Goal: Task Accomplishment & Management: Manage account settings

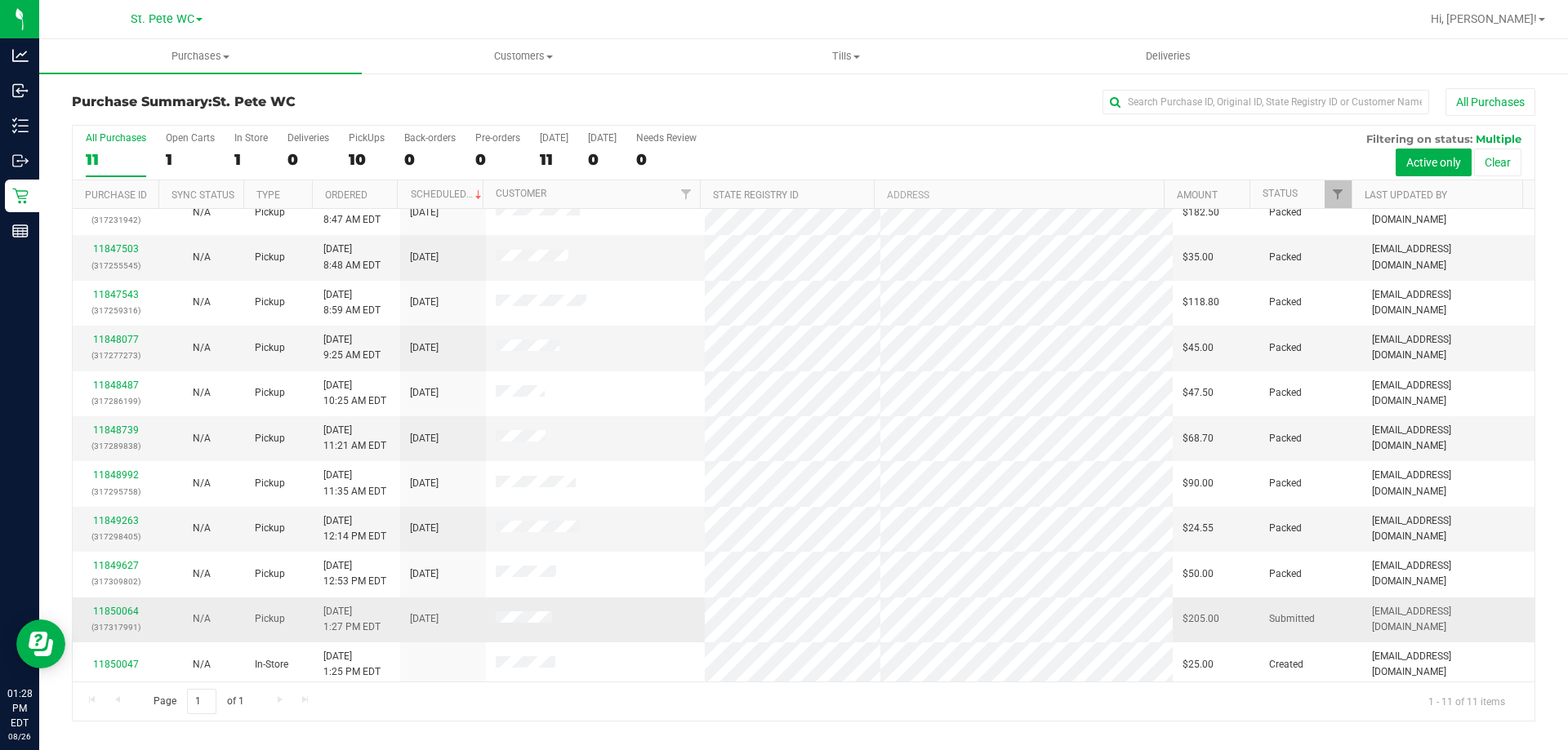
scroll to position [23, 0]
click at [128, 606] on link "11850064" at bounding box center [115, 606] width 46 height 11
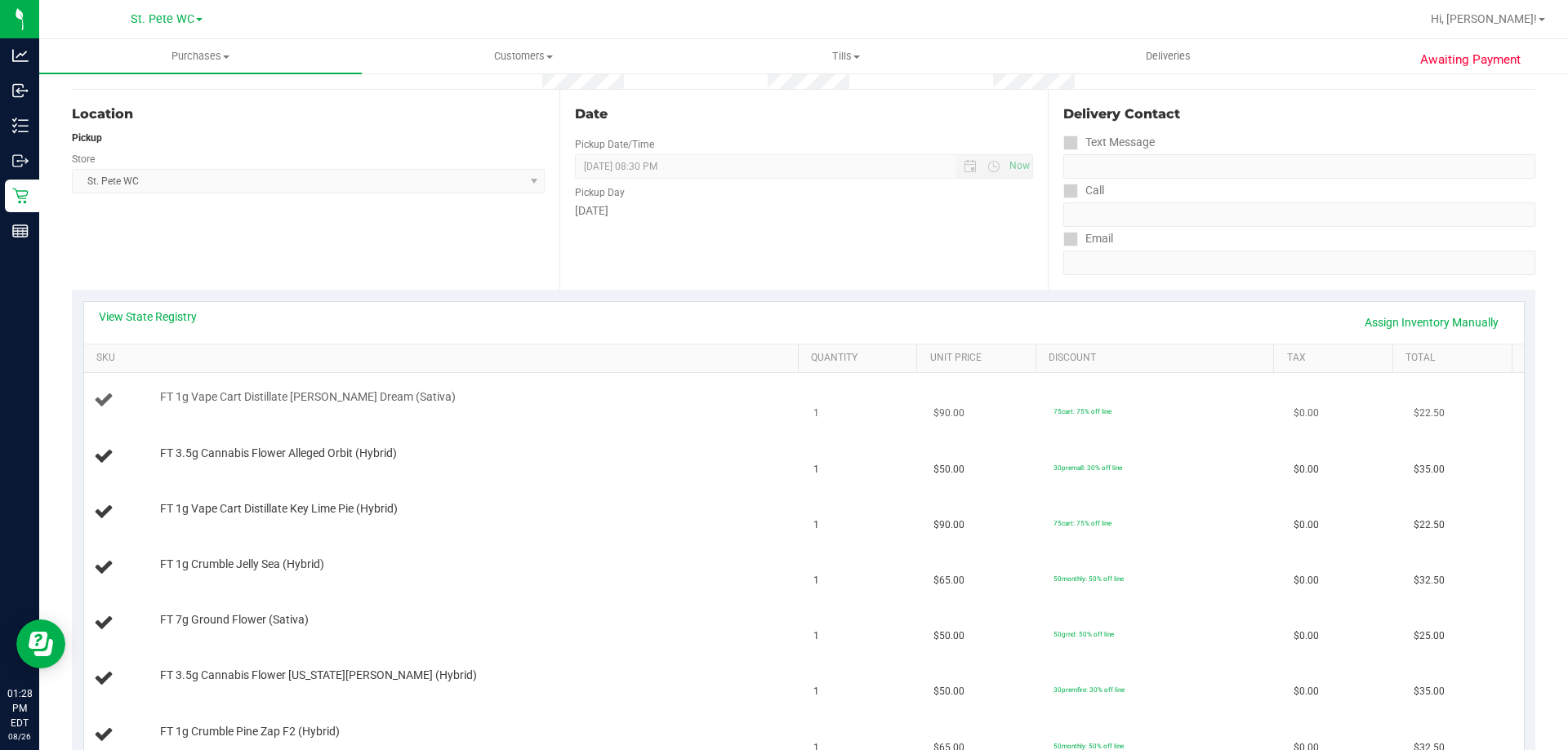
scroll to position [164, 0]
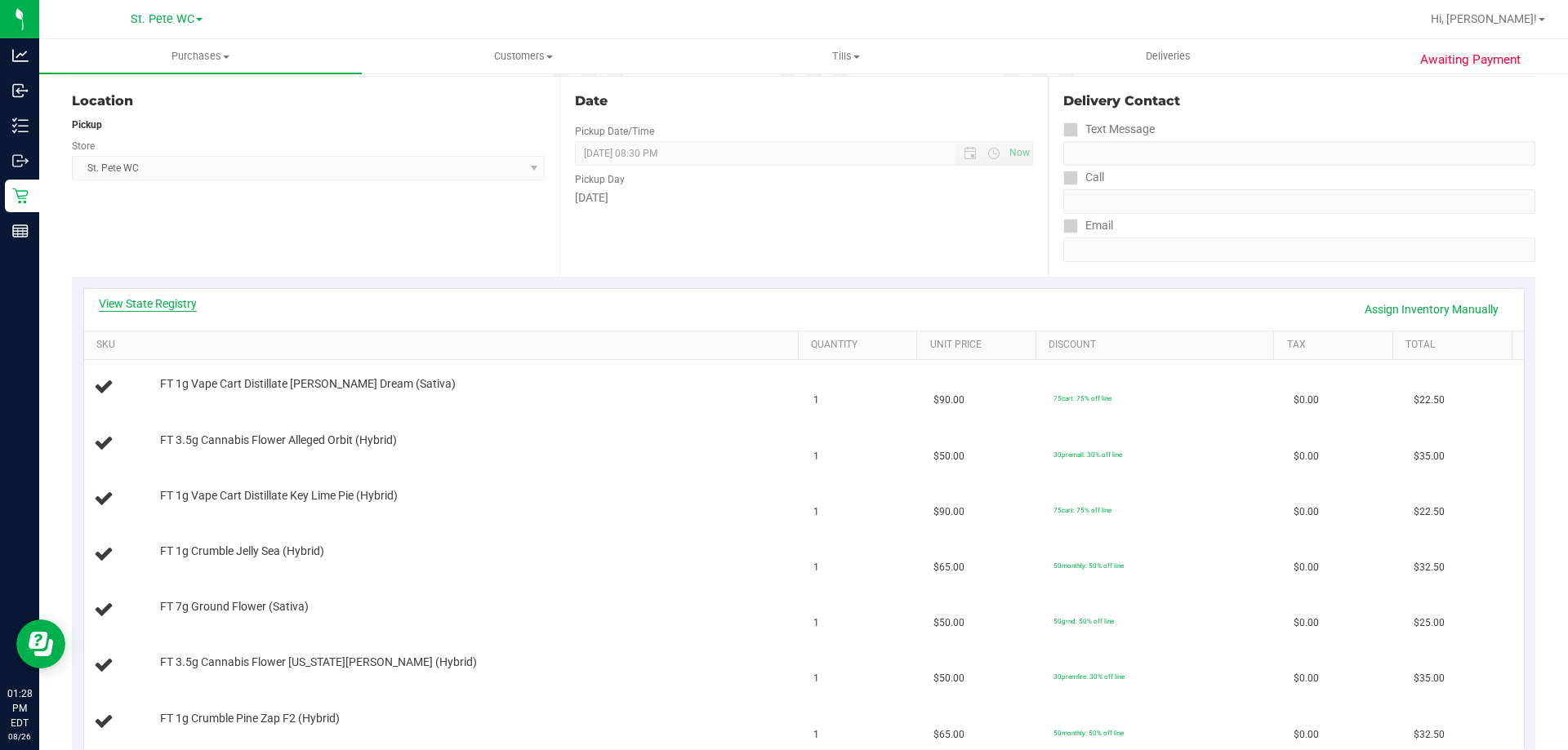
click at [175, 295] on link "View State Registry" at bounding box center [148, 303] width 98 height 16
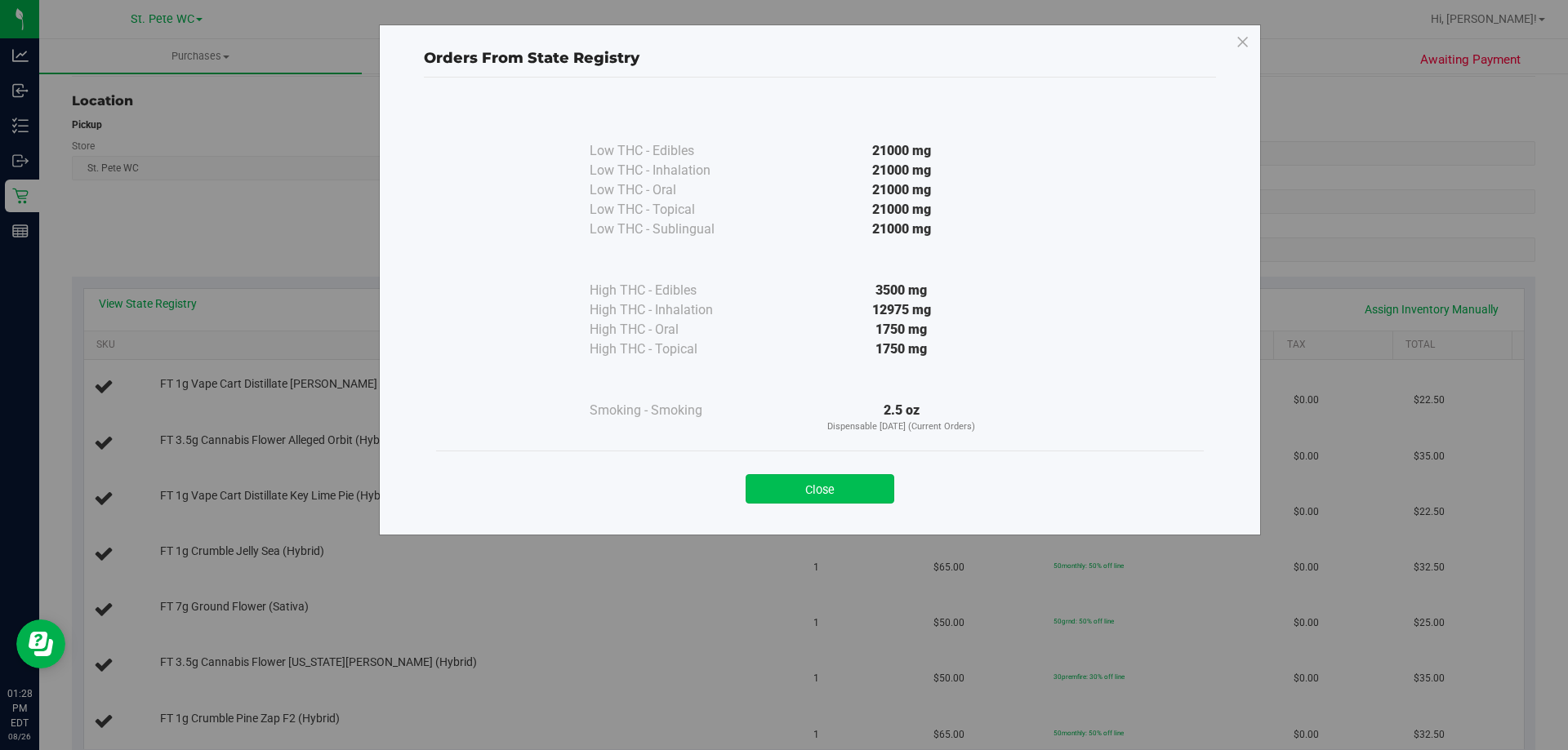
click at [823, 499] on button "Close" at bounding box center [819, 489] width 149 height 29
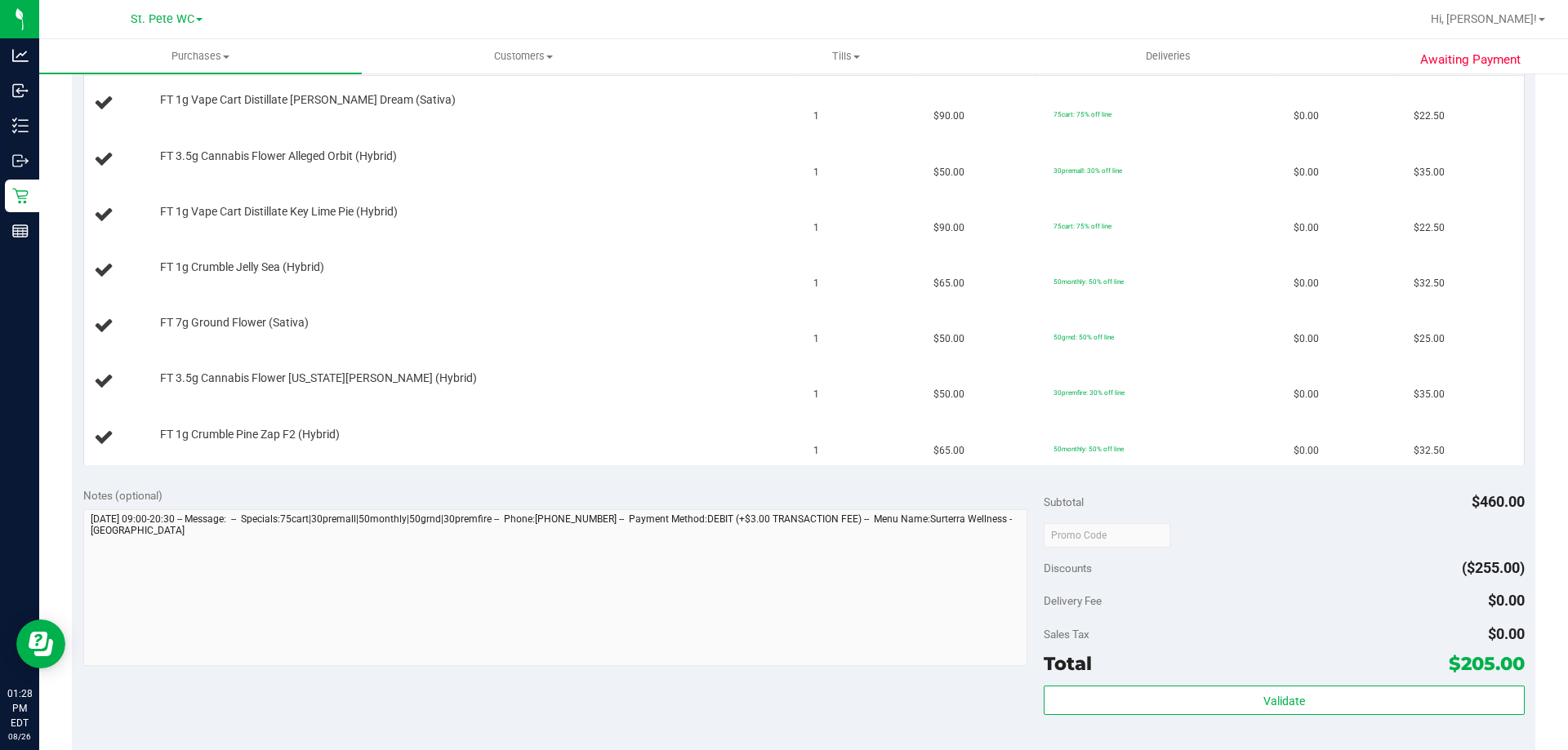
scroll to position [571, 0]
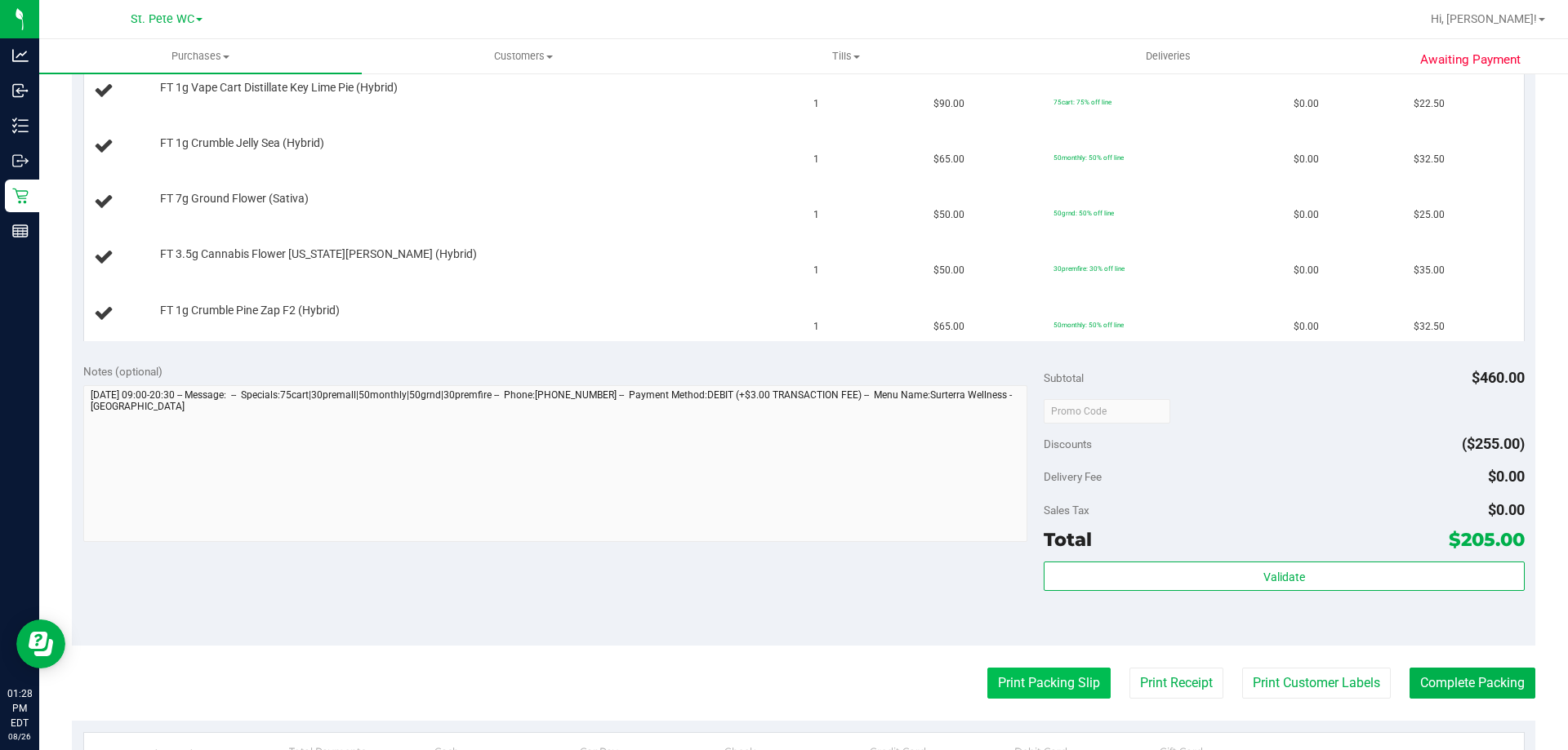
click at [1068, 691] on button "Print Packing Slip" at bounding box center [1048, 683] width 123 height 31
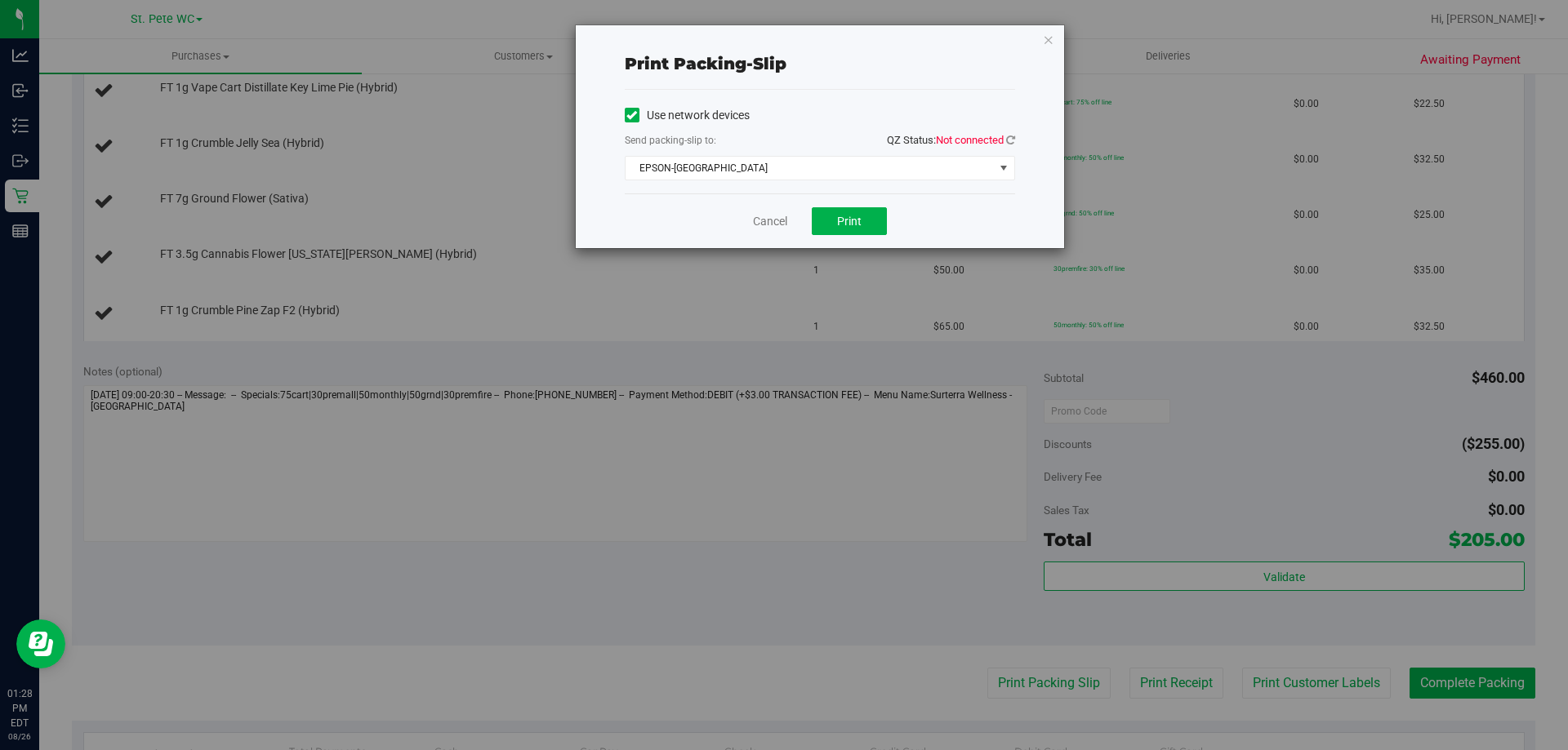
click at [1017, 134] on div "Print packing-slip Use network devices Send packing-slip to: QZ Status: Not con…" at bounding box center [819, 136] width 488 height 223
click at [1012, 135] on icon at bounding box center [1011, 139] width 9 height 10
click at [865, 217] on button "Print" at bounding box center [849, 221] width 75 height 28
click at [1048, 34] on icon "button" at bounding box center [1048, 39] width 11 height 20
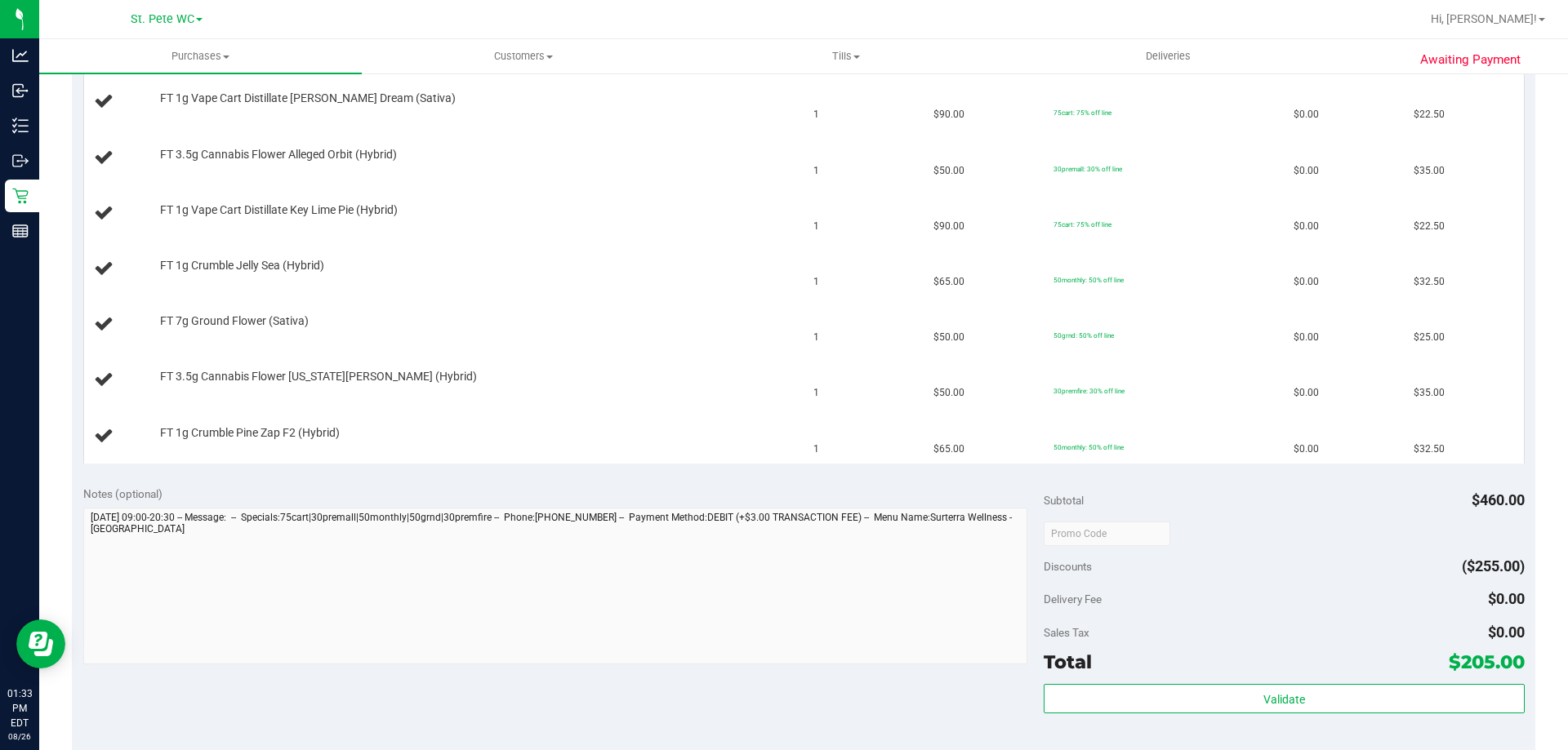
scroll to position [317, 0]
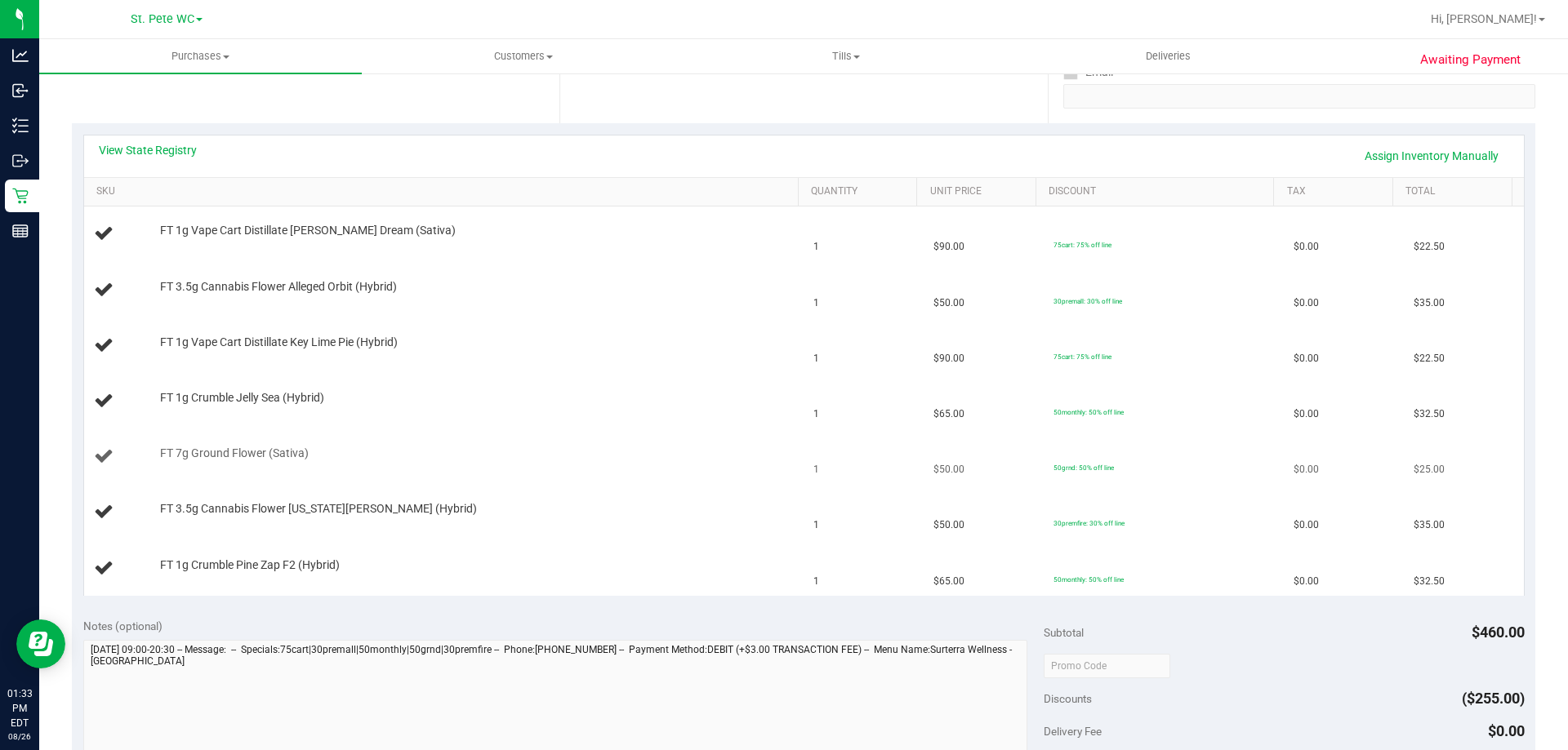
click at [673, 436] on td "FT 7g Ground Flower (Sativa)" at bounding box center [445, 457] width 720 height 55
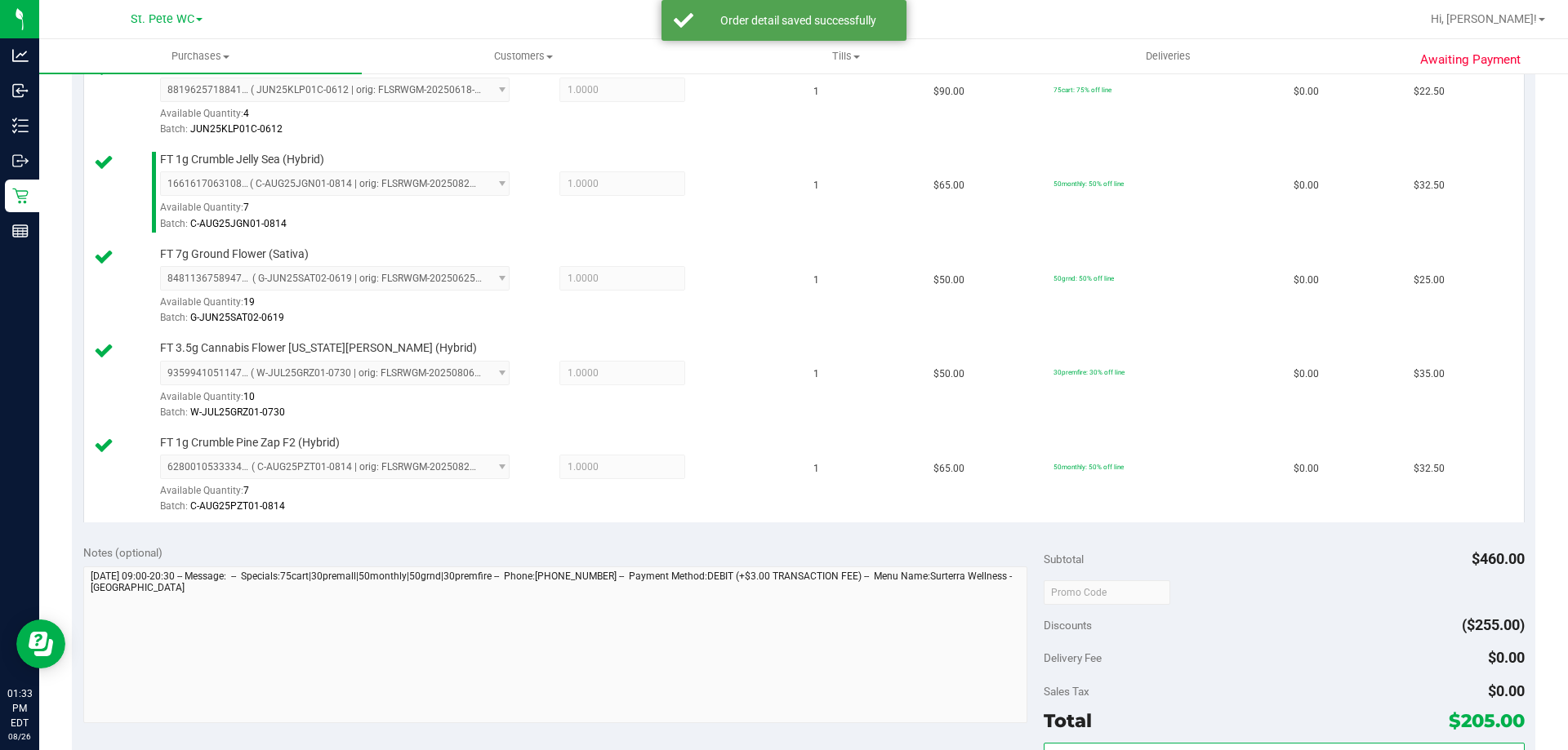
scroll to position [814, 0]
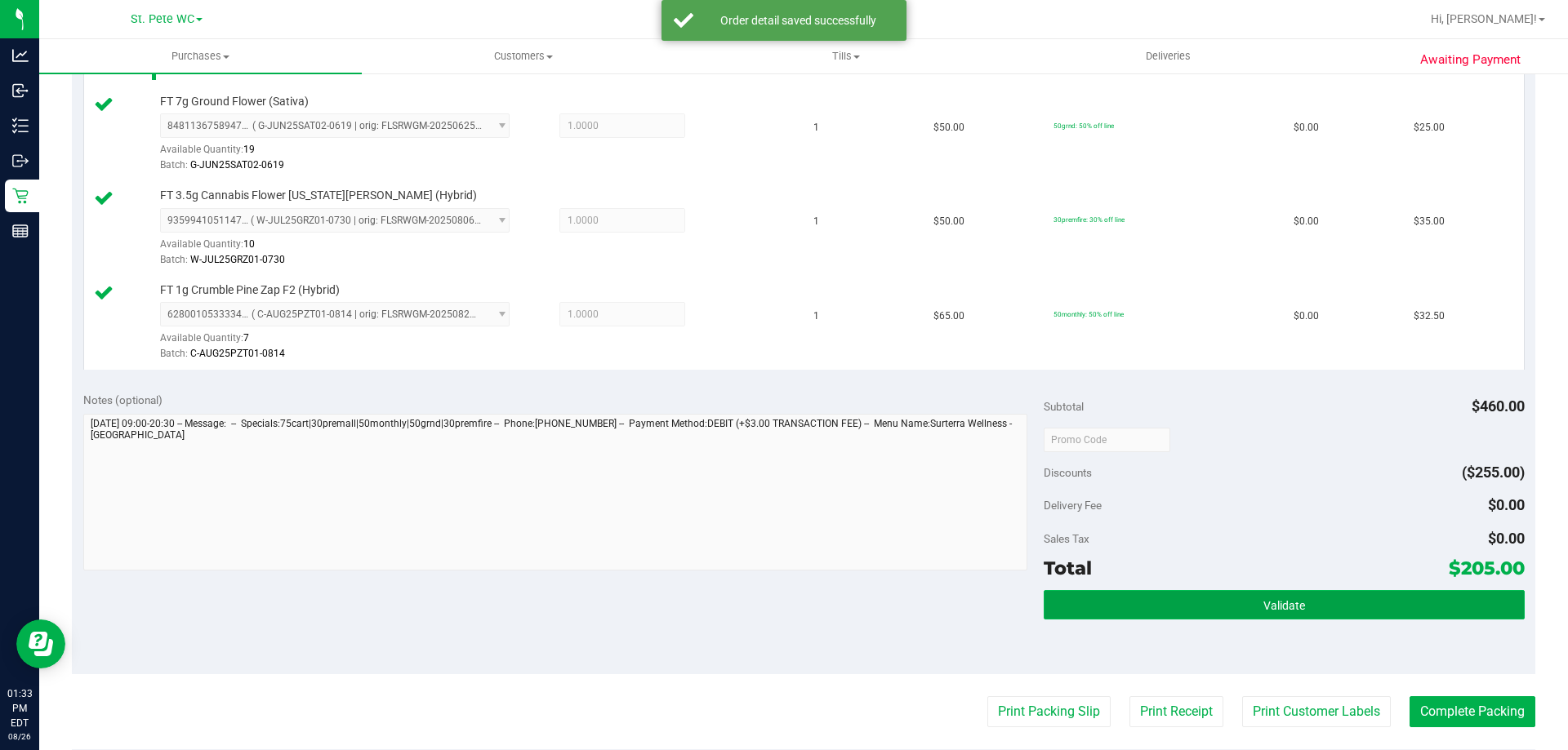
click at [1175, 611] on button "Validate" at bounding box center [1283, 604] width 480 height 29
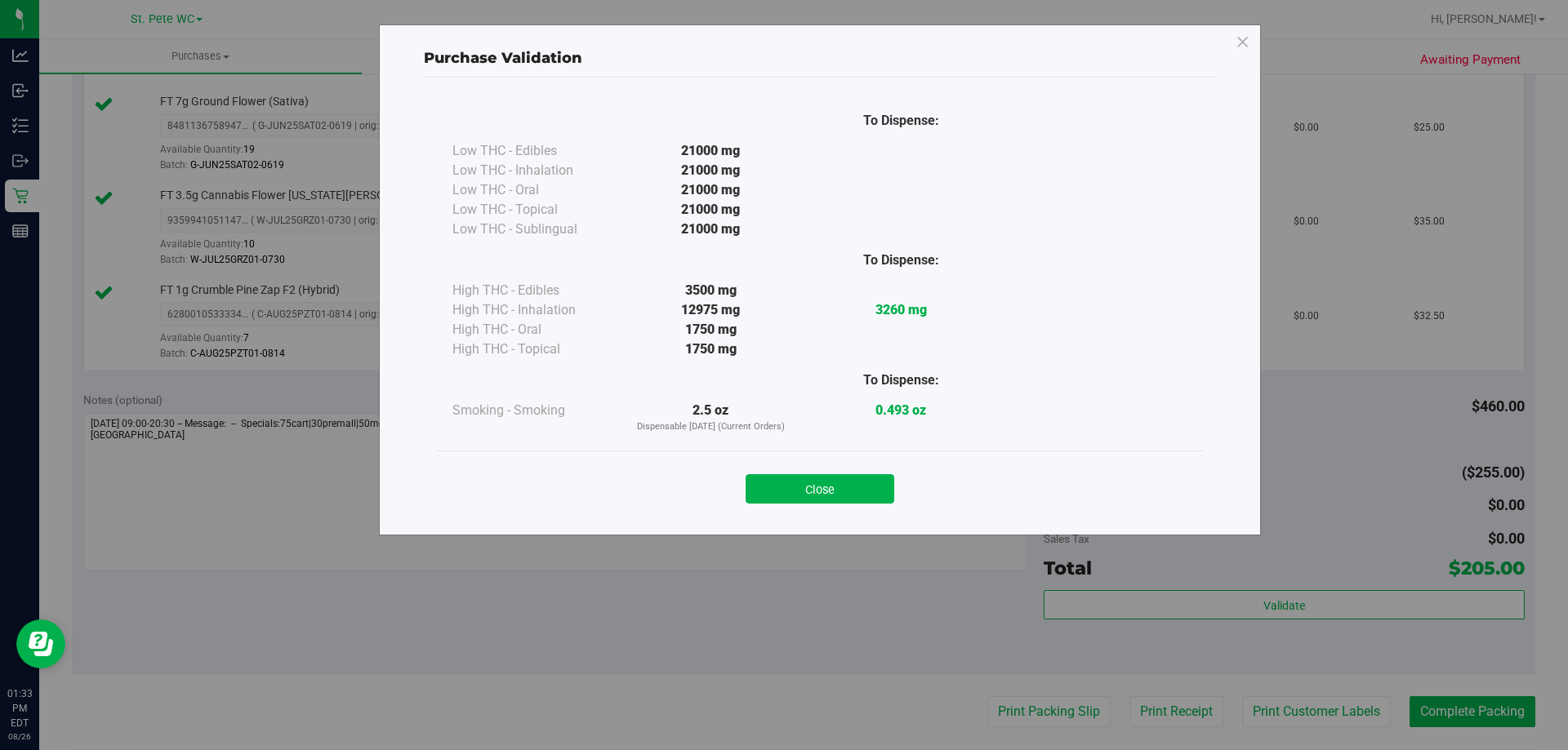
drag, startPoint x: 846, startPoint y: 480, endPoint x: 913, endPoint y: 489, distance: 67.6
click at [845, 479] on button "Close" at bounding box center [819, 489] width 149 height 29
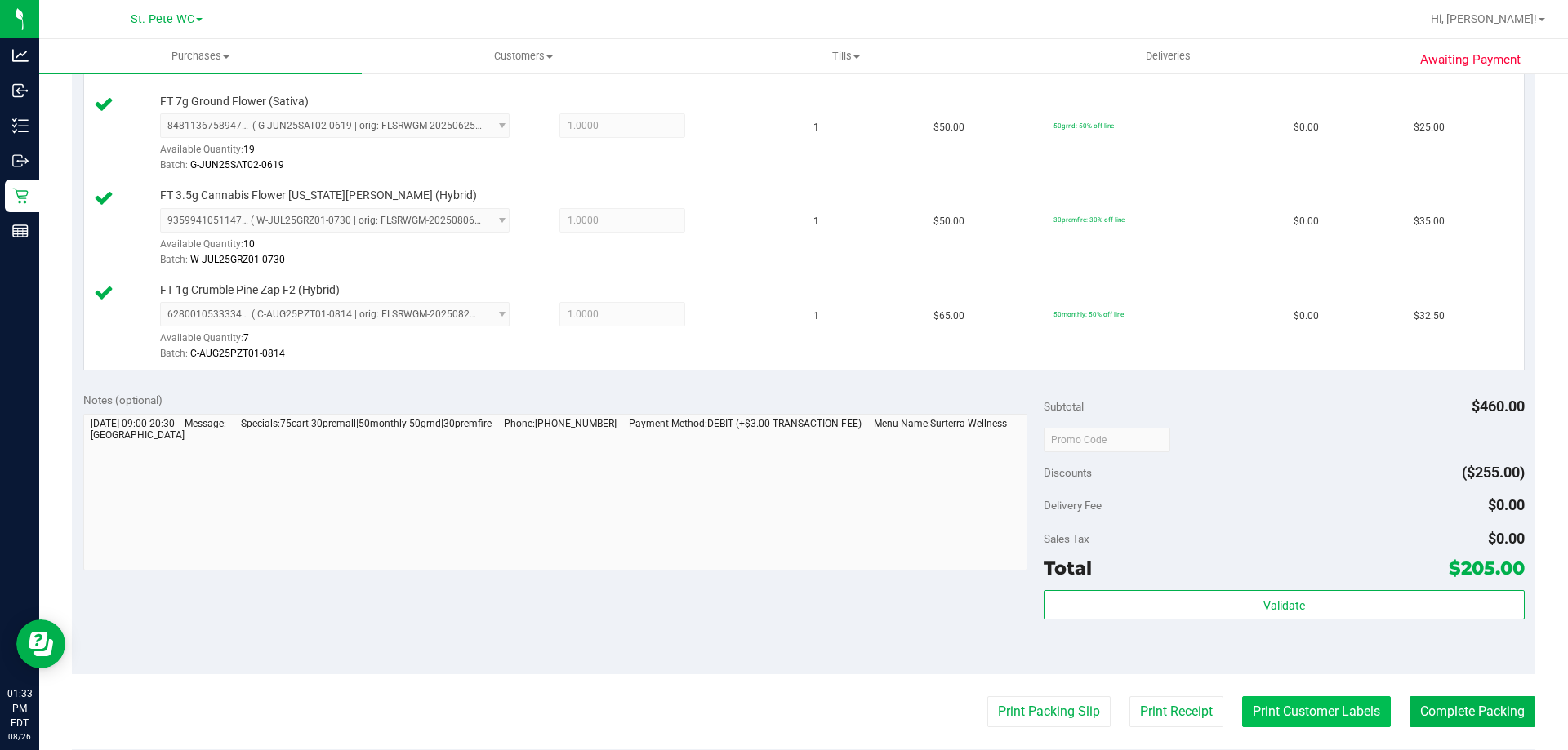
click at [1272, 728] on button "Print Customer Labels" at bounding box center [1316, 711] width 149 height 31
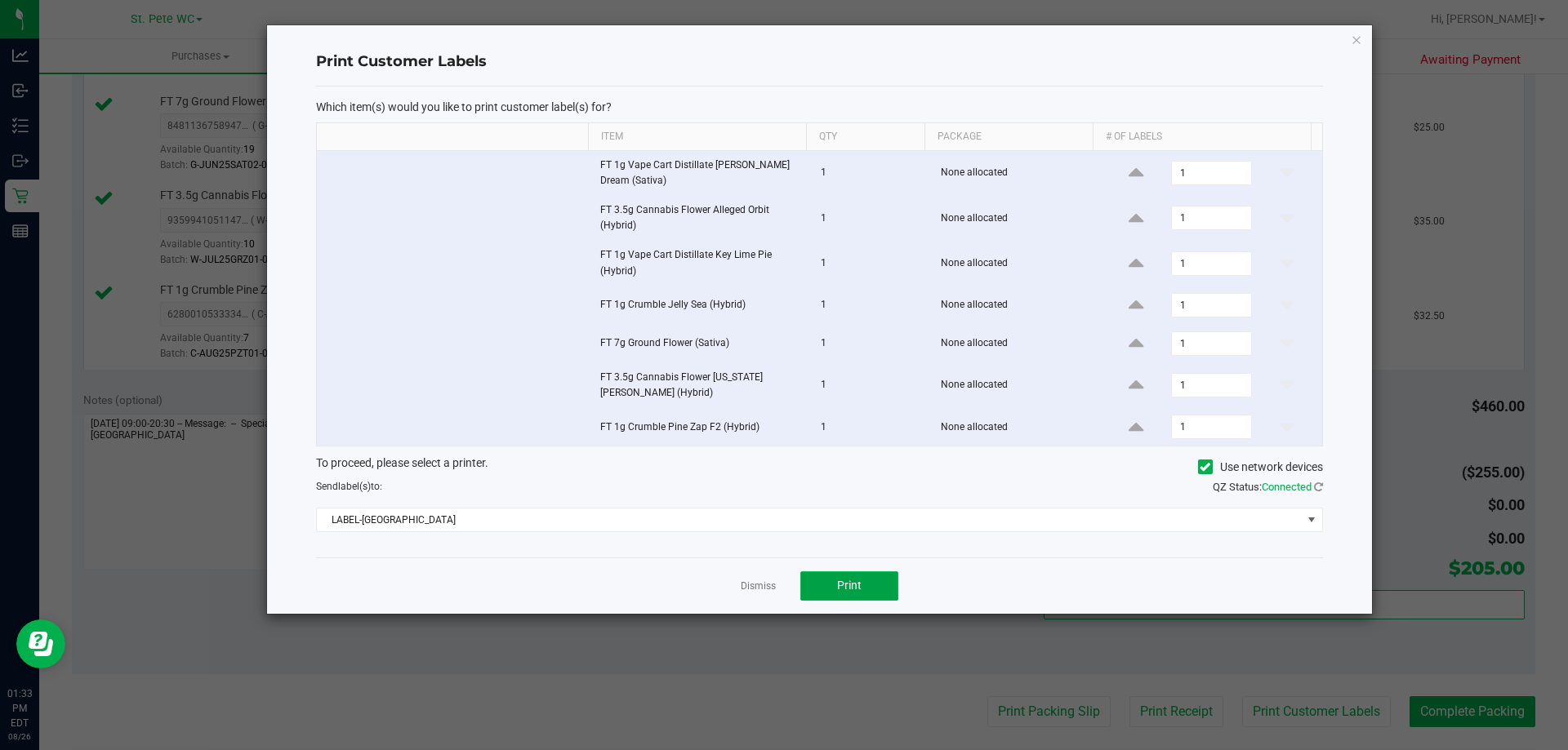
click at [837, 587] on span "Print" at bounding box center [849, 585] width 24 height 13
click at [1359, 46] on icon "button" at bounding box center [1356, 39] width 11 height 20
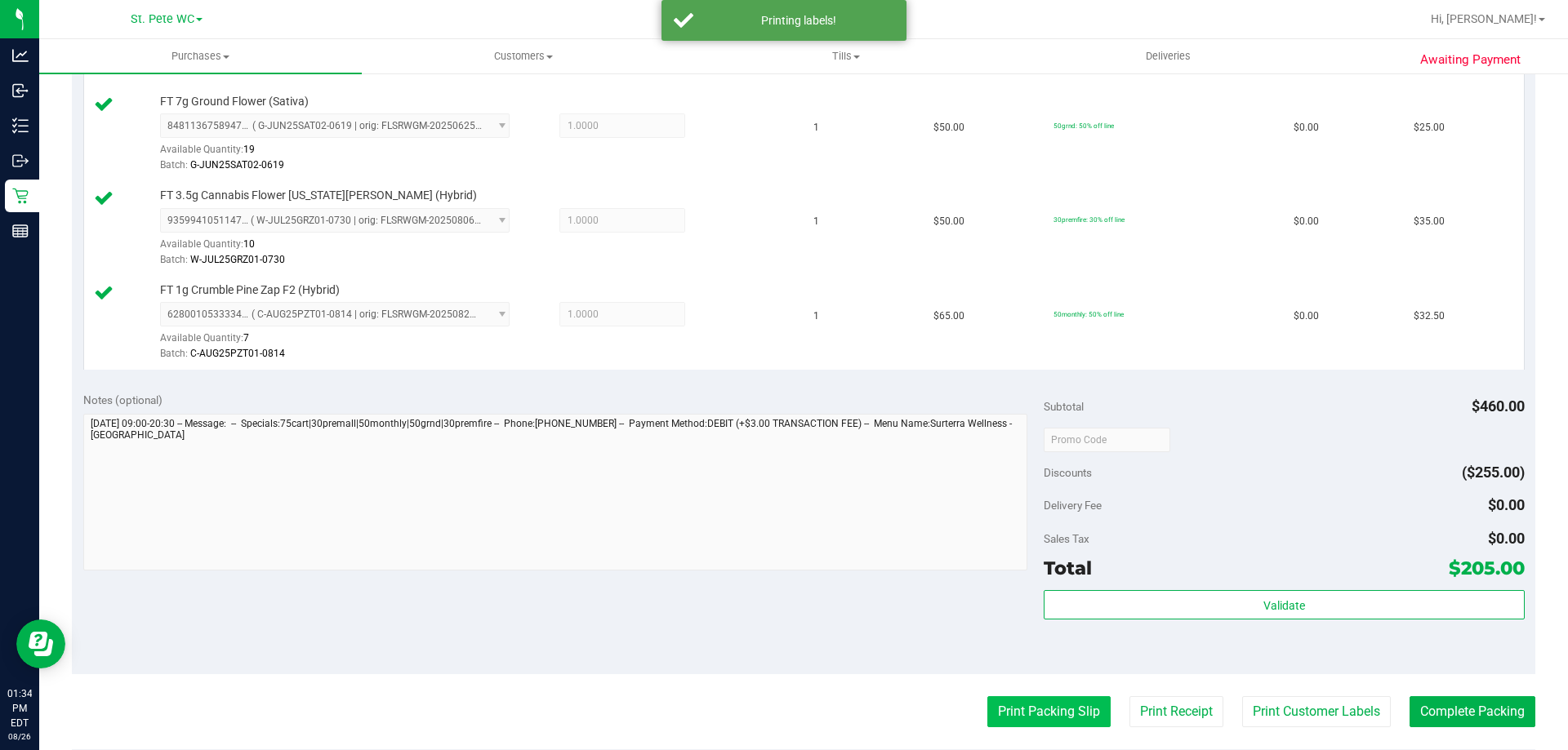
click at [1011, 725] on button "Print Packing Slip" at bounding box center [1048, 711] width 123 height 31
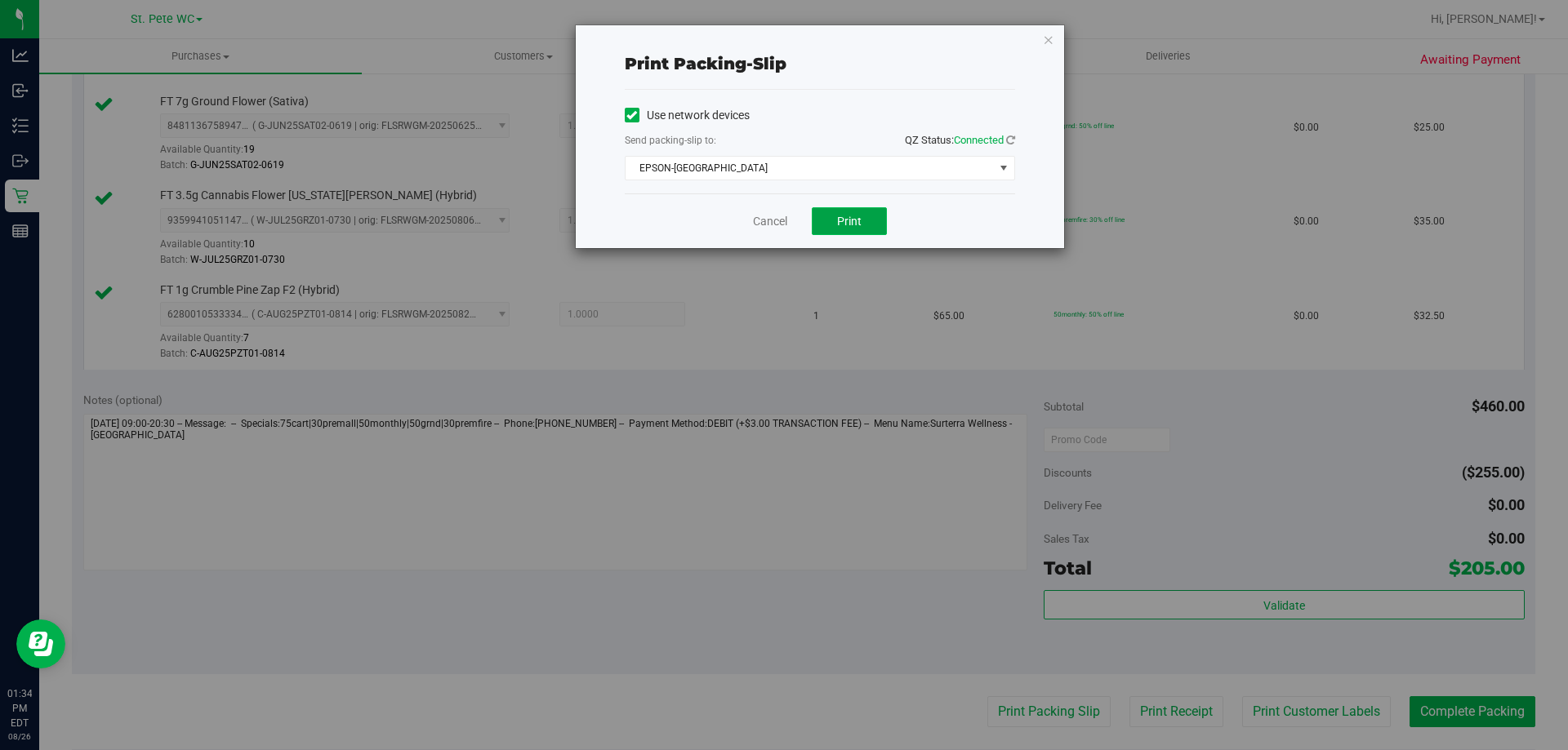
click at [868, 215] on button "Print" at bounding box center [849, 221] width 75 height 28
click at [1051, 34] on icon "button" at bounding box center [1048, 39] width 11 height 20
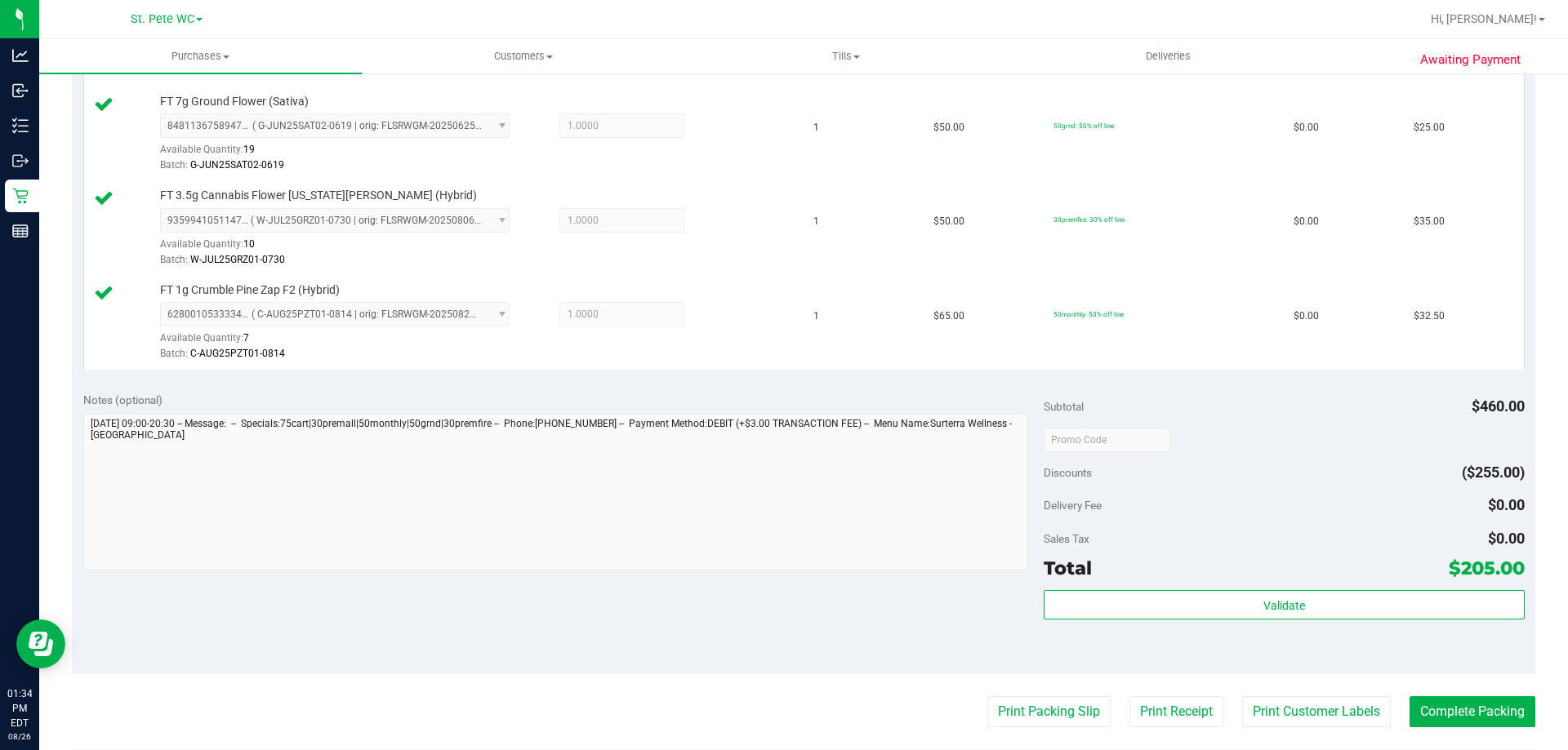
click at [1357, 569] on div "Total $205.00" at bounding box center [1283, 568] width 480 height 29
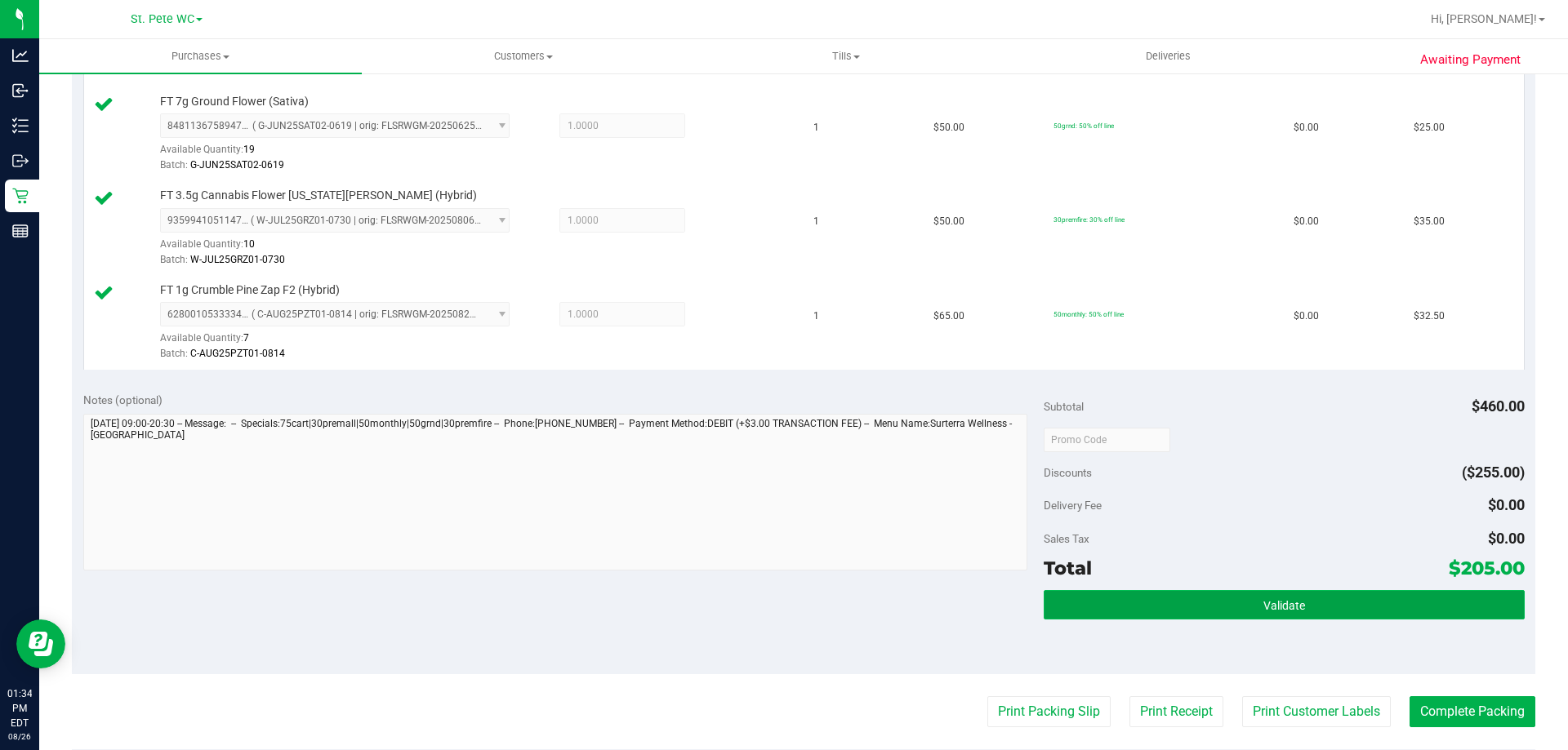
click at [1399, 605] on button "Validate" at bounding box center [1283, 604] width 480 height 29
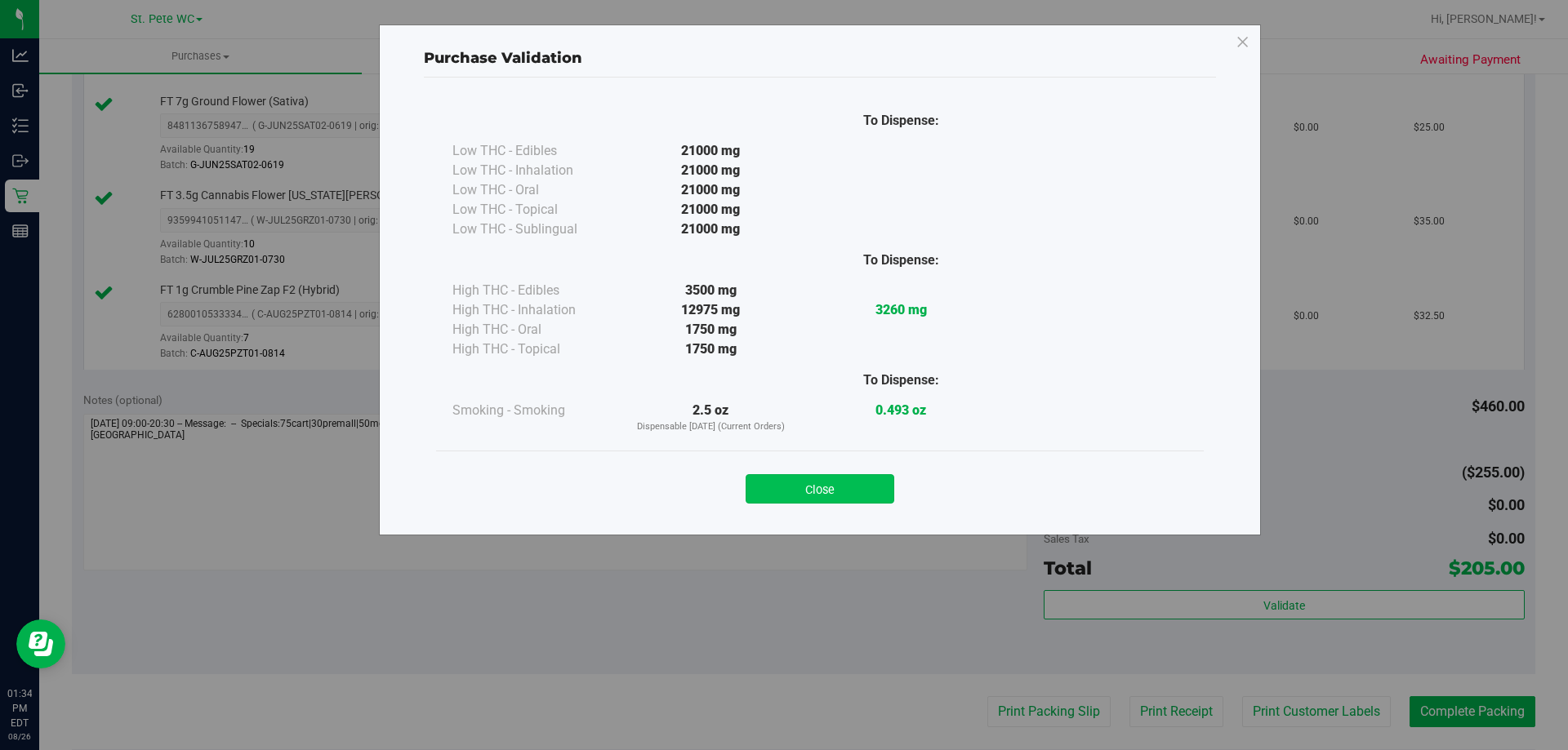
click at [833, 494] on button "Close" at bounding box center [819, 489] width 149 height 29
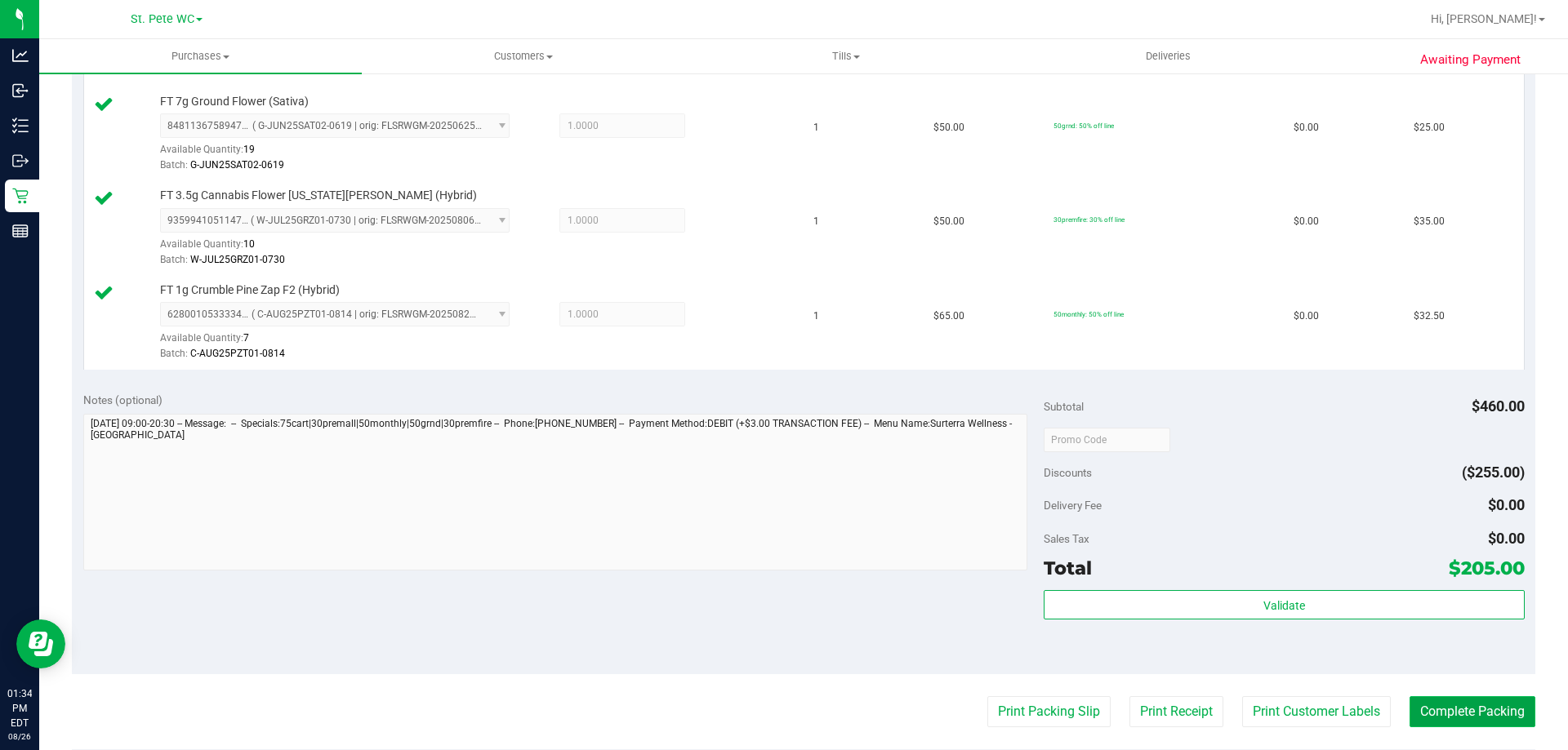
click at [1436, 712] on button "Complete Packing" at bounding box center [1472, 711] width 126 height 31
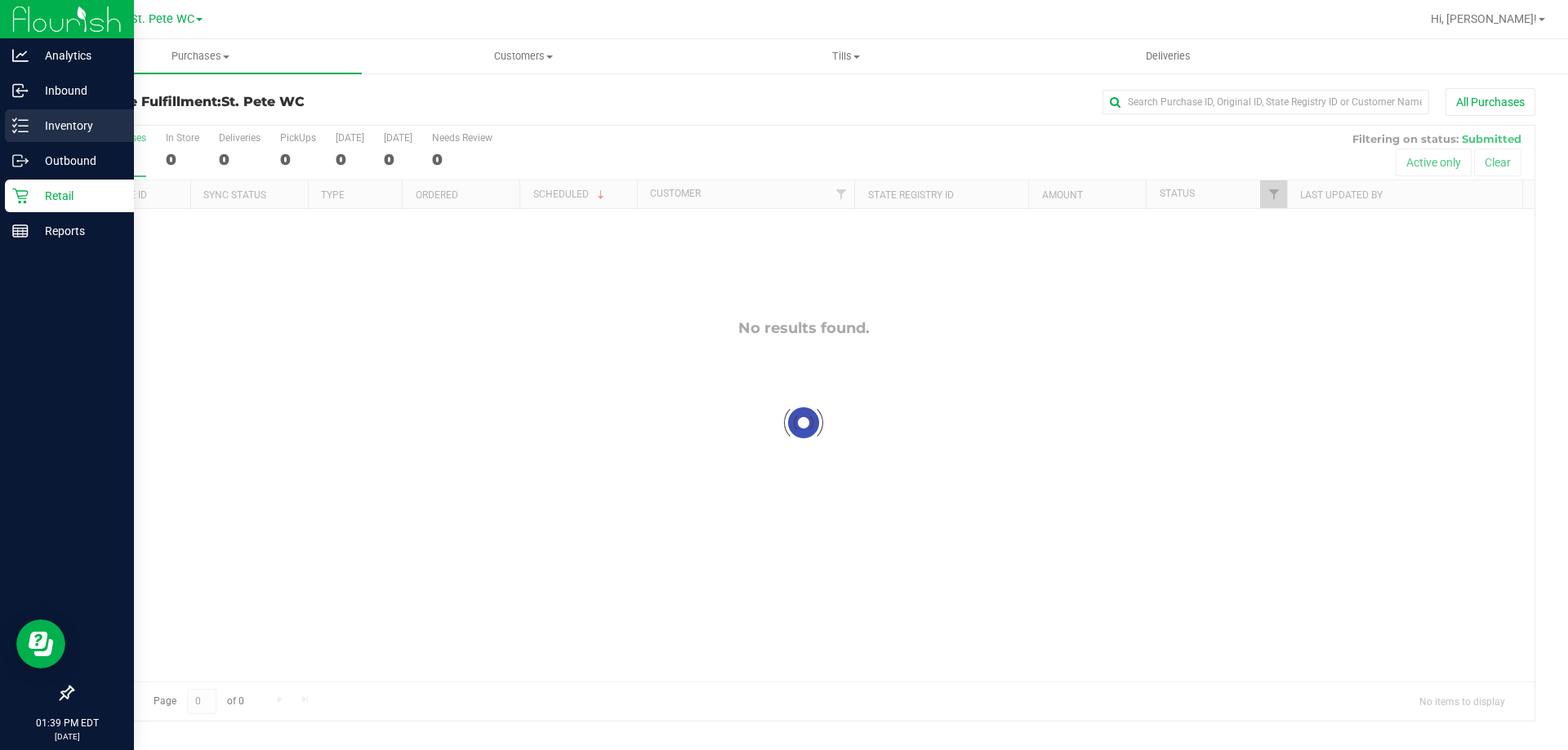
click at [24, 128] on icon at bounding box center [20, 125] width 16 height 16
click at [30, 130] on p "Inventory" at bounding box center [78, 126] width 98 height 20
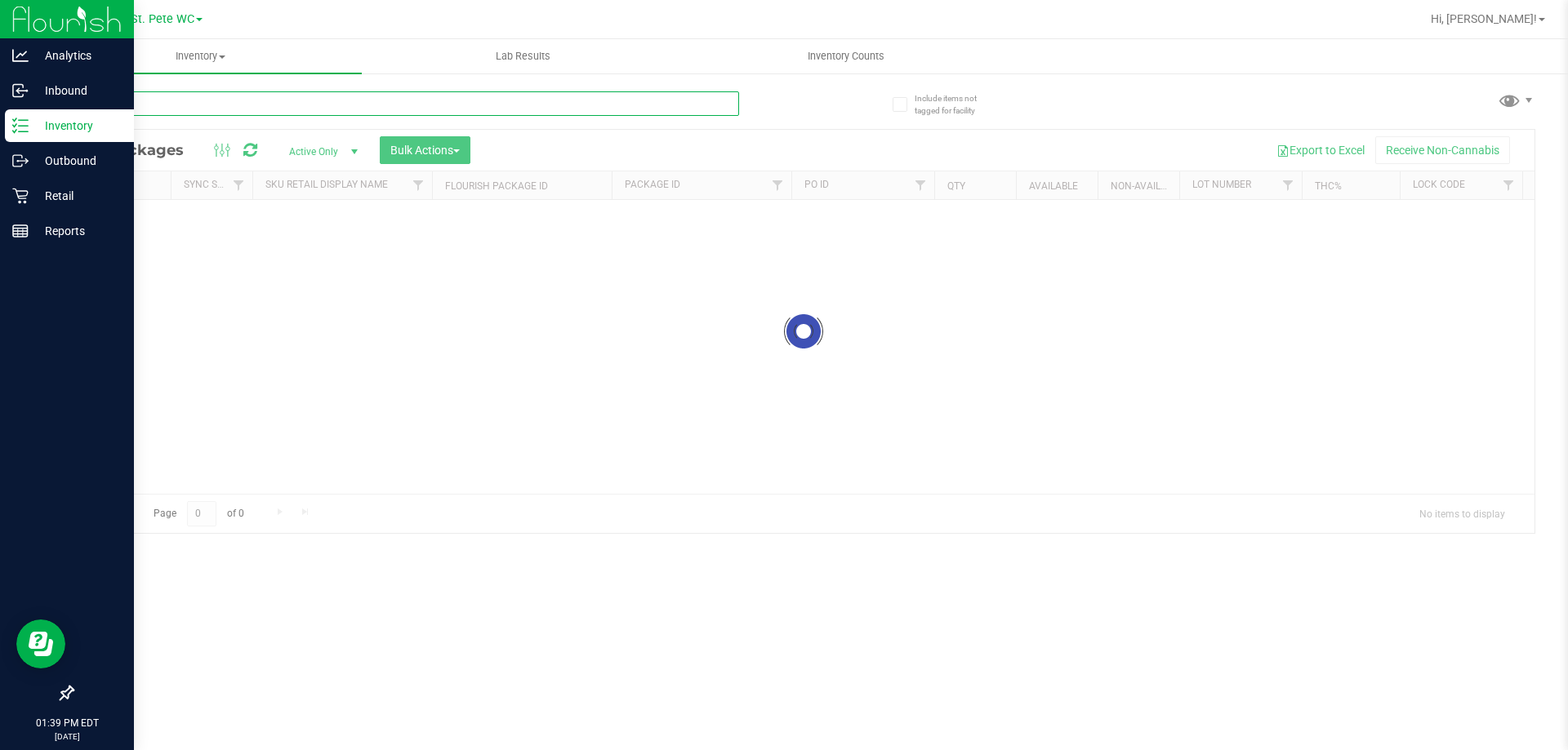
click at [246, 102] on input "text" at bounding box center [405, 103] width 667 height 24
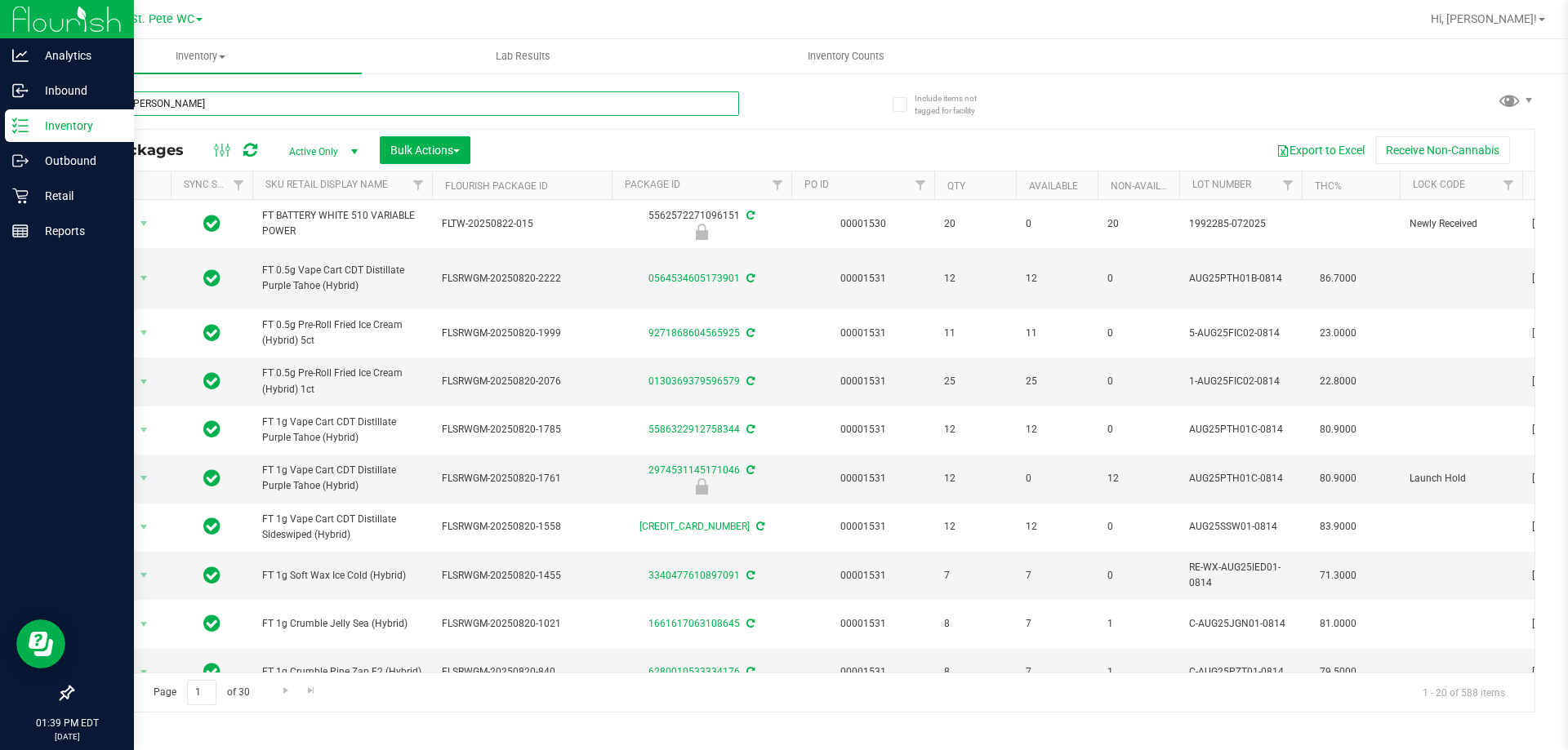
type input "animal [PERSON_NAME]"
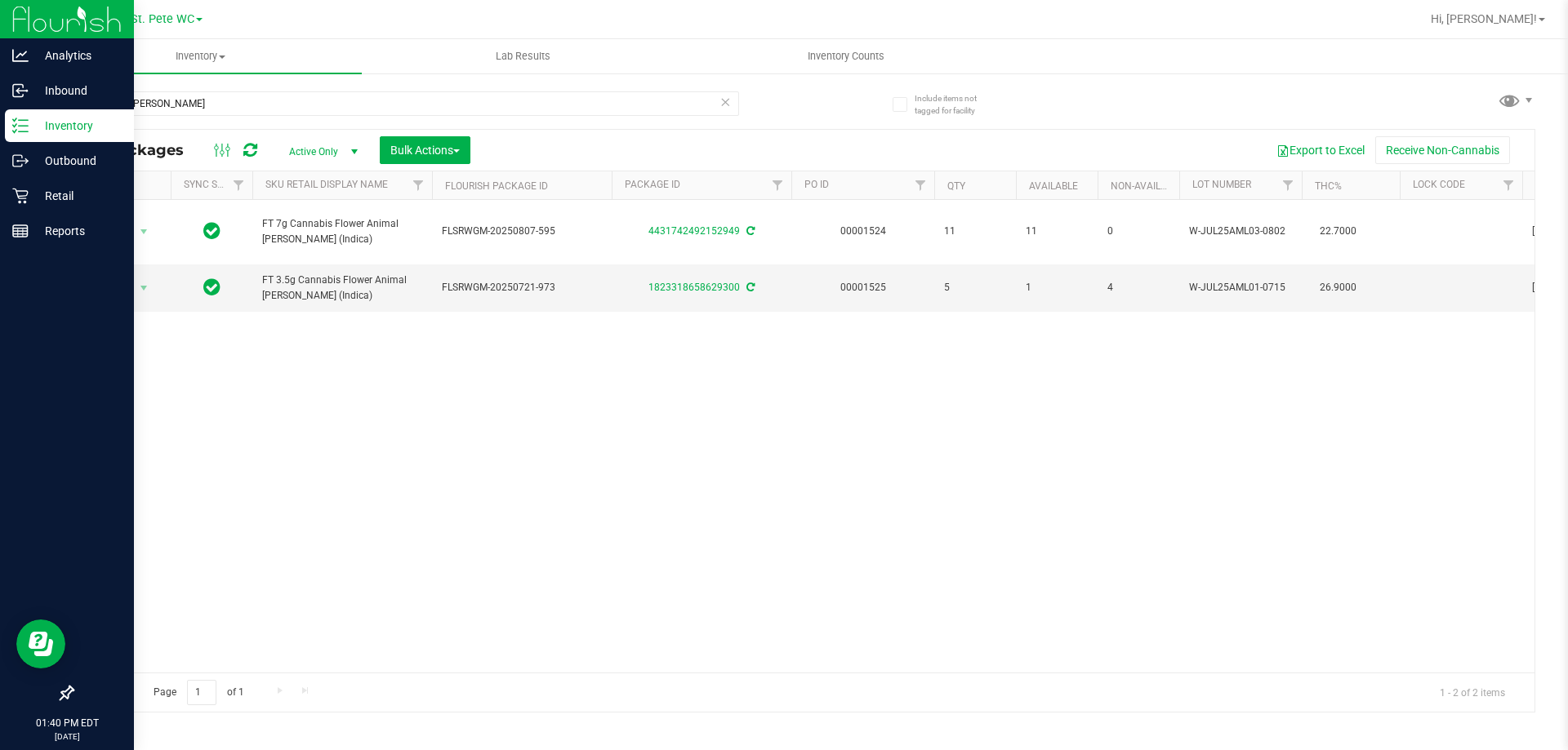
click at [725, 91] on icon at bounding box center [725, 101] width 11 height 20
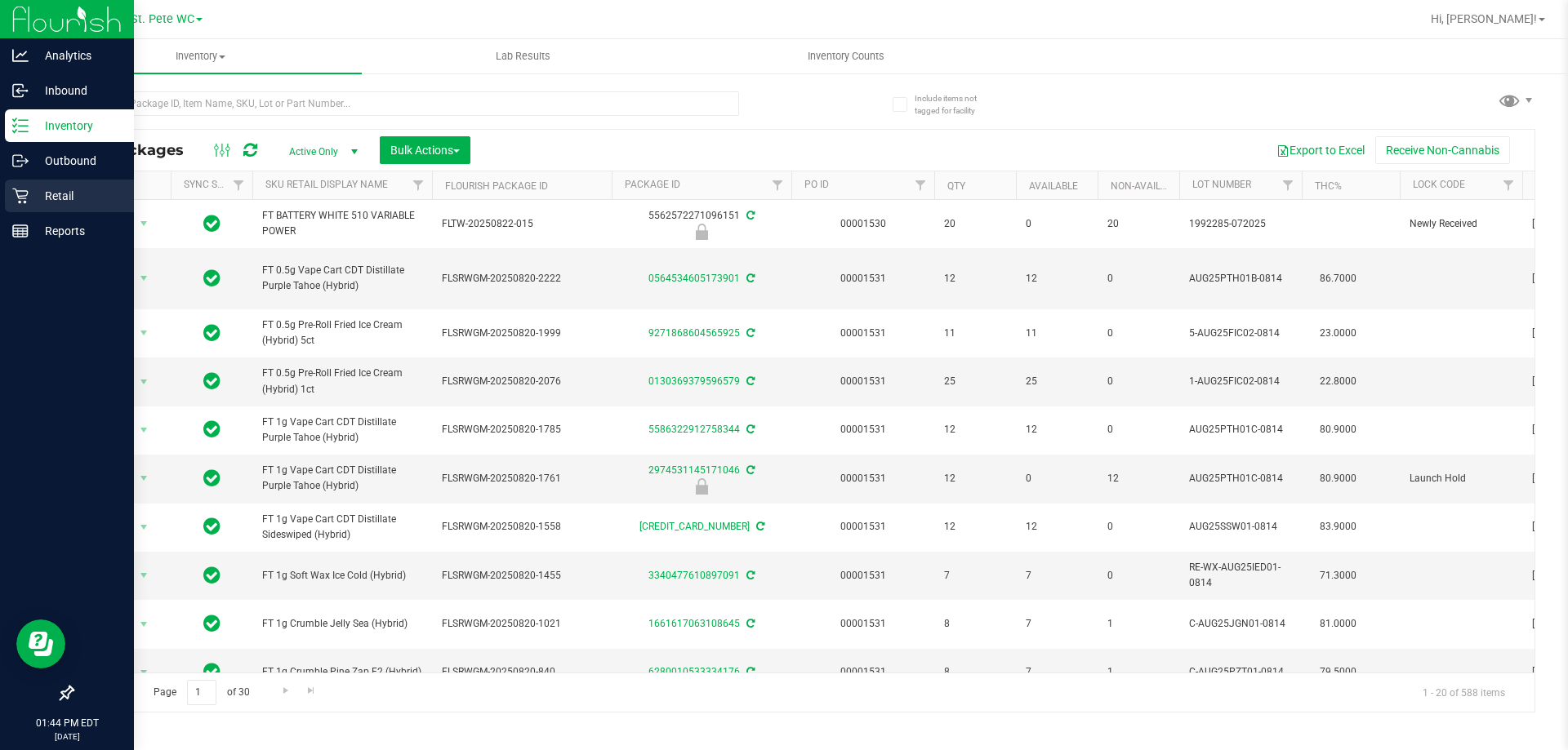
click at [28, 190] on p "Retail" at bounding box center [78, 195] width 98 height 20
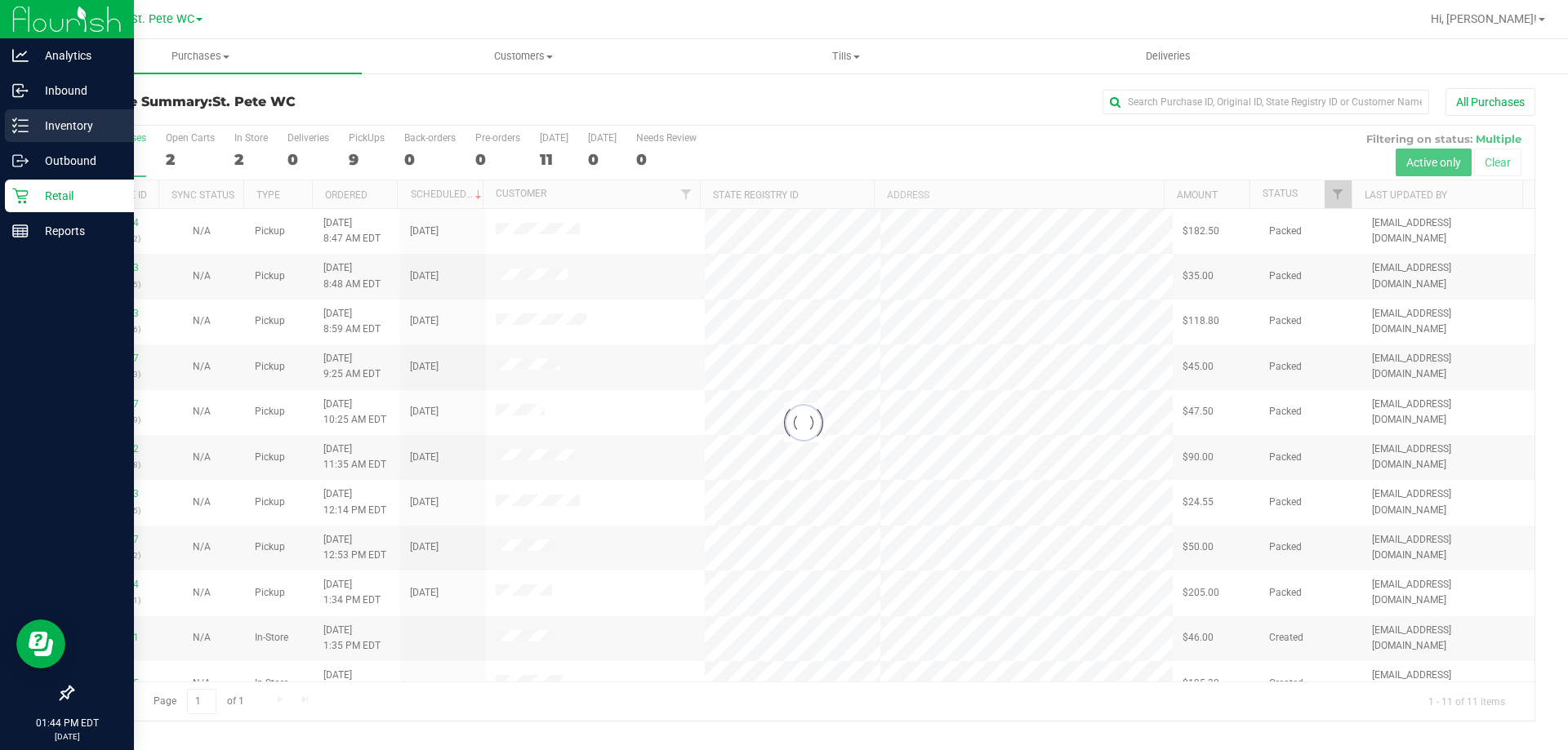
click at [63, 136] on div "Inventory" at bounding box center [70, 126] width 129 height 33
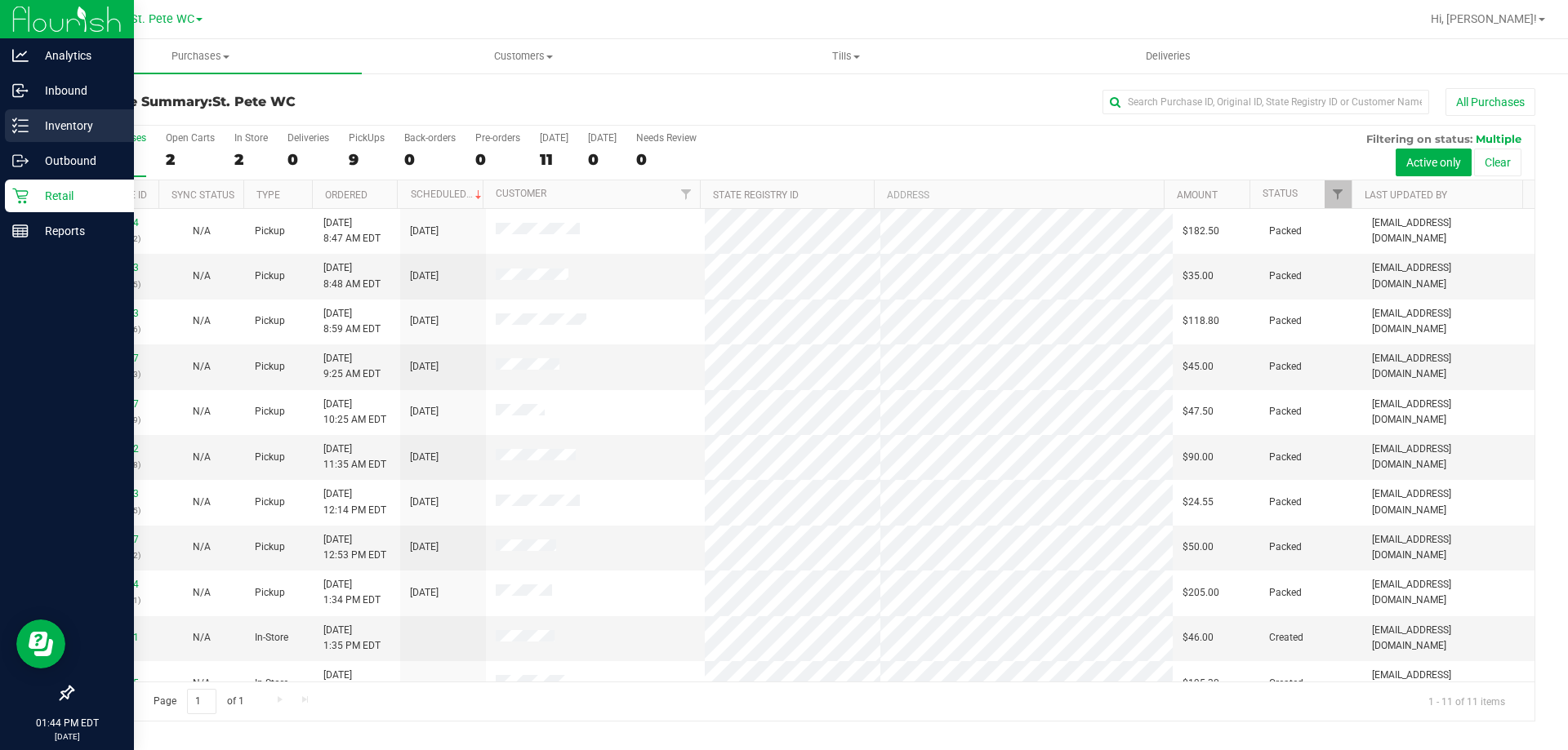
click at [16, 126] on icon at bounding box center [15, 125] width 3 height 3
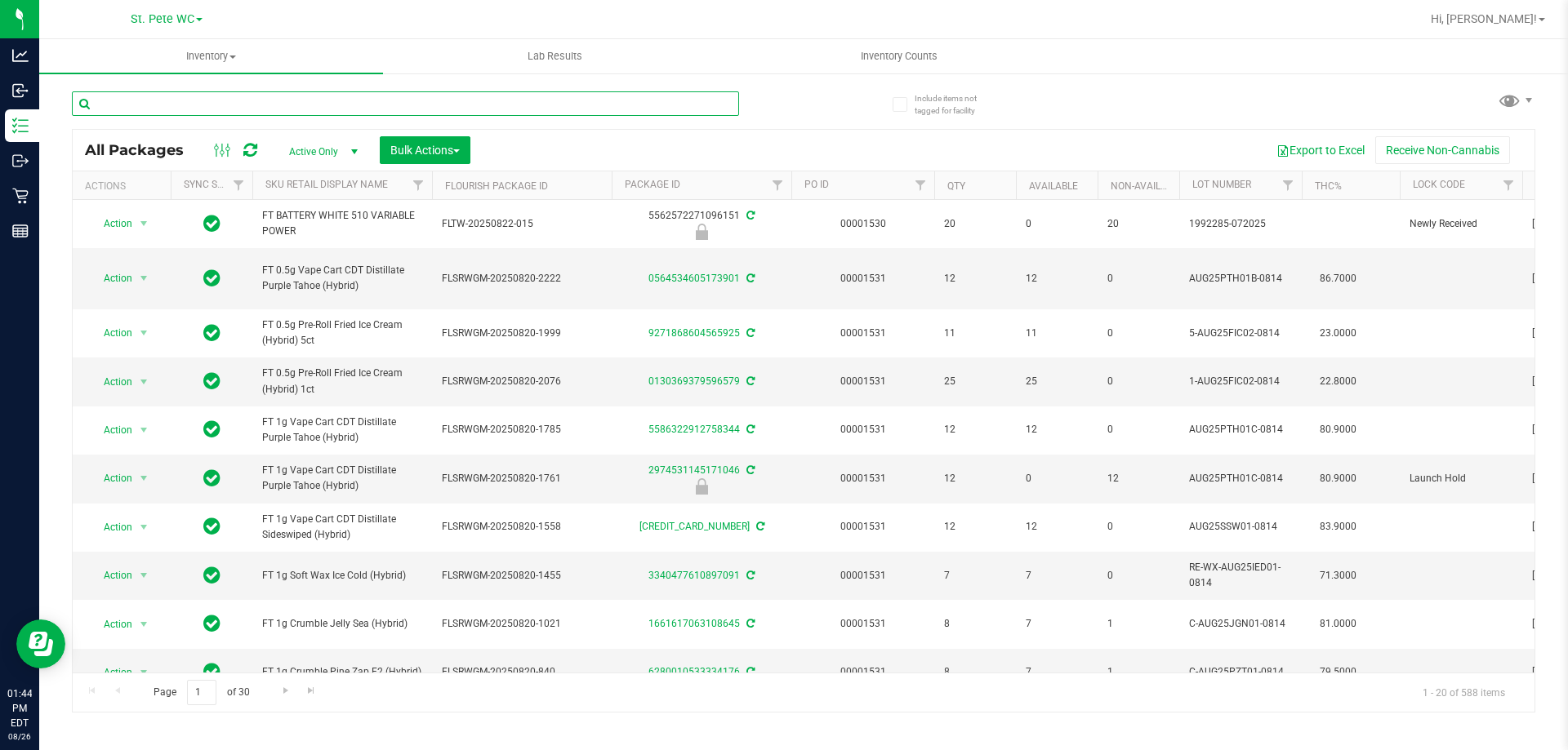
click at [268, 104] on input "text" at bounding box center [405, 103] width 667 height 24
type input "hot mess"
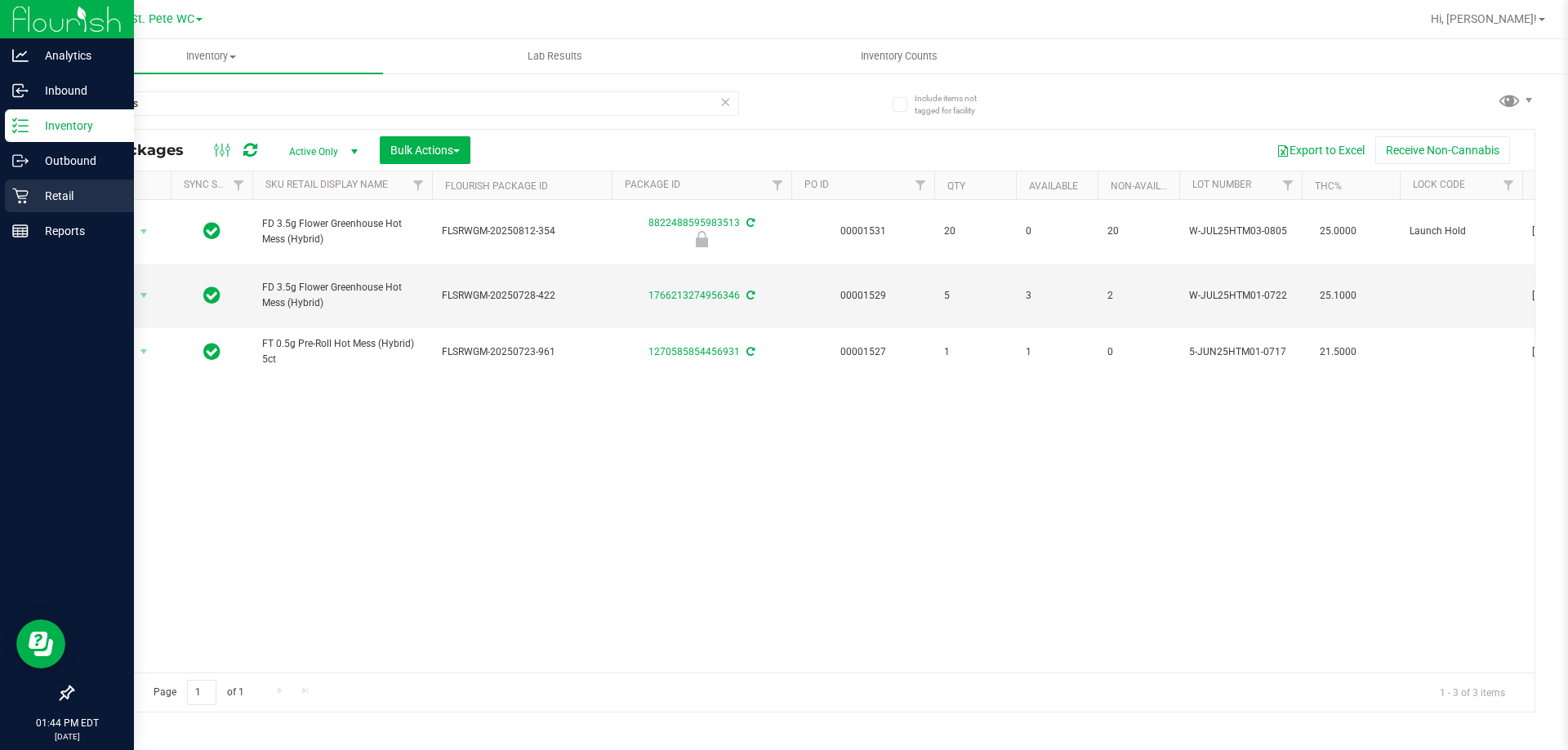
click at [16, 187] on div "Retail" at bounding box center [70, 196] width 129 height 33
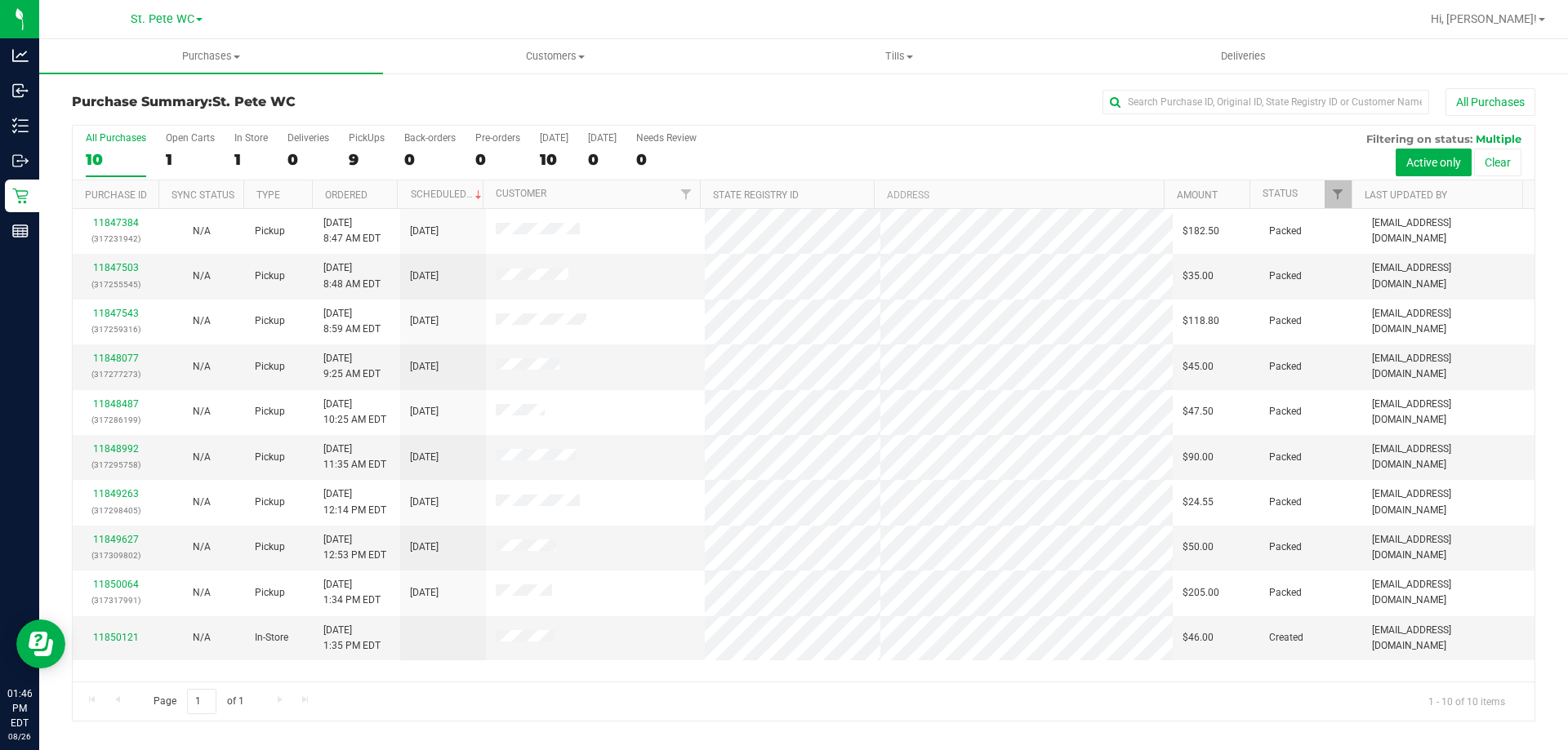
click at [580, 691] on div "Page 1 of 1 1 - 10 of 10 items" at bounding box center [803, 700] width 1462 height 39
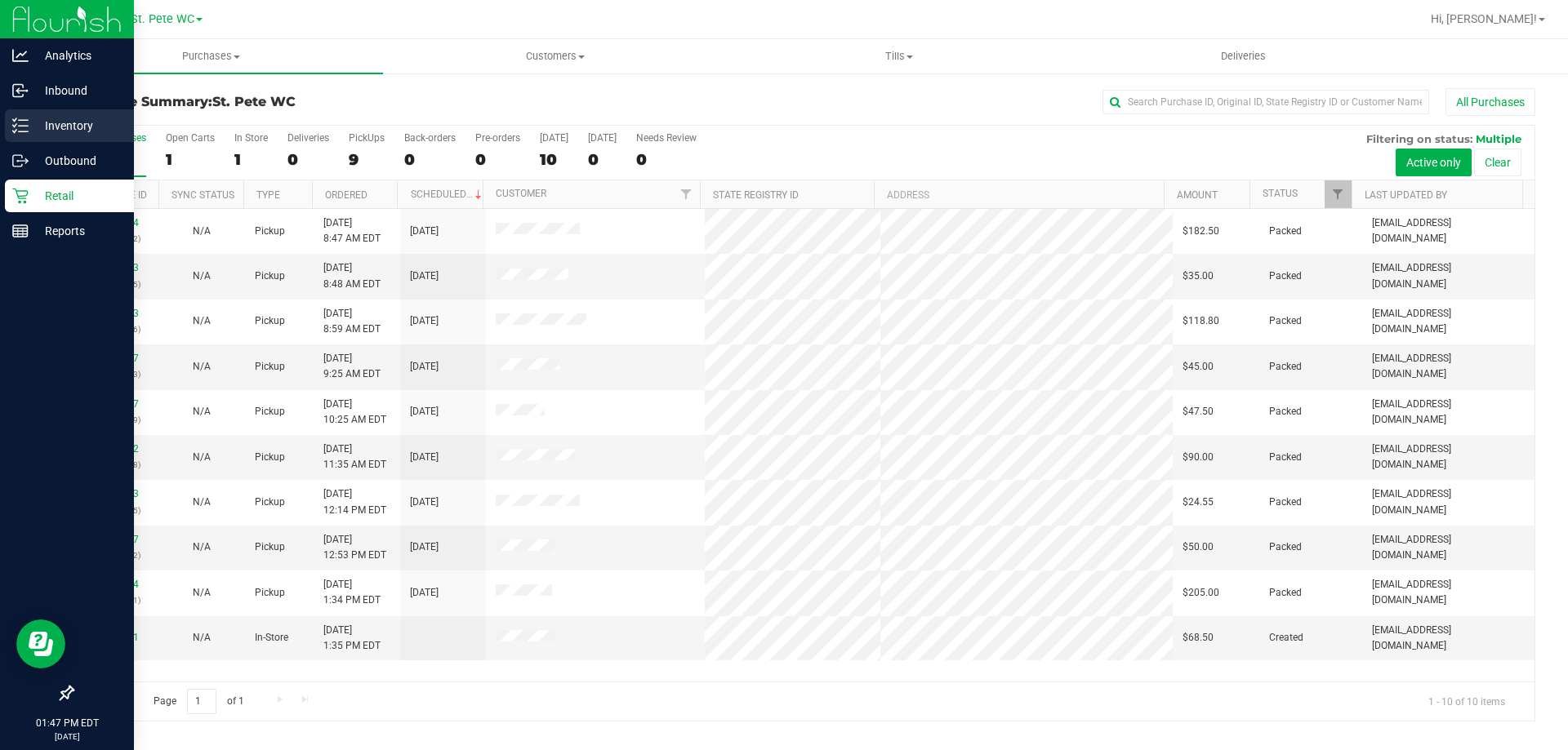
click at [24, 129] on icon at bounding box center [20, 125] width 16 height 16
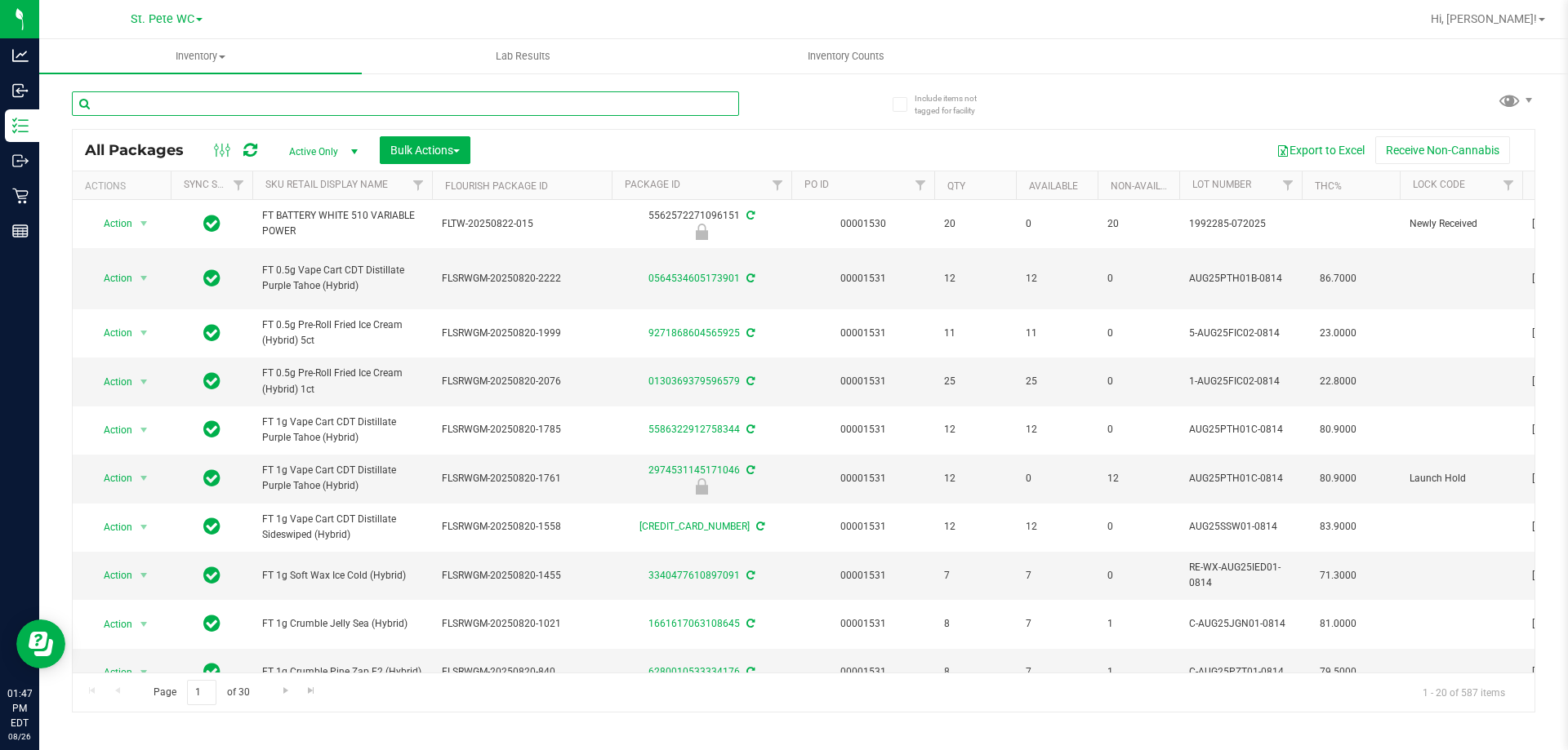
click at [175, 102] on input "text" at bounding box center [405, 103] width 667 height 24
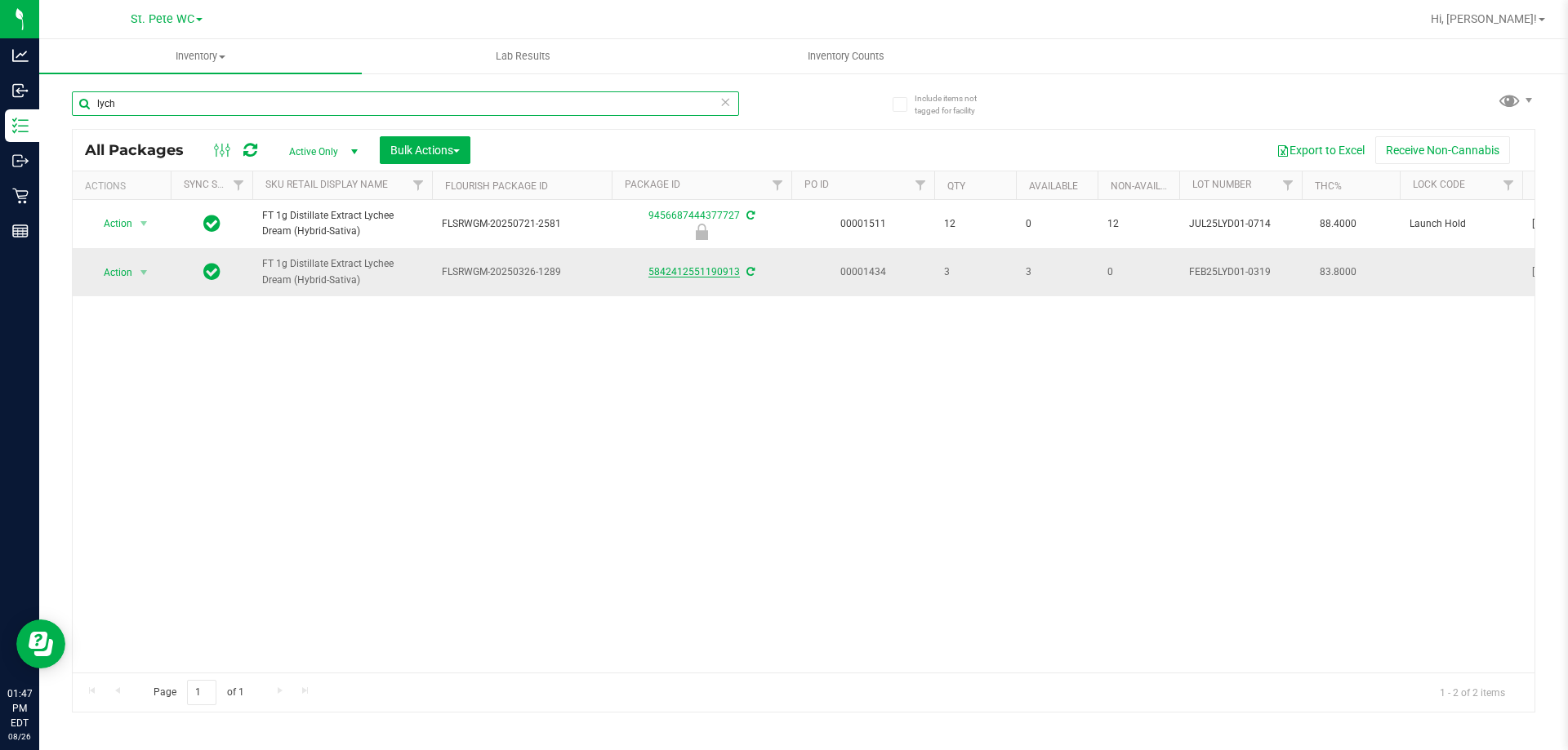
type input "lych"
click at [686, 269] on link "5842412551190913" at bounding box center [694, 271] width 91 height 11
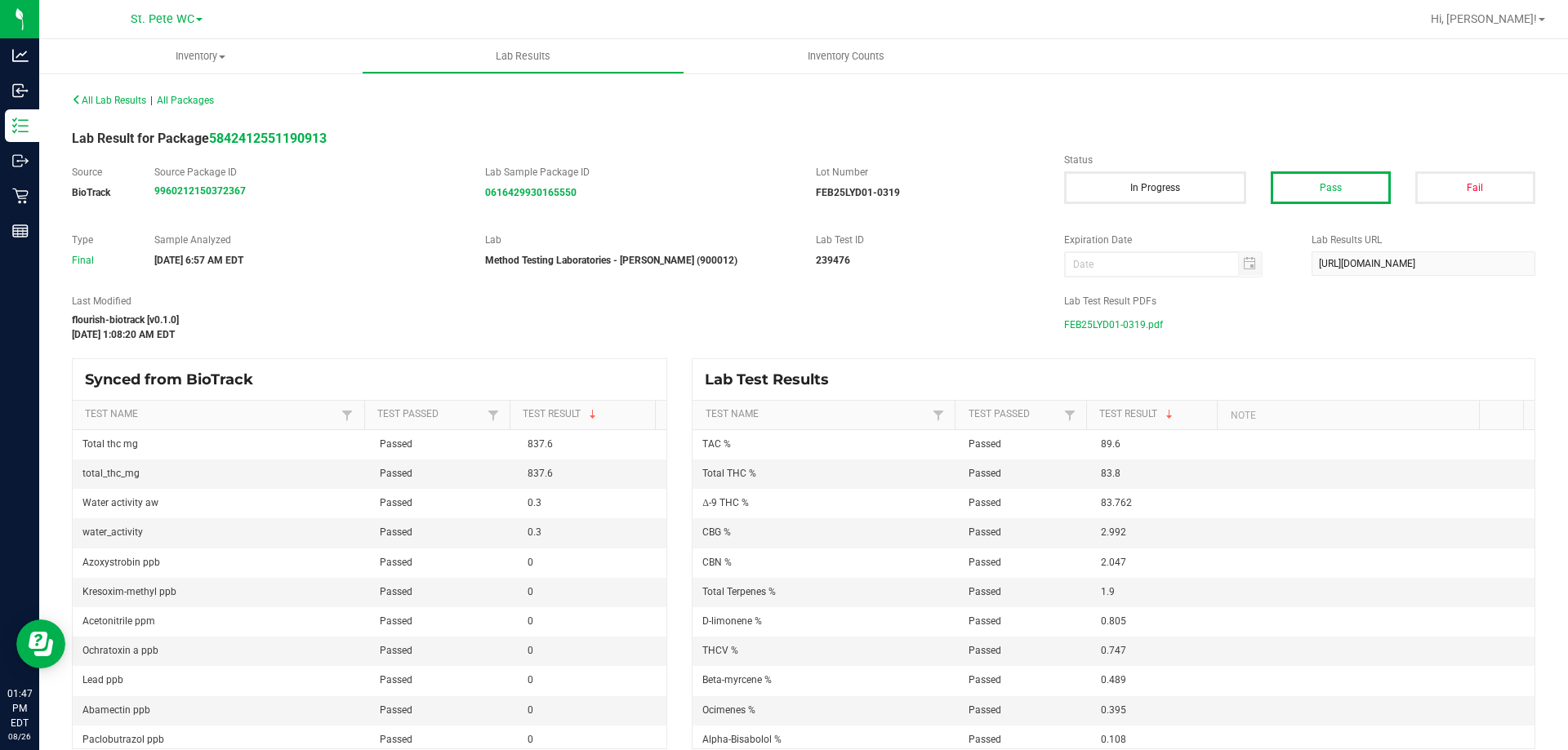
click at [1139, 325] on span "FEB25LYD01-0319.pdf" at bounding box center [1113, 325] width 99 height 24
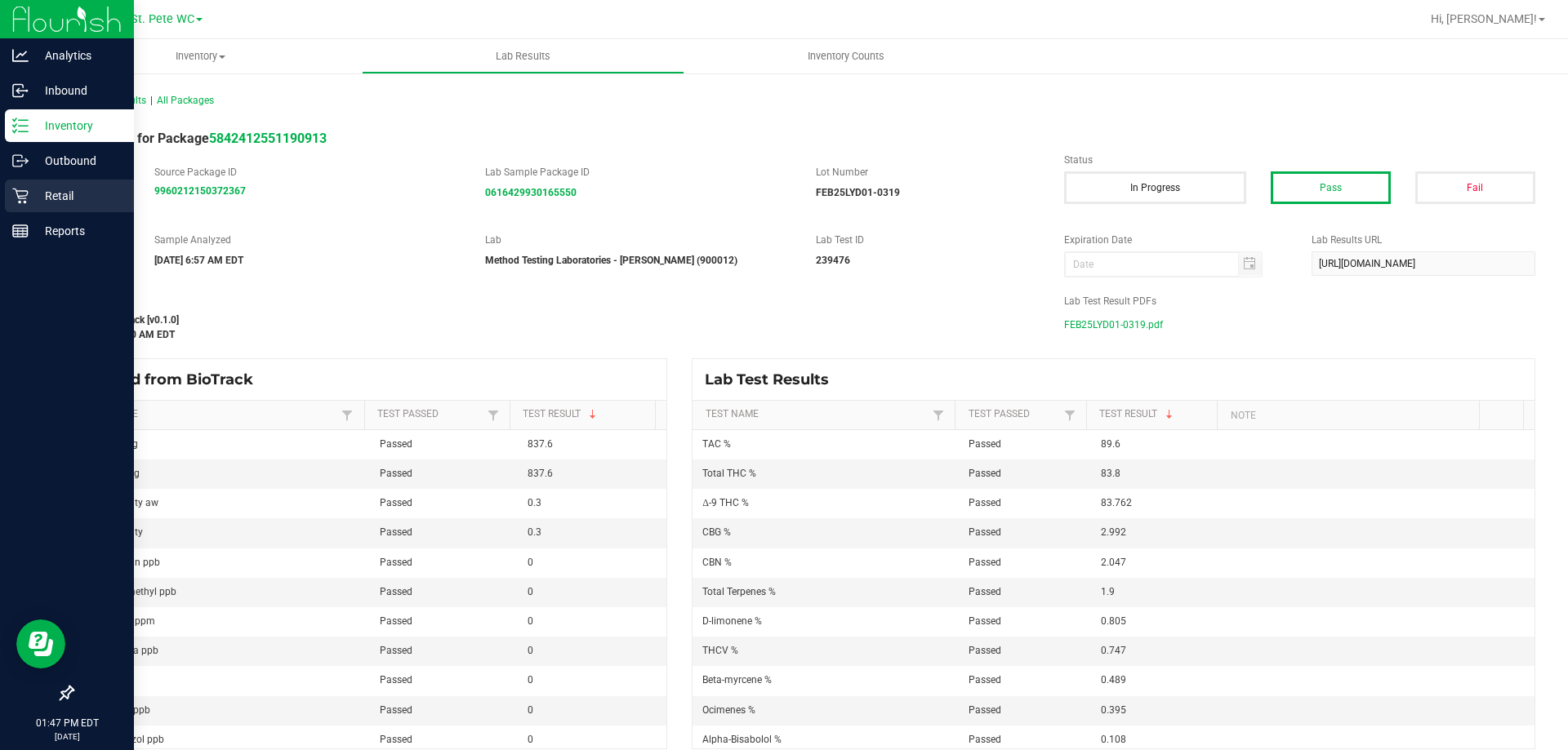
click at [47, 204] on p "Retail" at bounding box center [78, 195] width 98 height 20
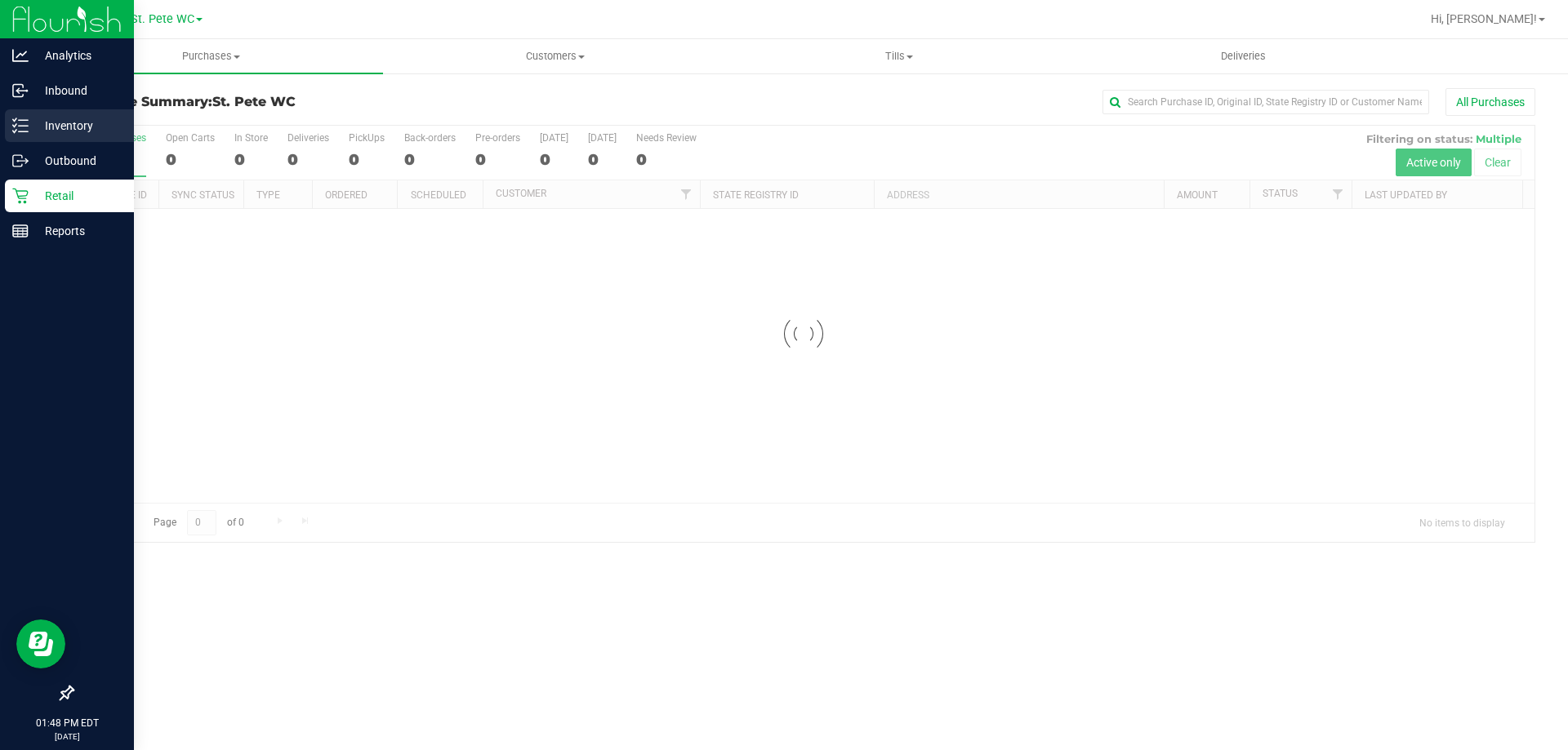
click at [28, 114] on div "Inventory" at bounding box center [70, 126] width 129 height 33
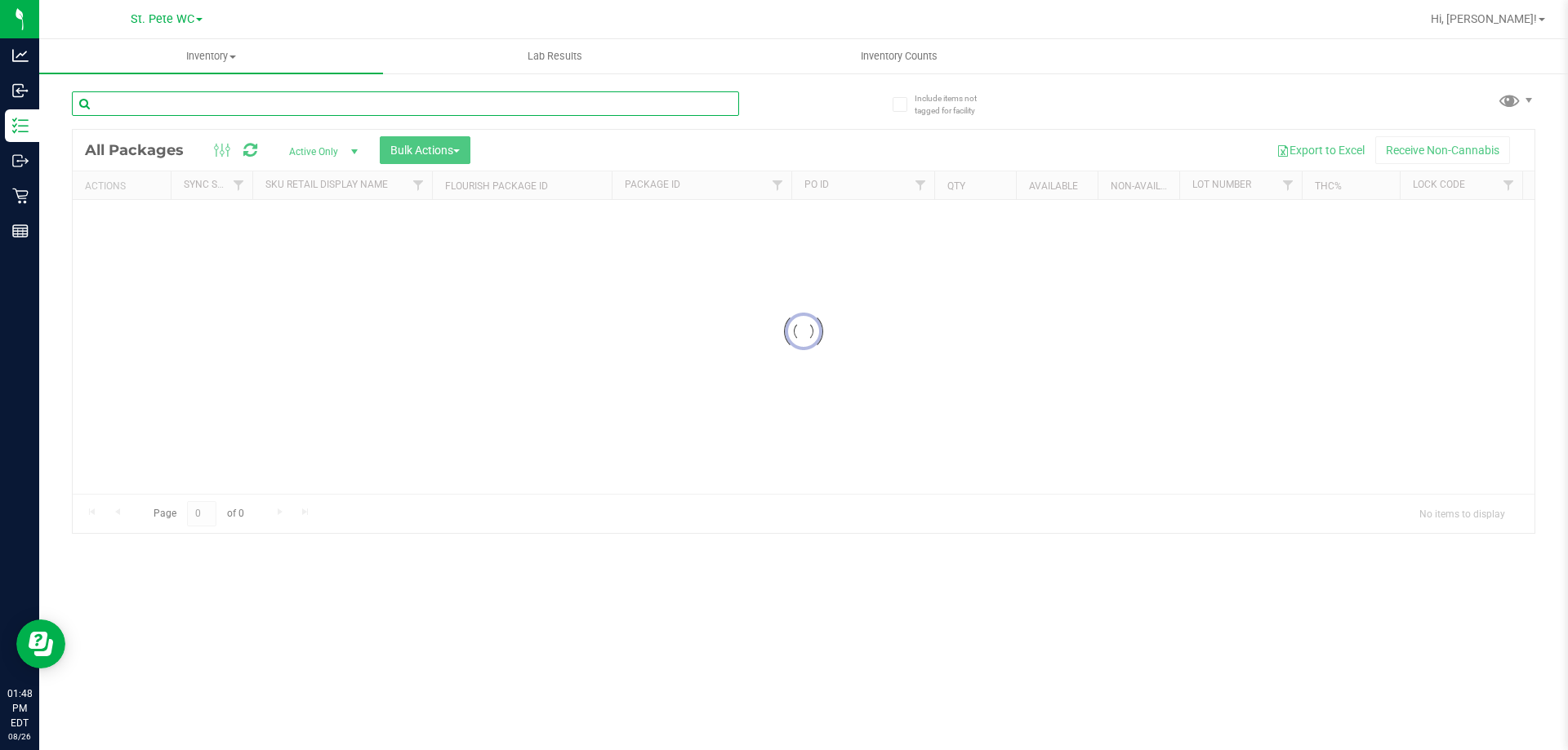
click at [165, 107] on input "text" at bounding box center [405, 103] width 667 height 24
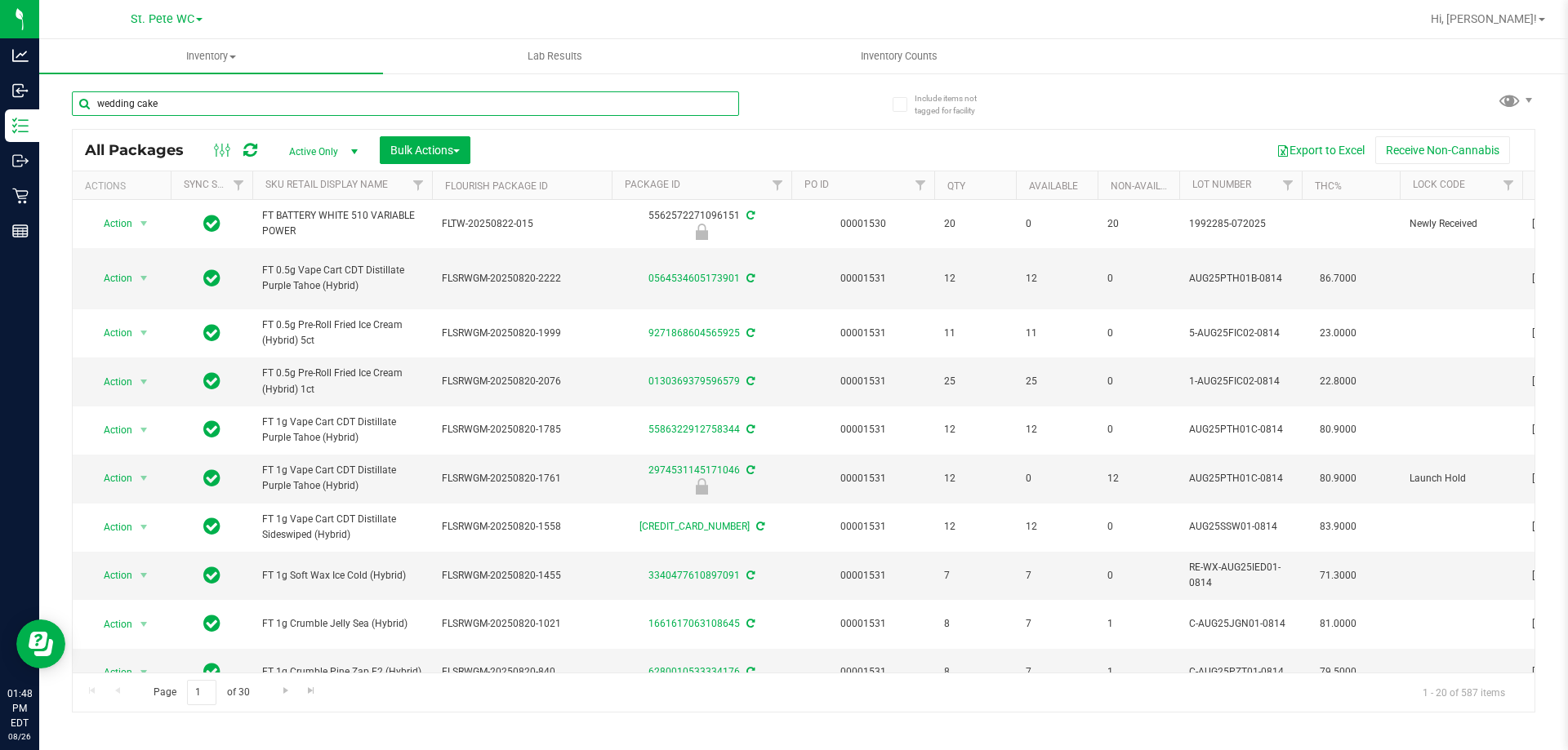
type input "wedding cake"
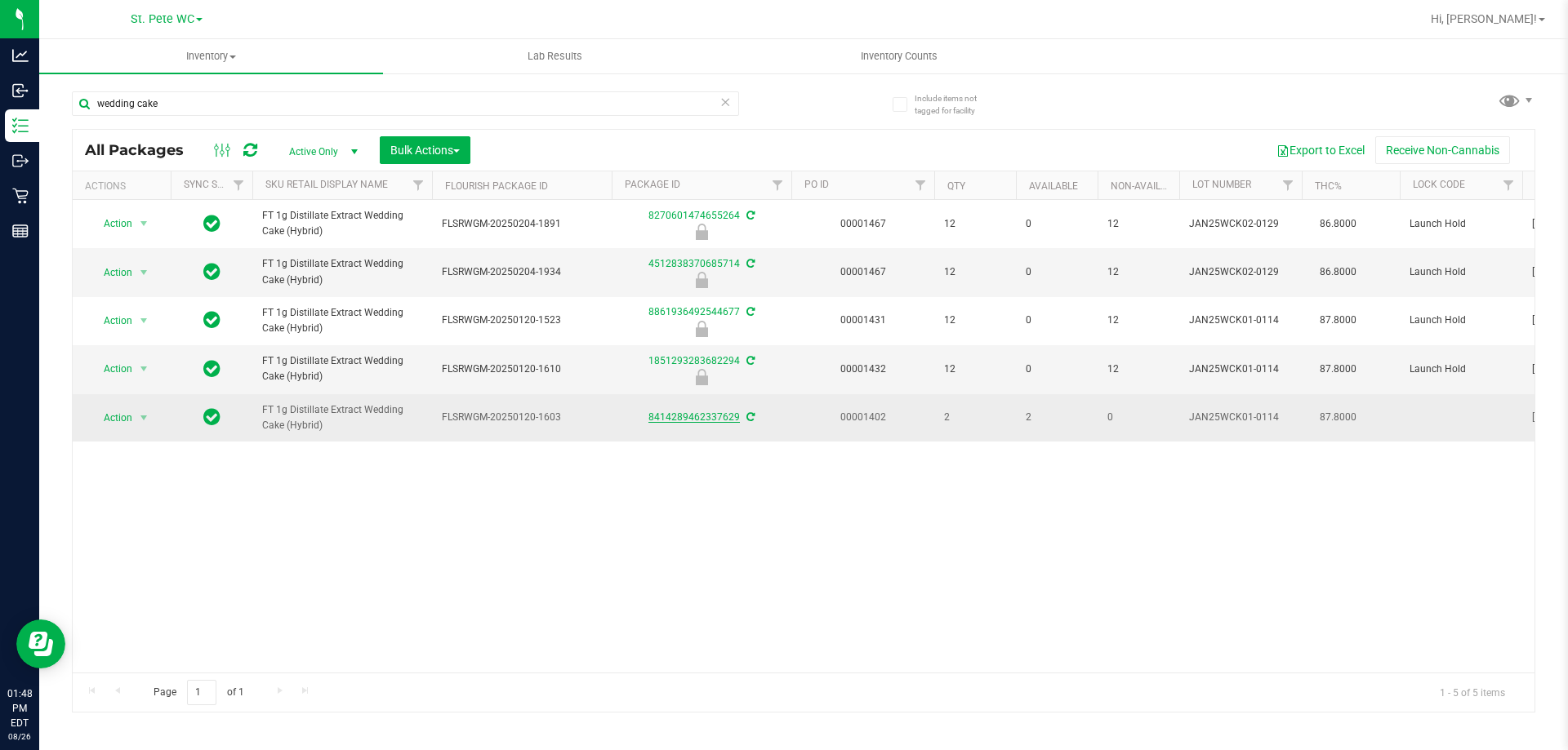
click at [699, 418] on link "8414289462337629" at bounding box center [694, 417] width 91 height 11
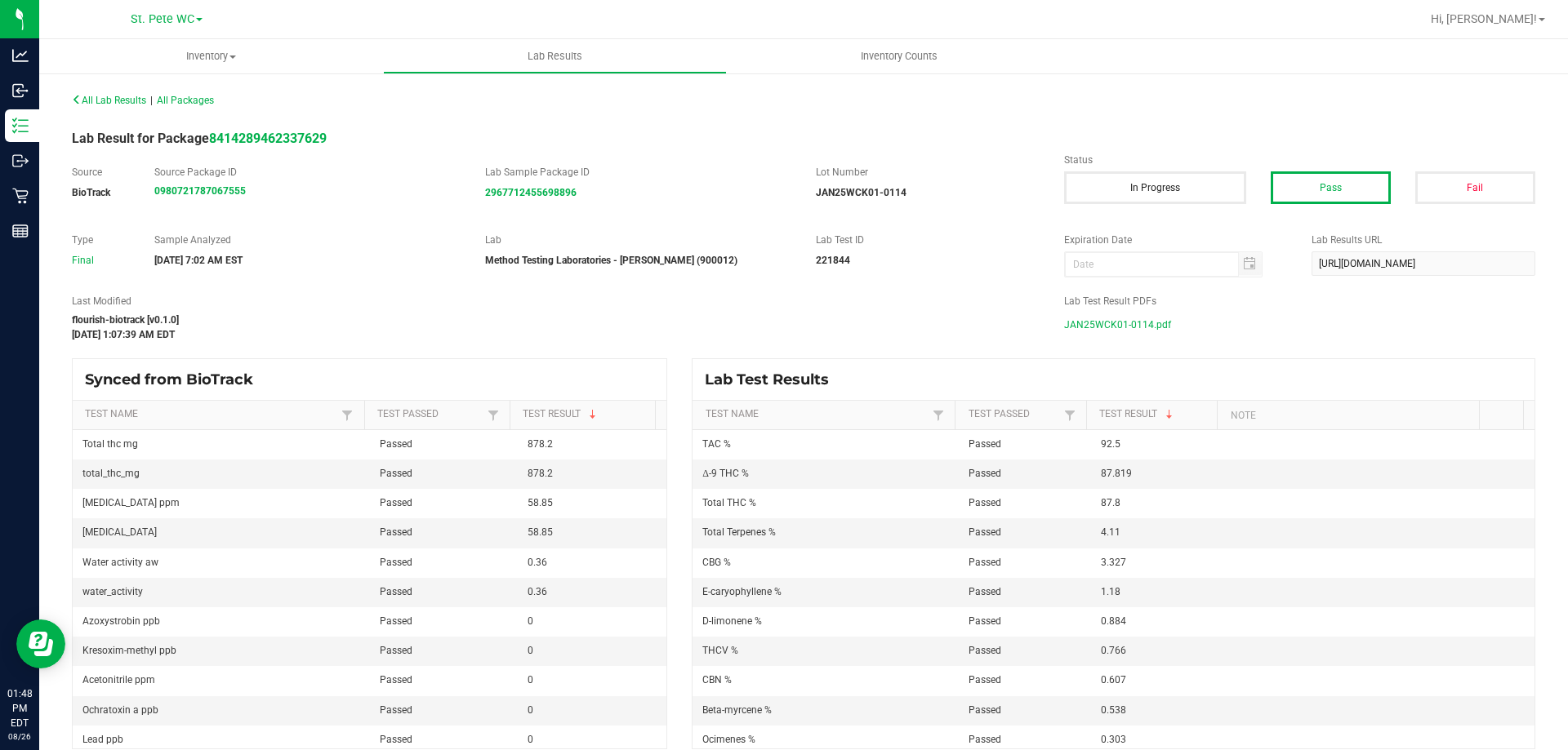
click at [1100, 326] on span "JAN25WCK01-0114.pdf" at bounding box center [1117, 325] width 107 height 24
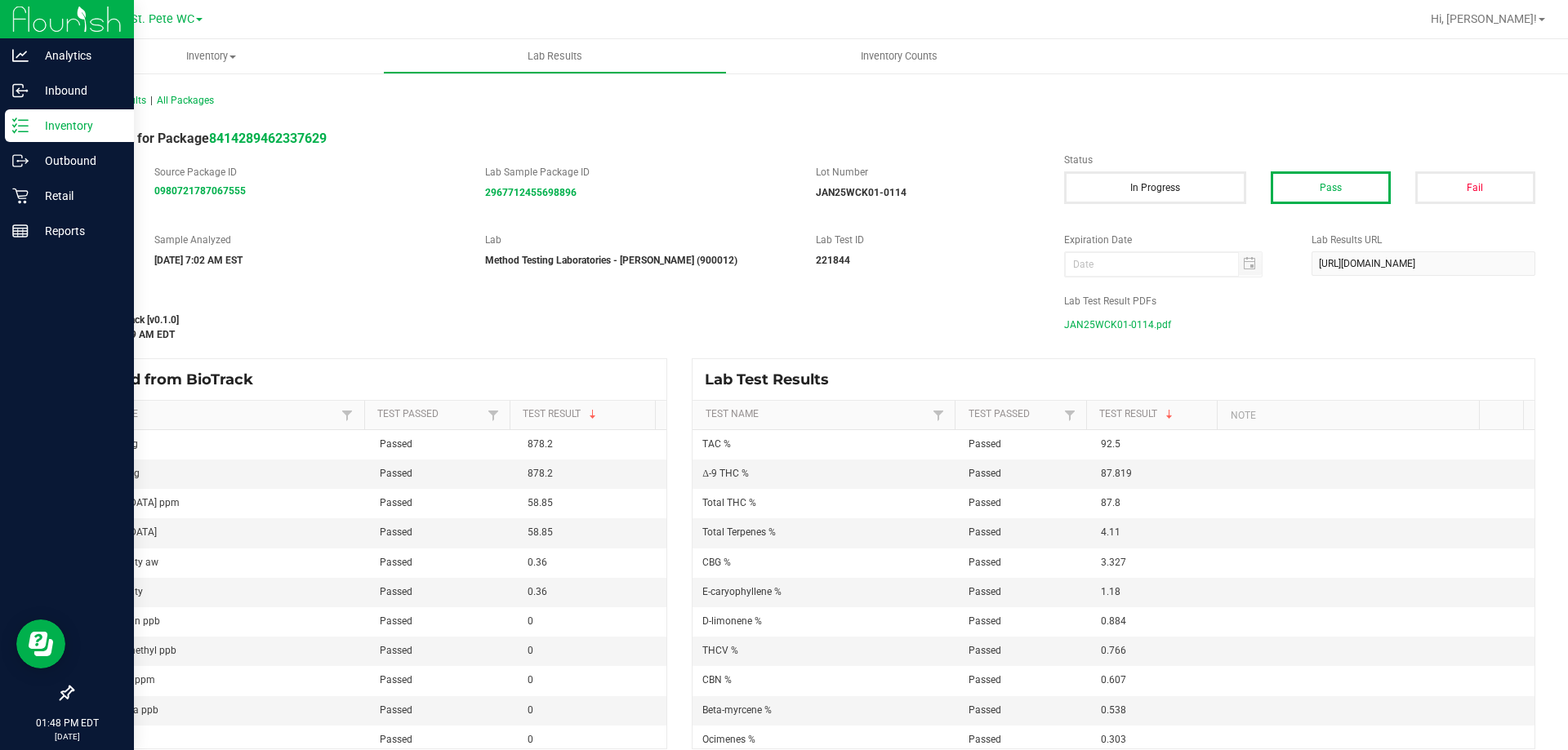
click at [31, 140] on div "Inventory" at bounding box center [70, 126] width 129 height 33
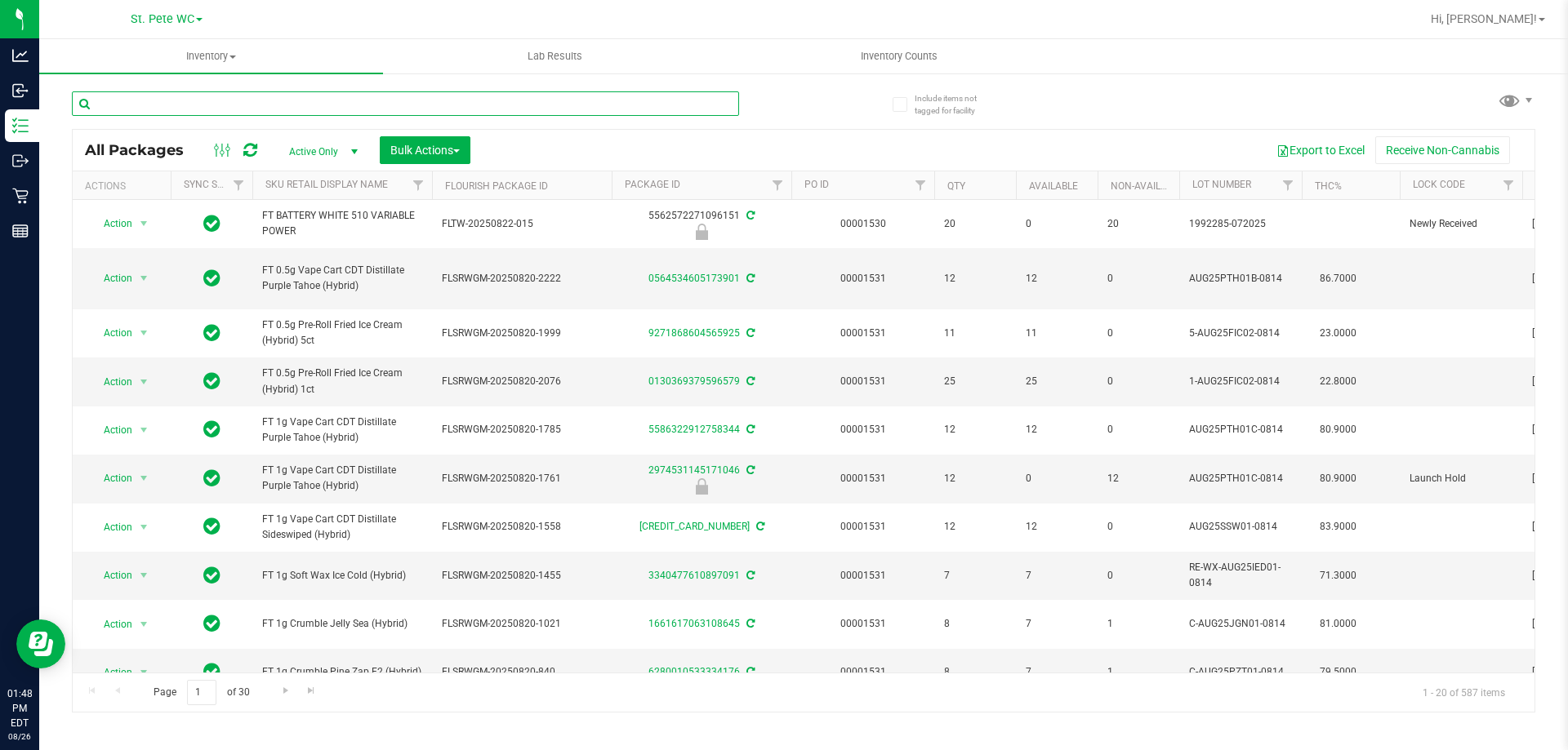
click at [215, 108] on input "text" at bounding box center [405, 103] width 667 height 24
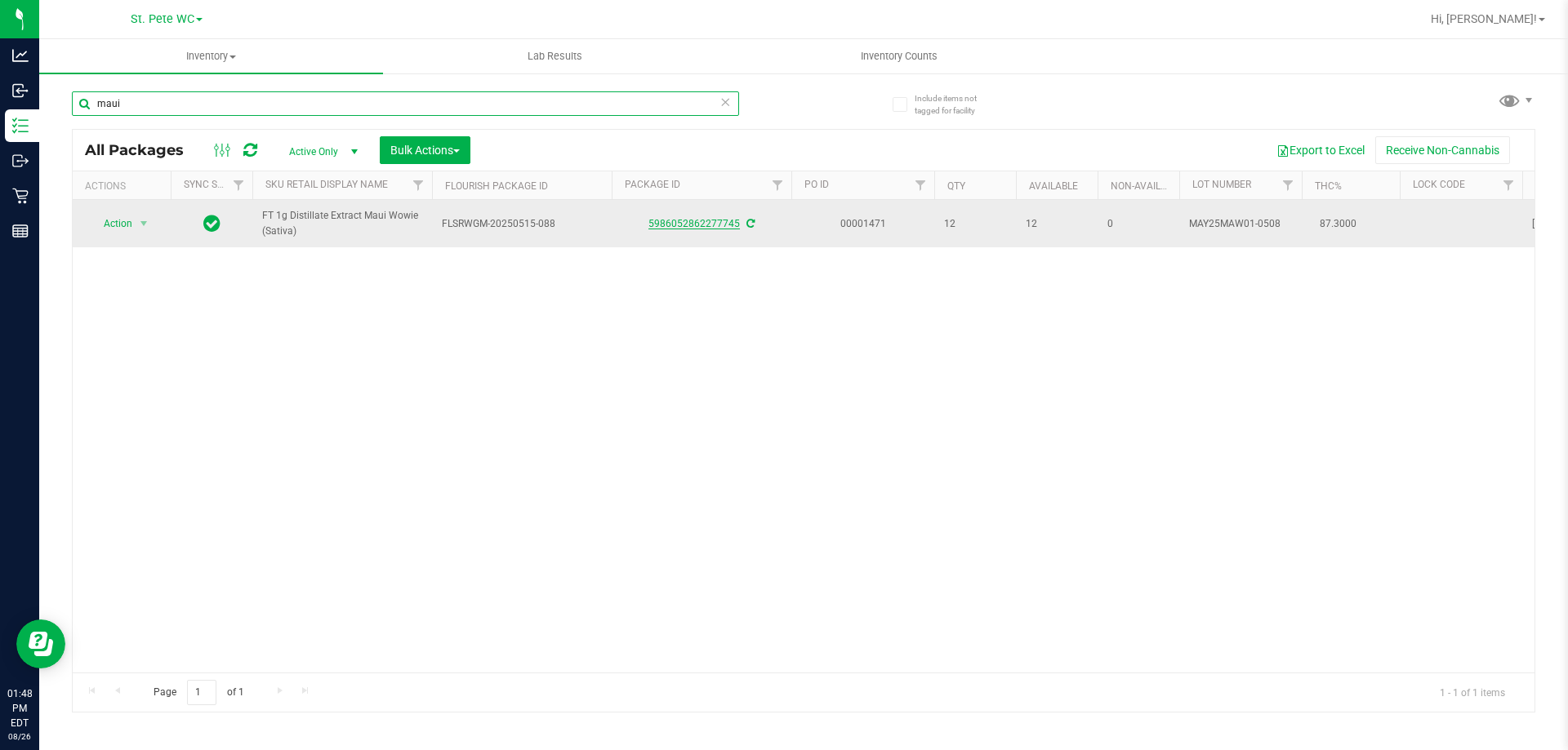
type input "maui"
click at [699, 223] on link "5986052862277745" at bounding box center [694, 223] width 91 height 11
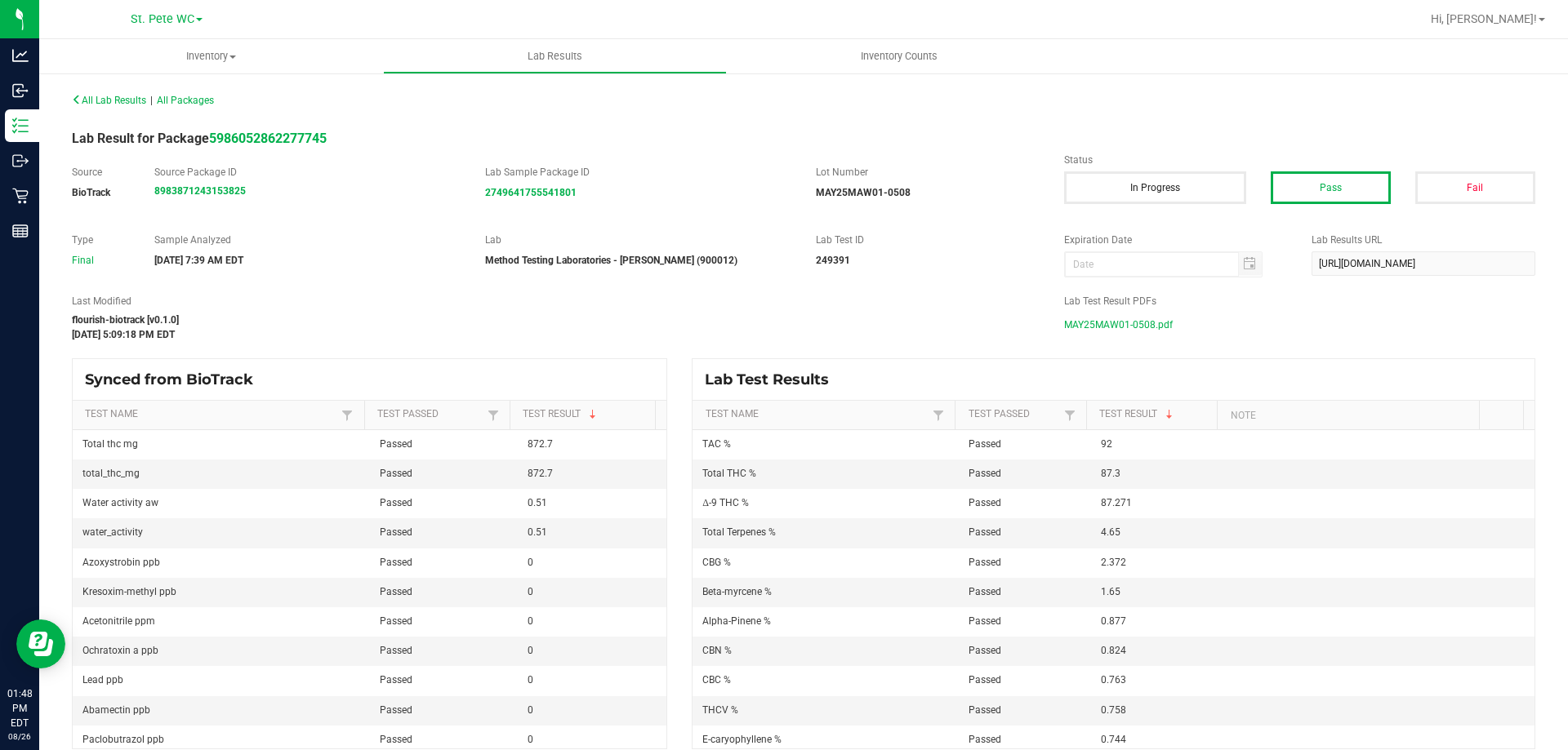
click at [1155, 325] on span "MAY25MAW01-0508.pdf" at bounding box center [1118, 325] width 109 height 24
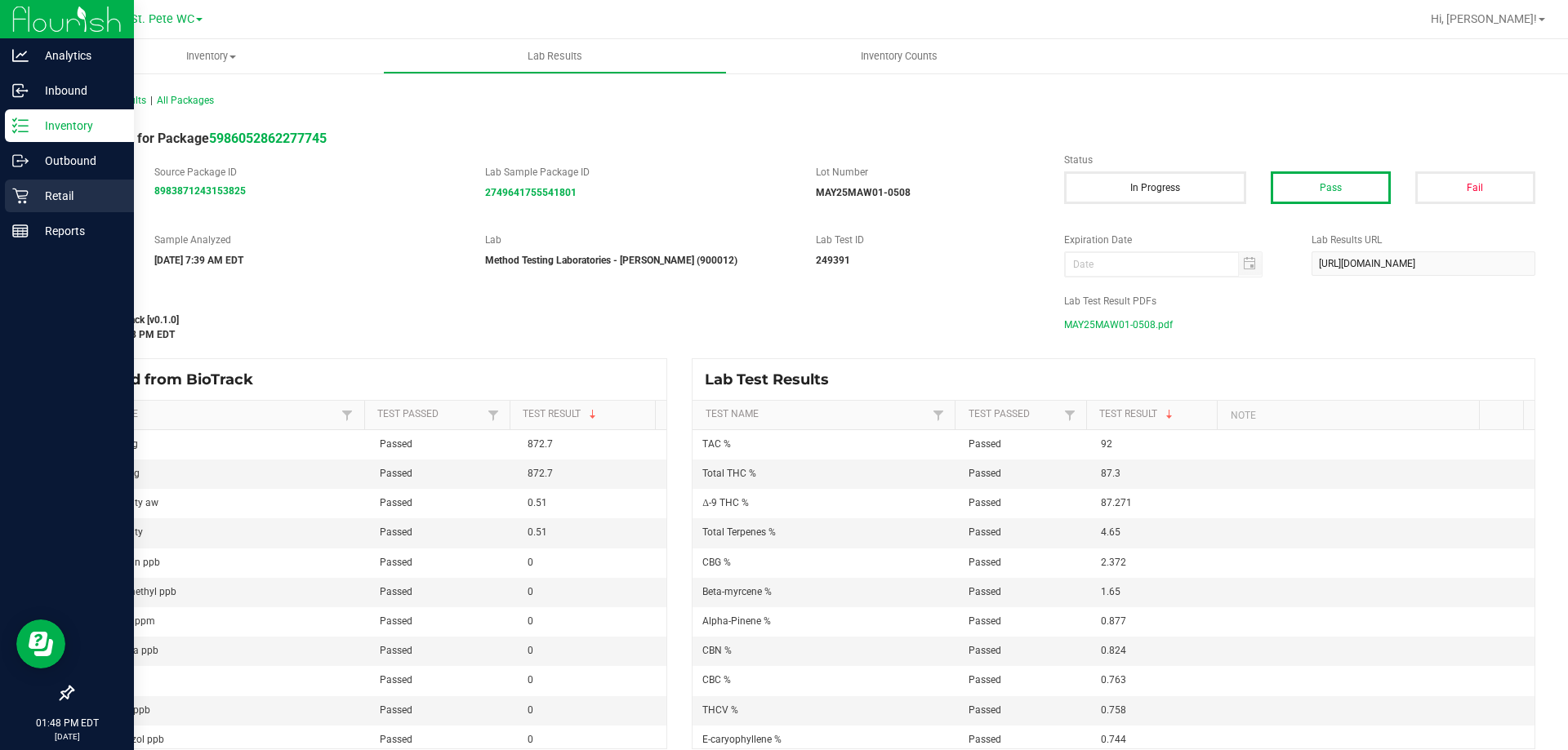
click at [36, 195] on p "Retail" at bounding box center [78, 195] width 98 height 20
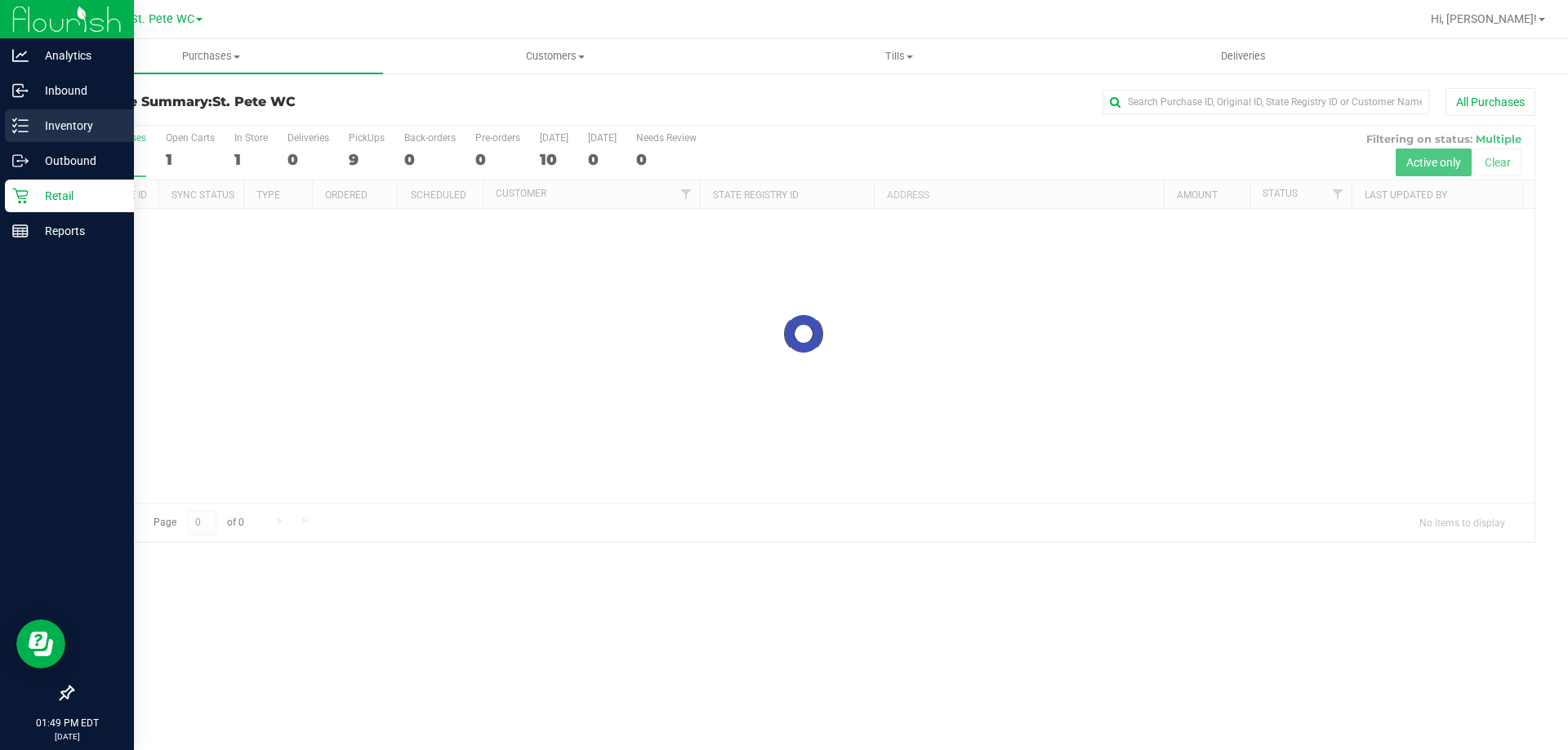
click at [31, 130] on p "Inventory" at bounding box center [78, 126] width 98 height 20
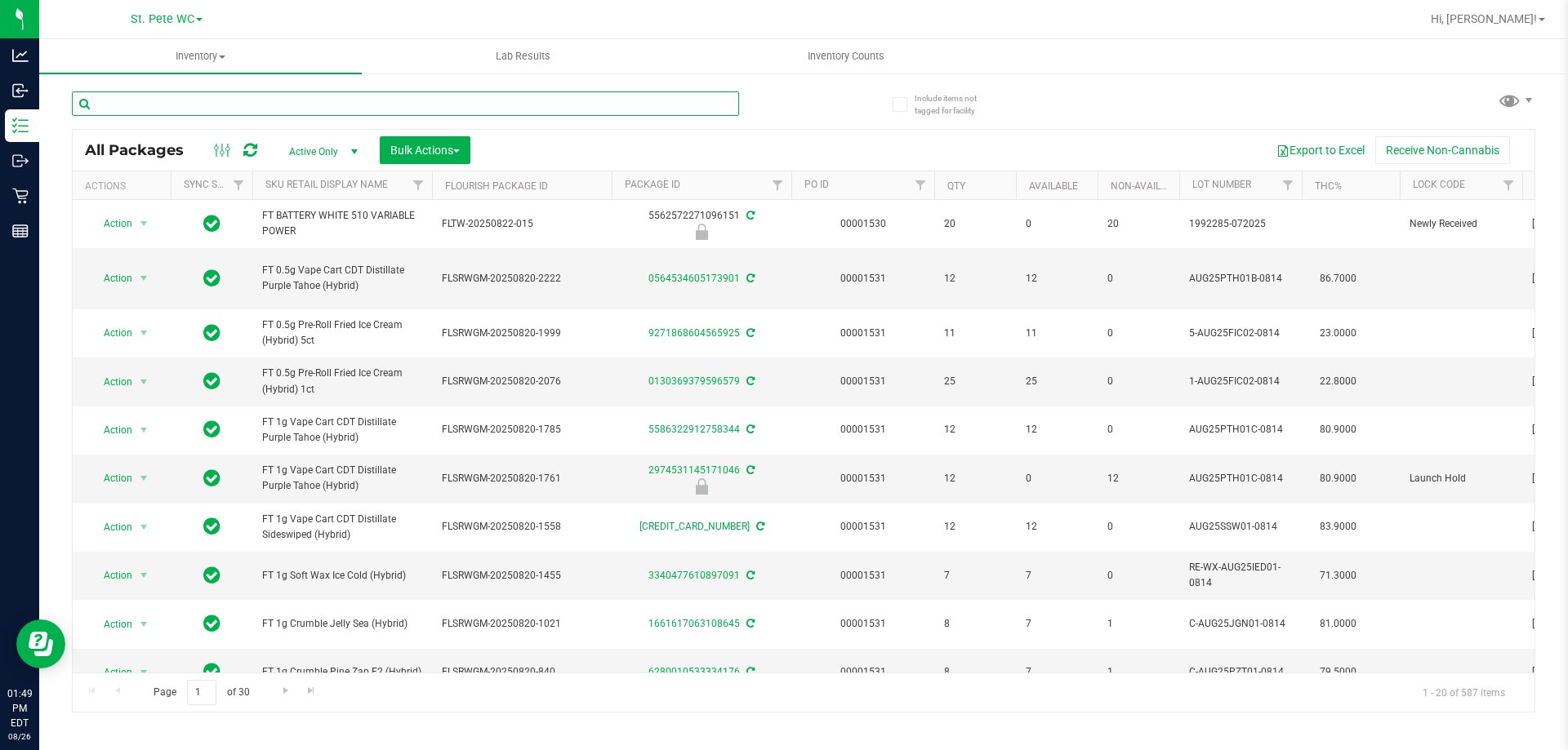
click at [191, 112] on input "text" at bounding box center [405, 103] width 667 height 24
type input "blood orange"
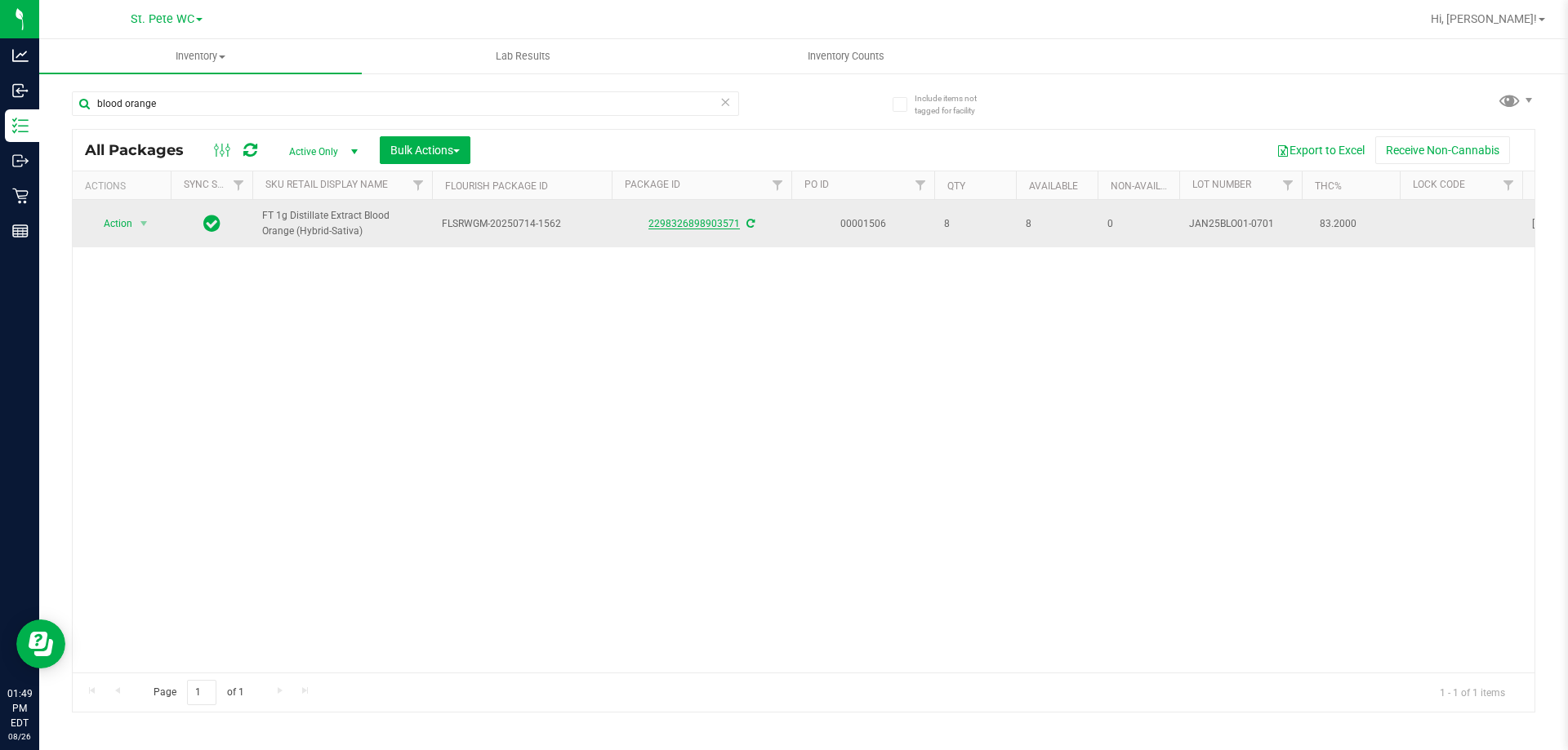
click at [698, 220] on link "2298326898903571" at bounding box center [694, 223] width 91 height 11
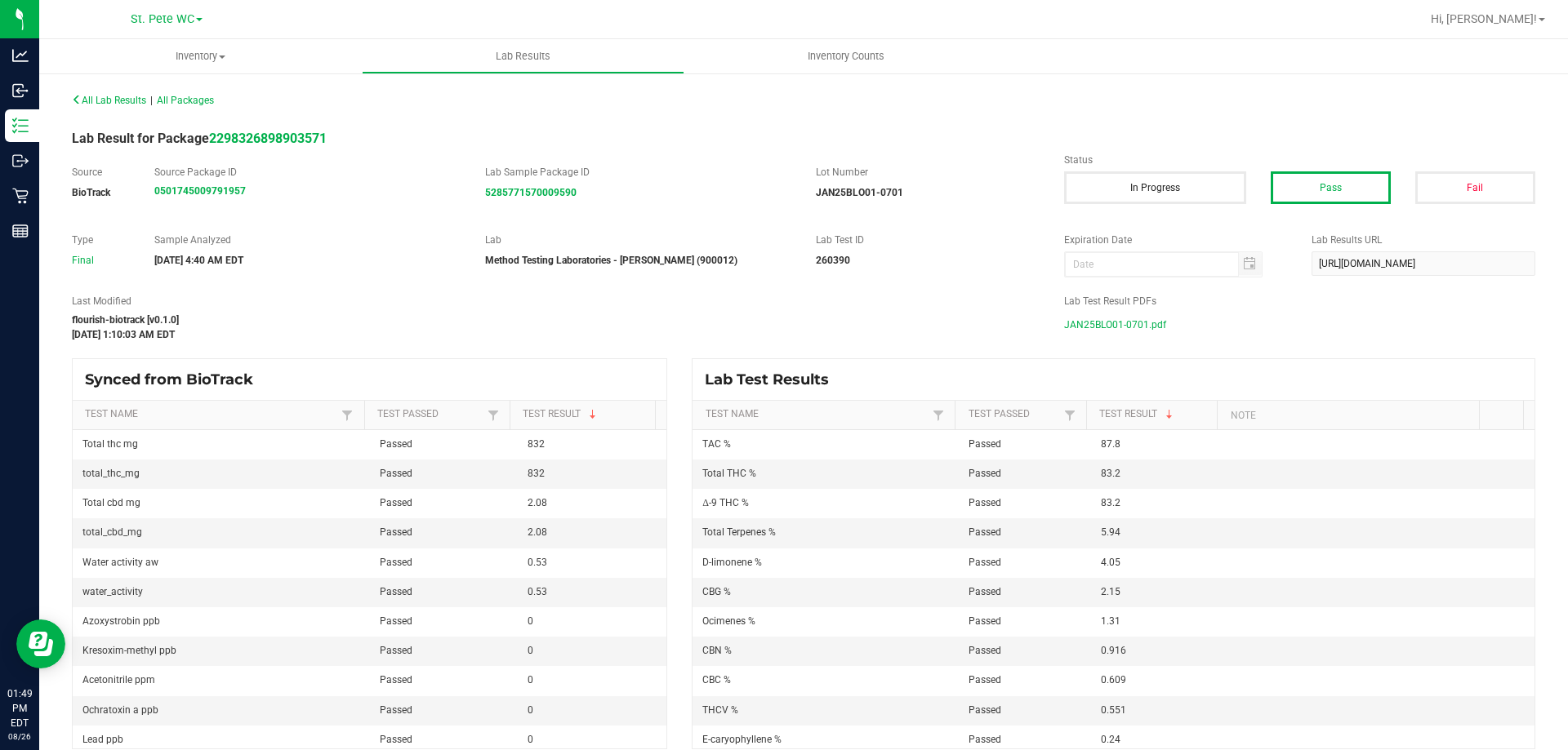
click at [1135, 319] on span "JAN25BLO01-0701.pdf" at bounding box center [1115, 325] width 102 height 24
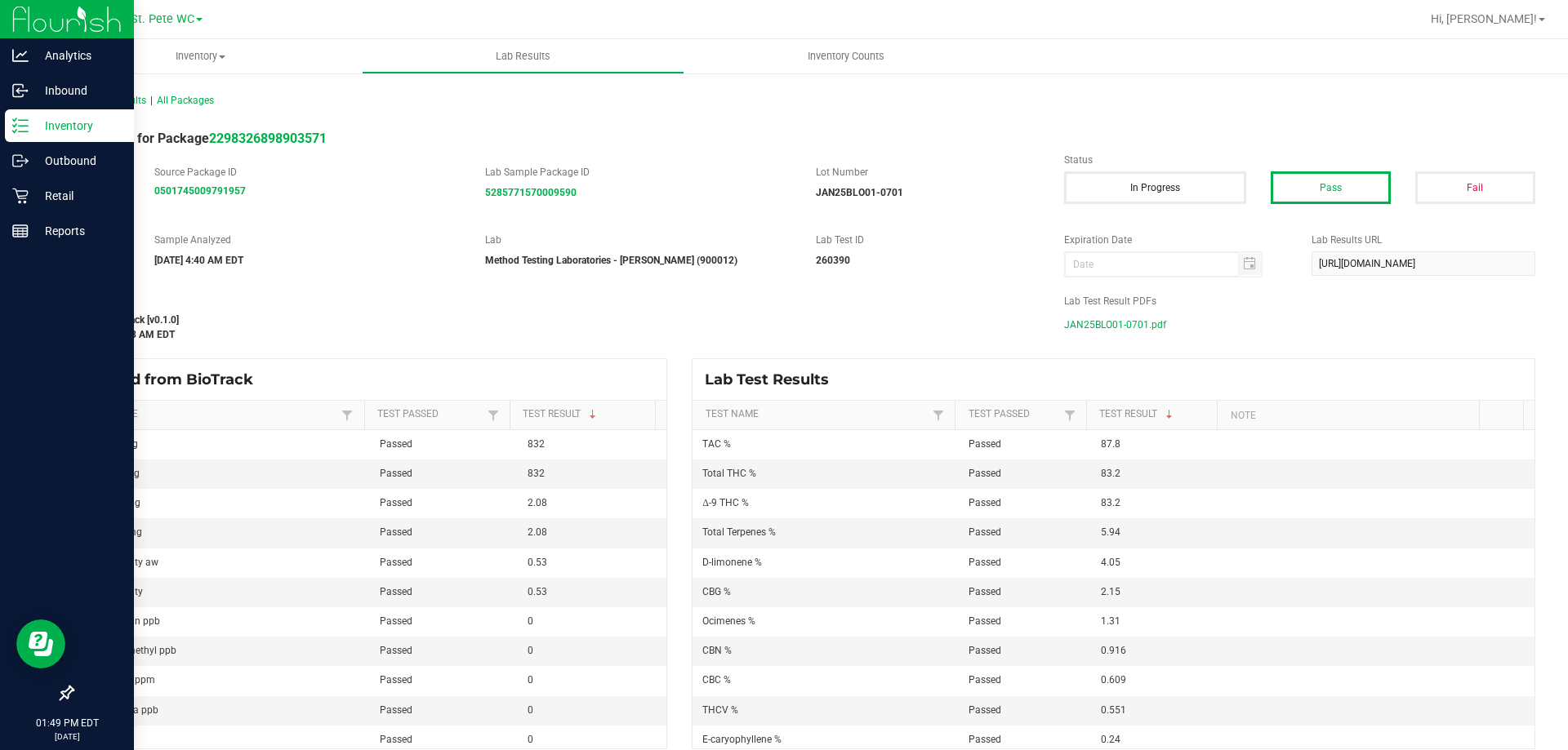
click at [15, 126] on icon at bounding box center [15, 125] width 3 height 3
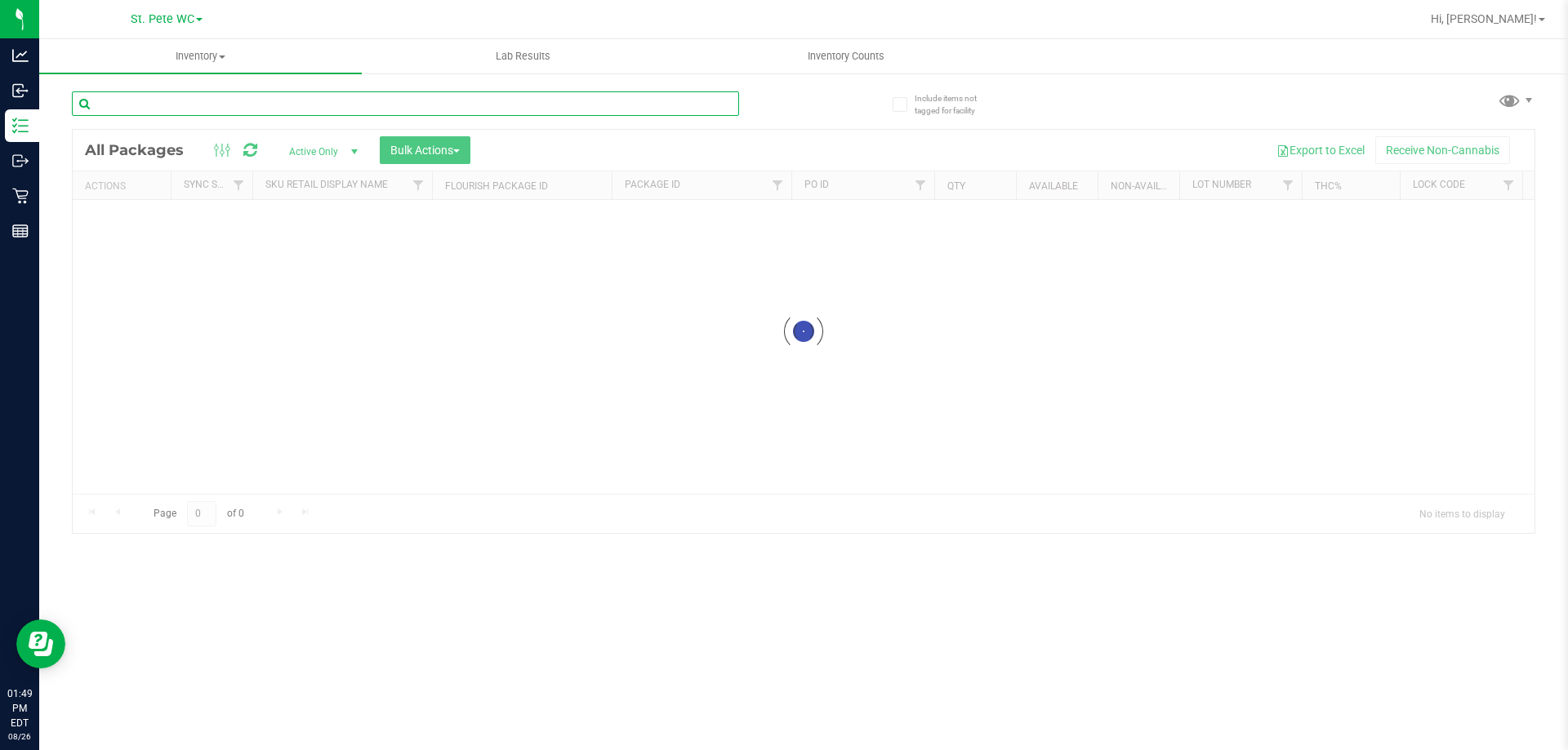
click at [286, 110] on input "text" at bounding box center [405, 103] width 667 height 24
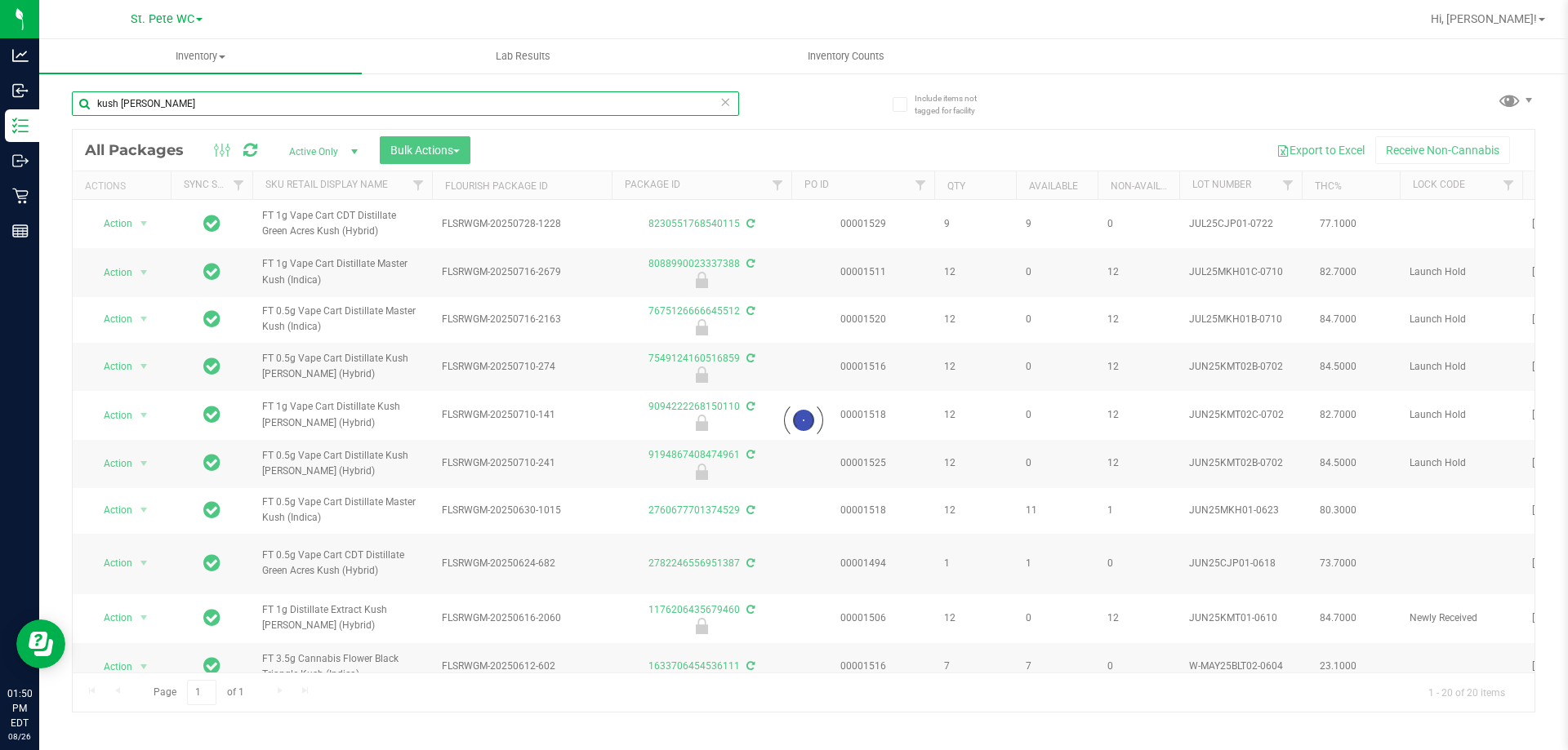
type input "kush [PERSON_NAME]"
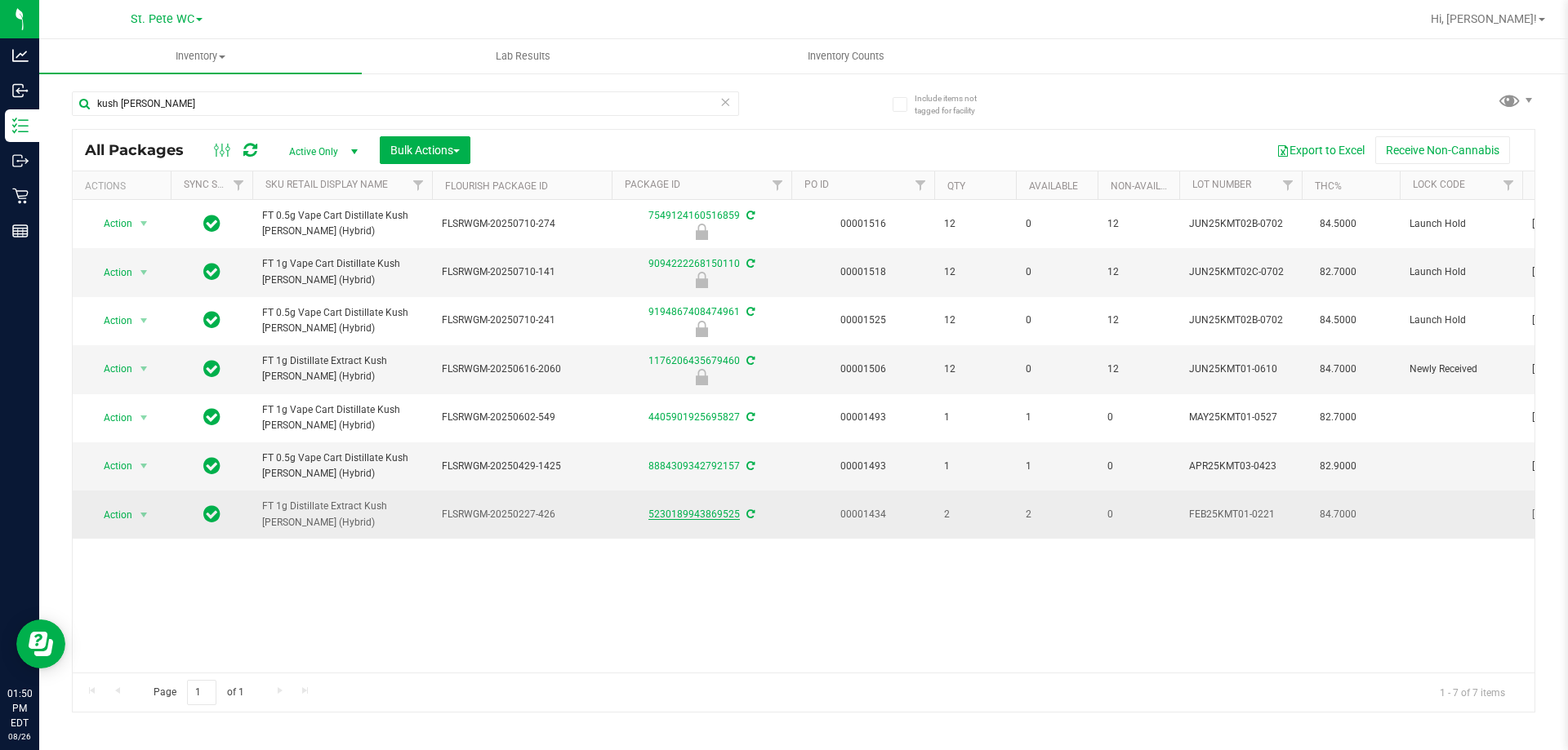
click at [692, 518] on link "5230189943869525" at bounding box center [694, 513] width 91 height 11
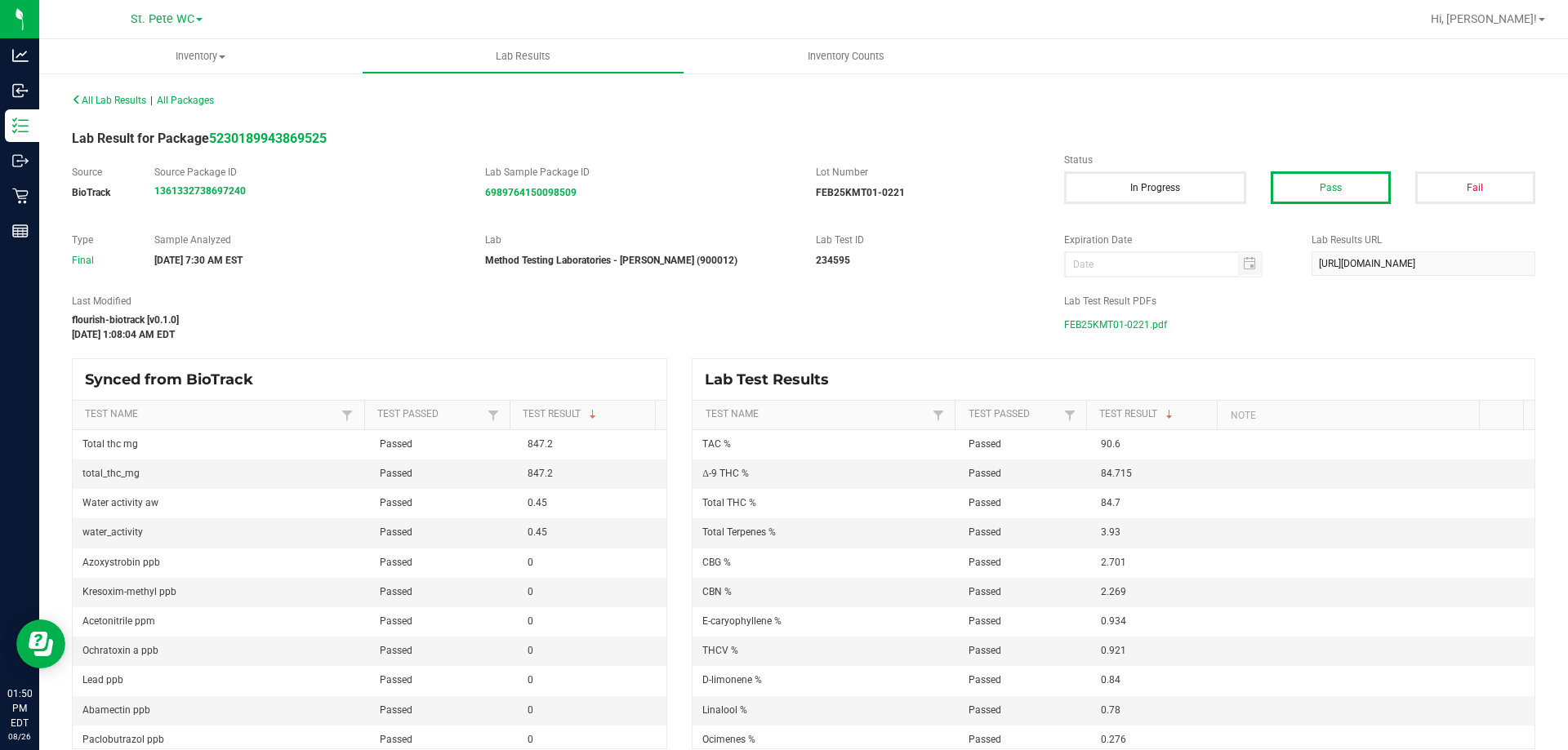
click at [1135, 318] on span "FEB25KMT01-0221.pdf" at bounding box center [1115, 325] width 103 height 24
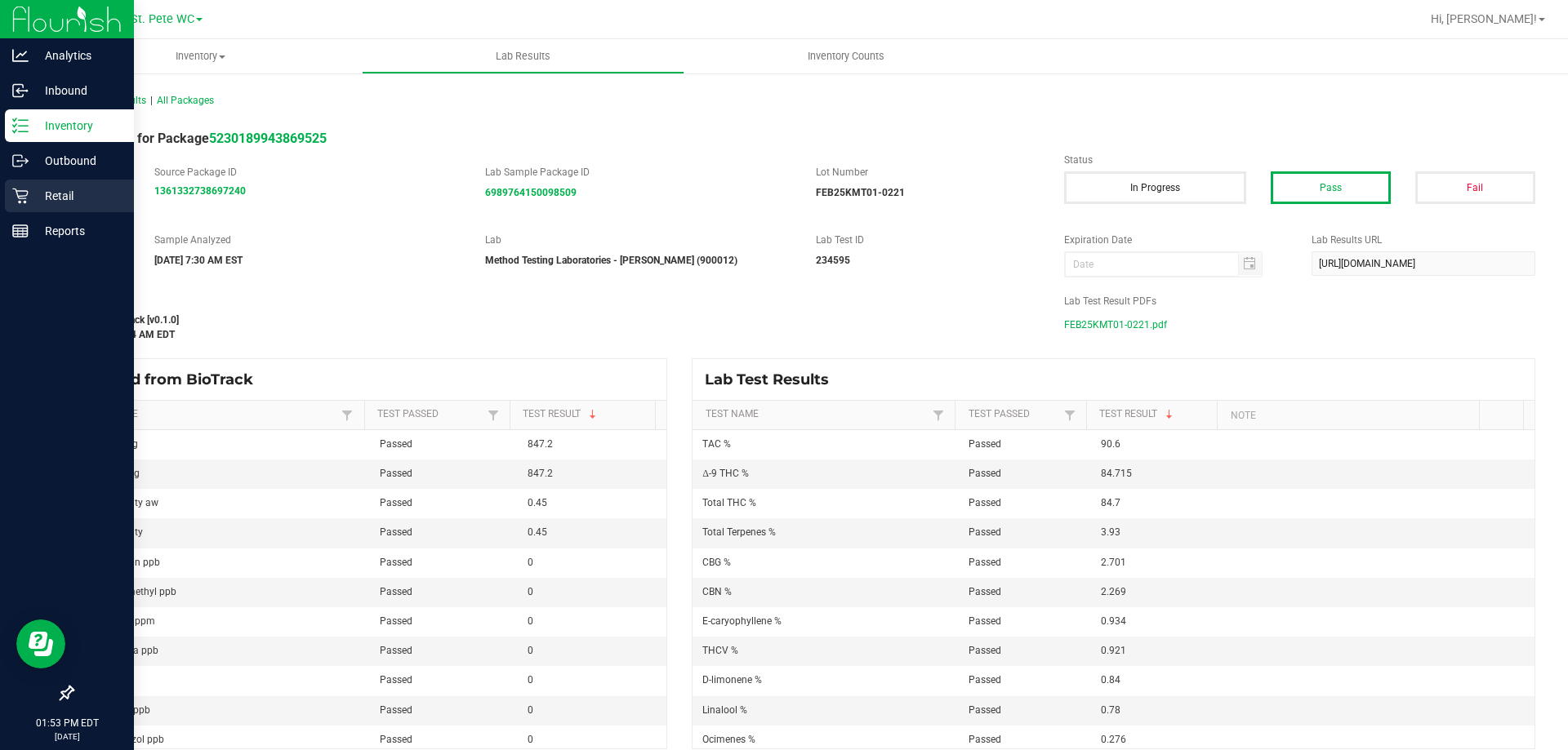
click at [33, 197] on p "Retail" at bounding box center [78, 195] width 98 height 20
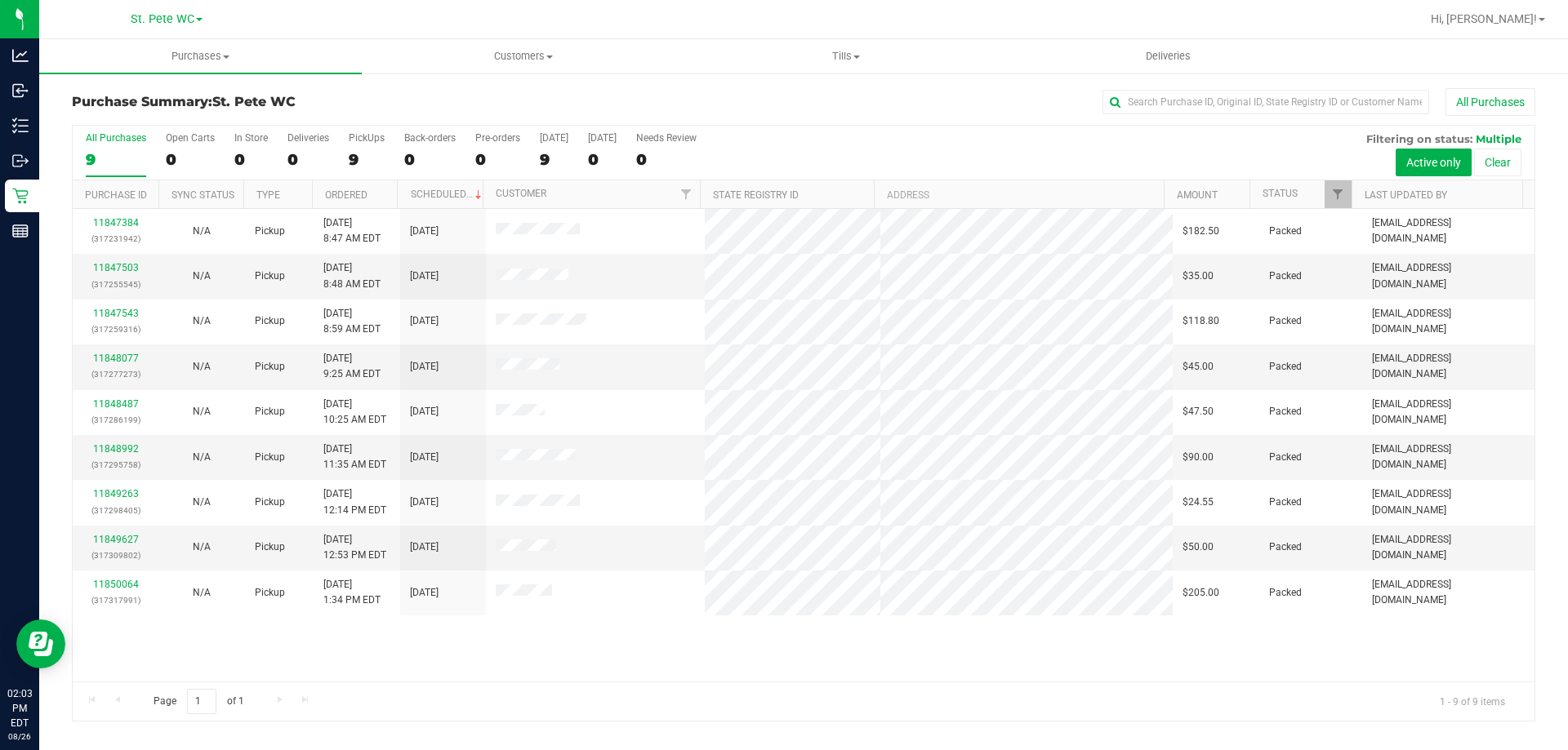
click at [574, 664] on div "11847384 (317231942) N/A Pickup [DATE] 8:47 AM EDT 8/26/2025 $182.50 Packed [EM…" at bounding box center [803, 445] width 1462 height 473
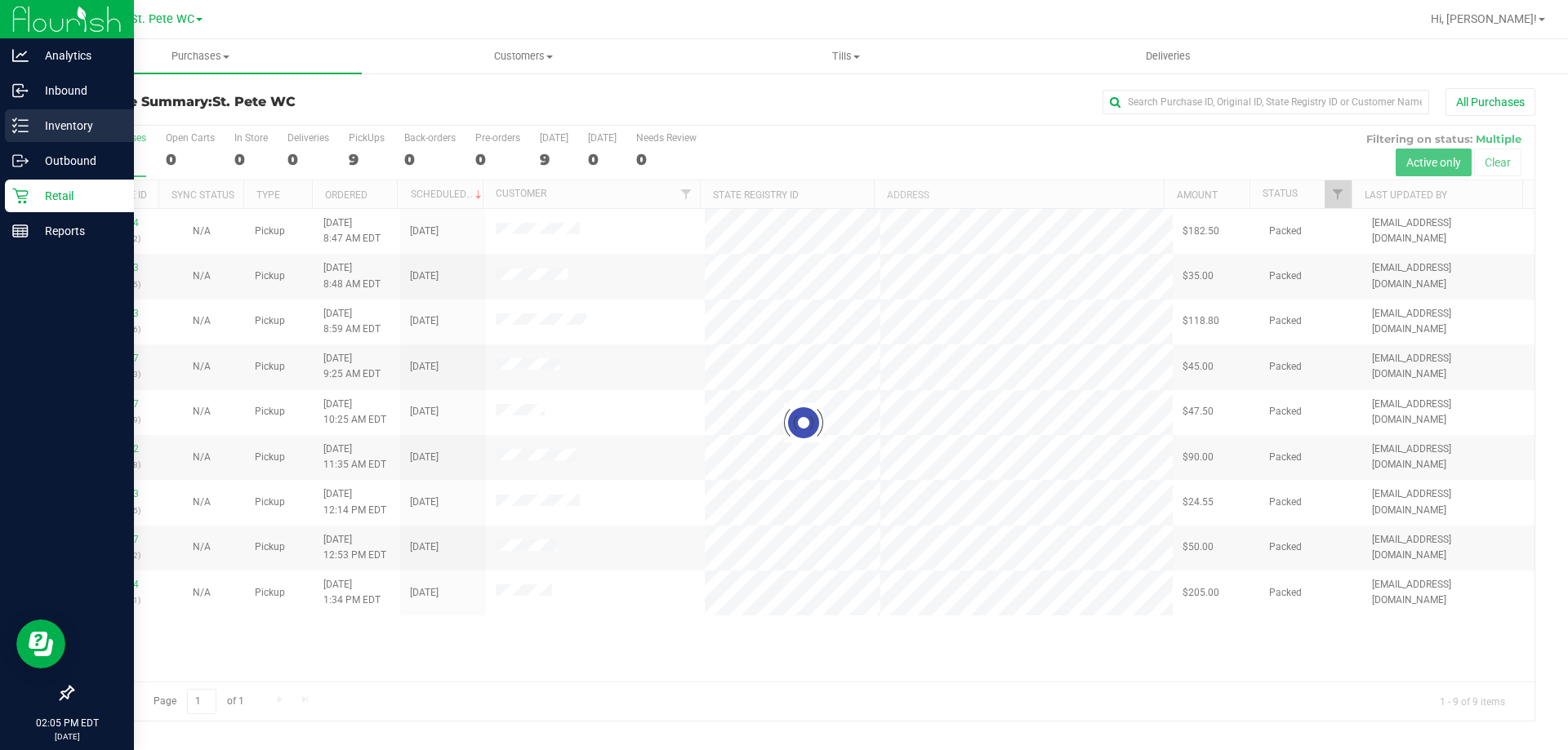
click at [16, 126] on icon at bounding box center [20, 125] width 16 height 16
click at [833, 660] on div at bounding box center [803, 423] width 1462 height 595
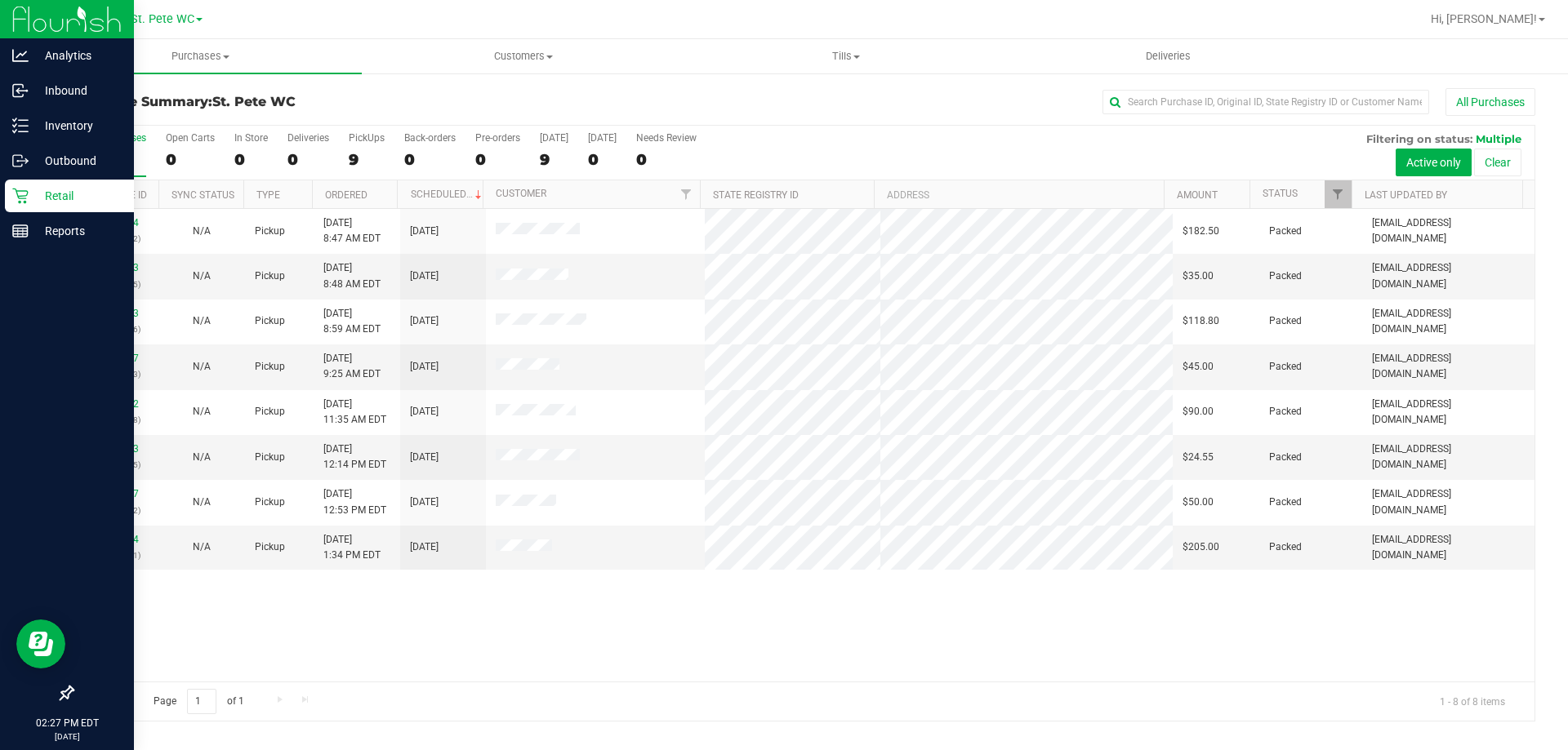
drag, startPoint x: 296, startPoint y: 96, endPoint x: 100, endPoint y: 92, distance: 196.0
click at [95, 93] on div "Purchase Summary: St. [PERSON_NAME] WC All Purchases" at bounding box center [803, 106] width 1463 height 36
click at [336, 87] on div "Purchase Summary: St. [PERSON_NAME] WC All Purchases All Purchases 9 Open Carts…" at bounding box center [803, 404] width 1528 height 666
click at [148, 649] on div "11847384 (317231942) N/A Pickup [DATE] 8:47 AM EDT 8/26/2025 $182.50 Packed [EM…" at bounding box center [803, 445] width 1462 height 473
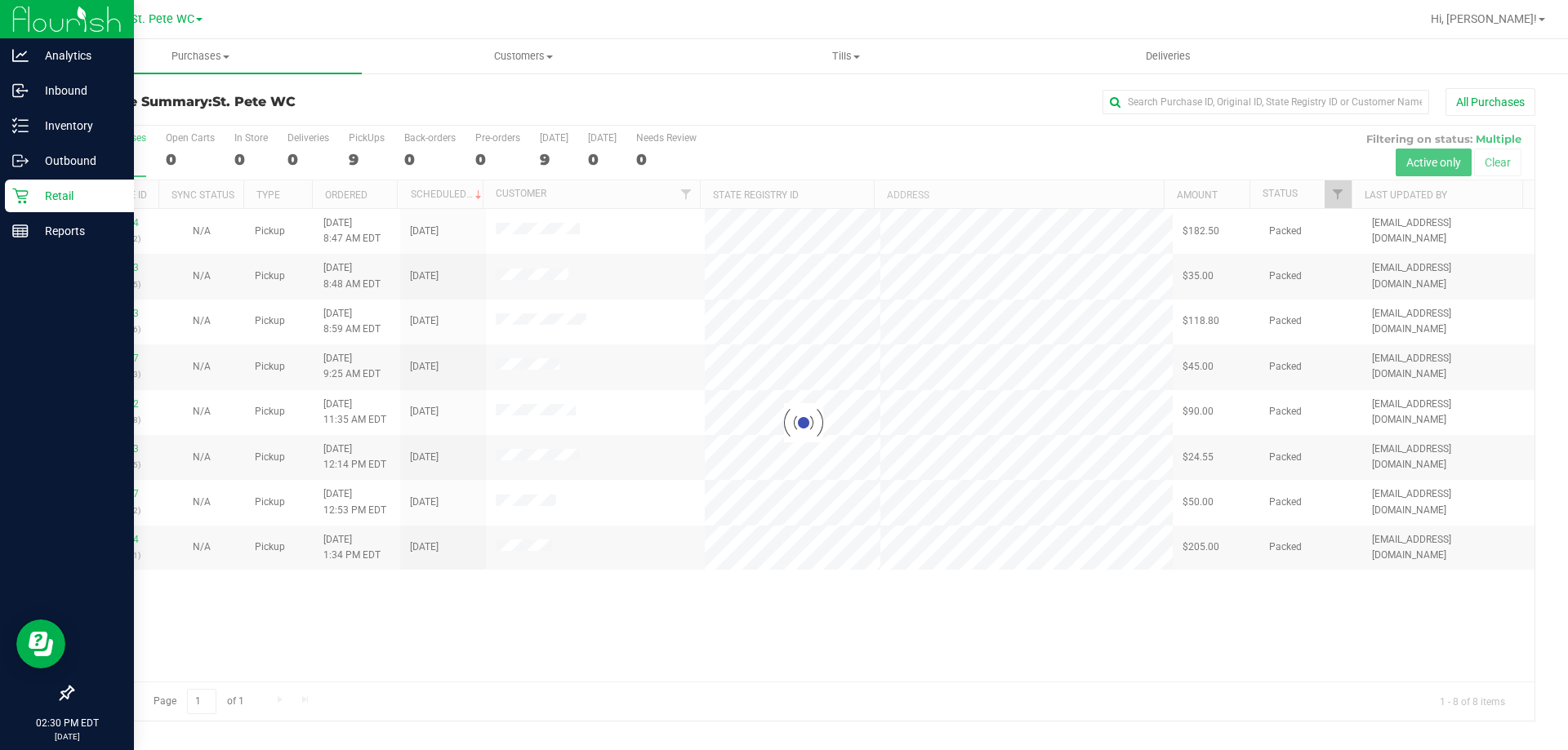
click at [582, 641] on div at bounding box center [803, 423] width 1462 height 595
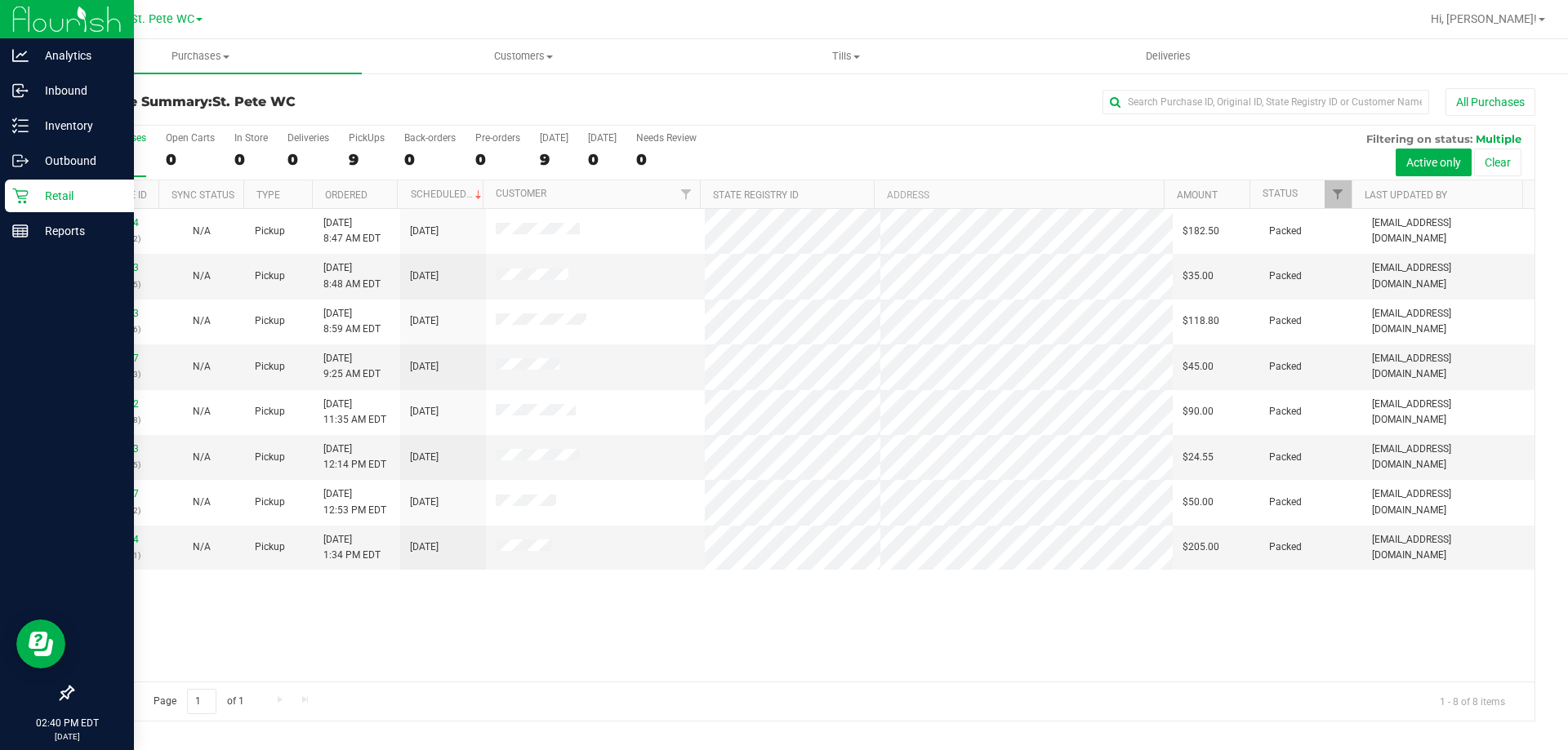
click at [780, 115] on div "All Purchases" at bounding box center [1047, 102] width 976 height 28
click at [23, 189] on icon at bounding box center [20, 195] width 16 height 16
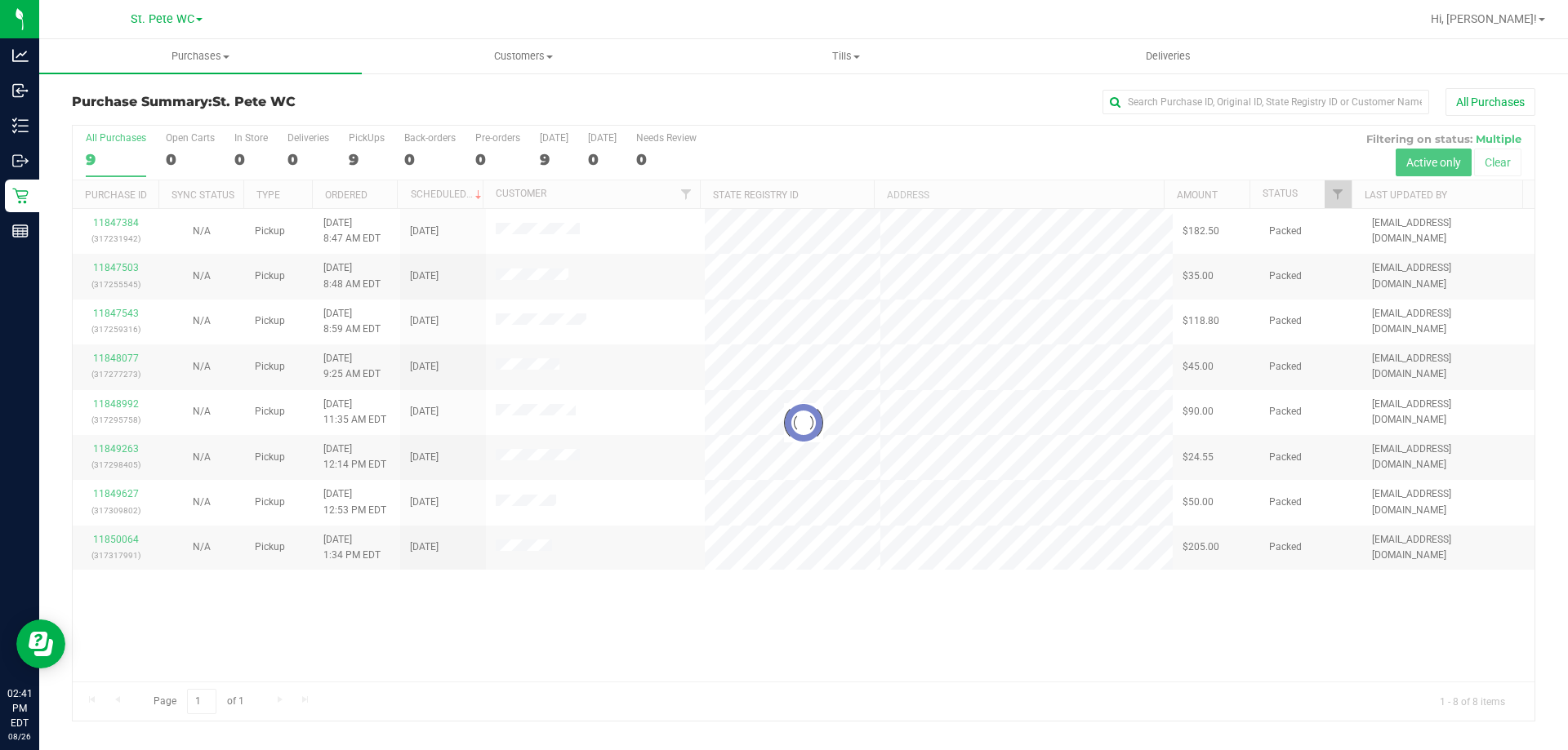
click at [631, 683] on div at bounding box center [803, 423] width 1462 height 595
click at [813, 672] on div at bounding box center [803, 423] width 1462 height 595
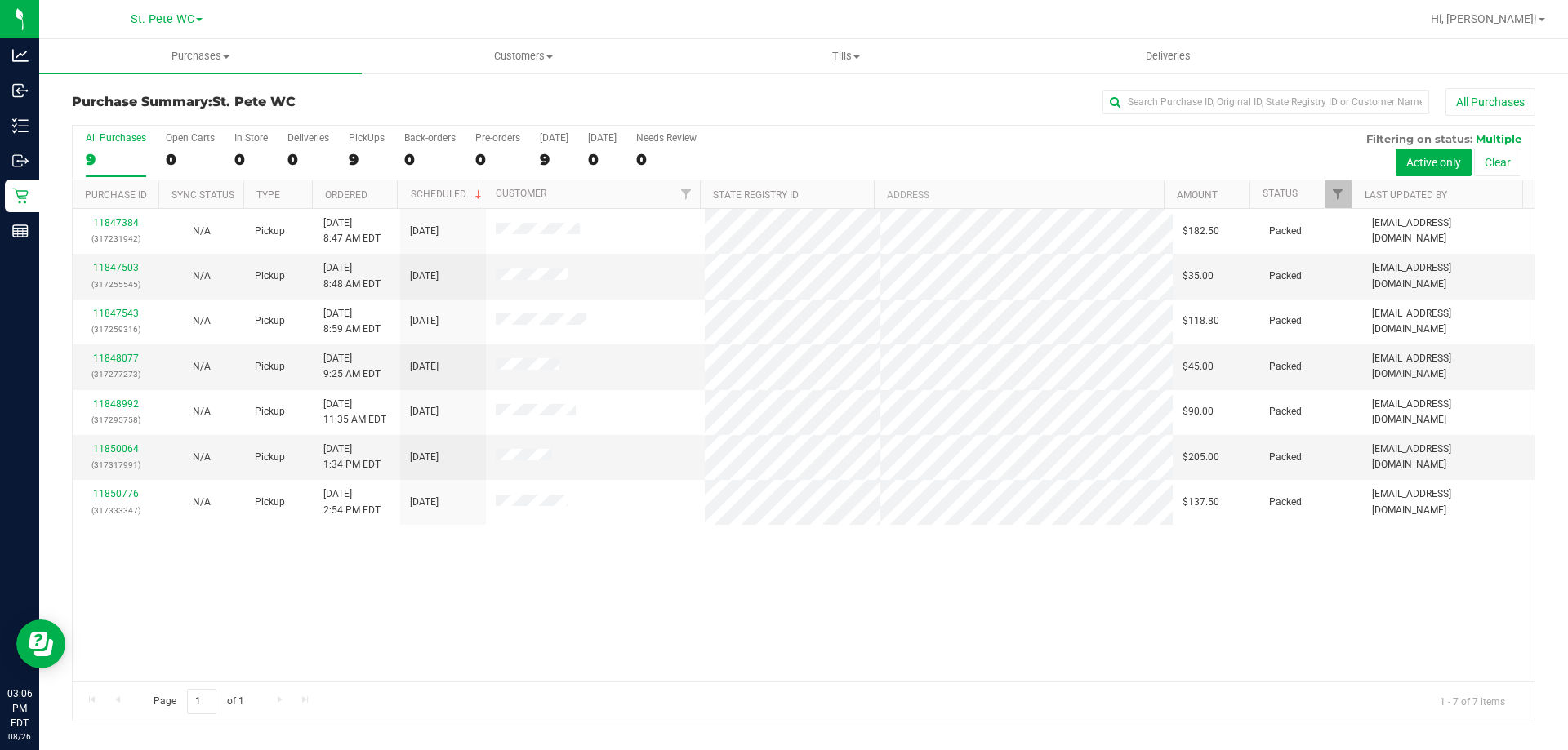
click at [875, 601] on div "11847384 (317231942) N/A Pickup [DATE] 8:47 AM EDT 8/26/2025 $182.50 Packed [EM…" at bounding box center [803, 445] width 1462 height 473
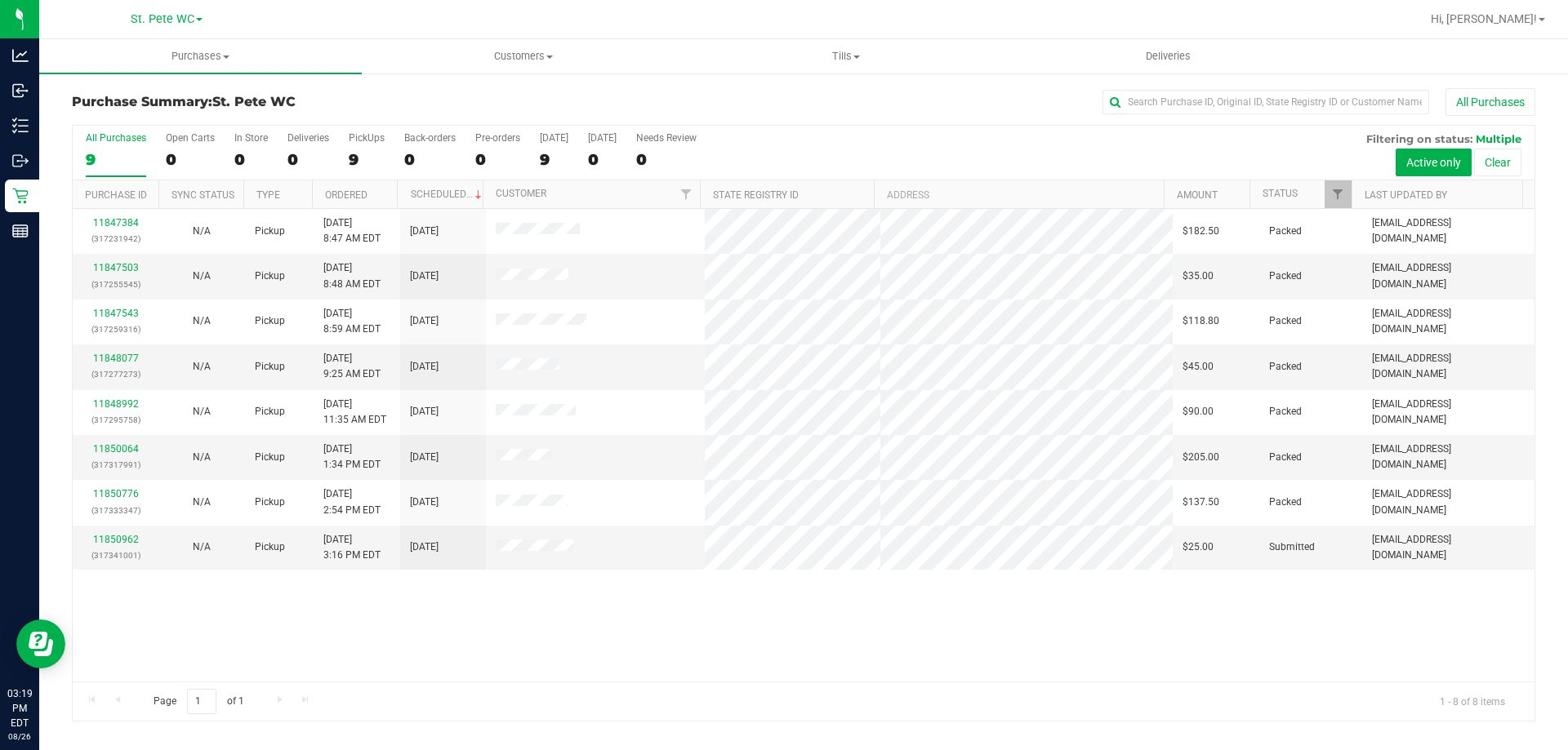
click at [893, 631] on div "11847384 (317231942) N/A Pickup [DATE] 8:47 AM EDT 8/26/2025 $182.50 Packed [EM…" at bounding box center [803, 445] width 1462 height 473
